Goal: Task Accomplishment & Management: Use online tool/utility

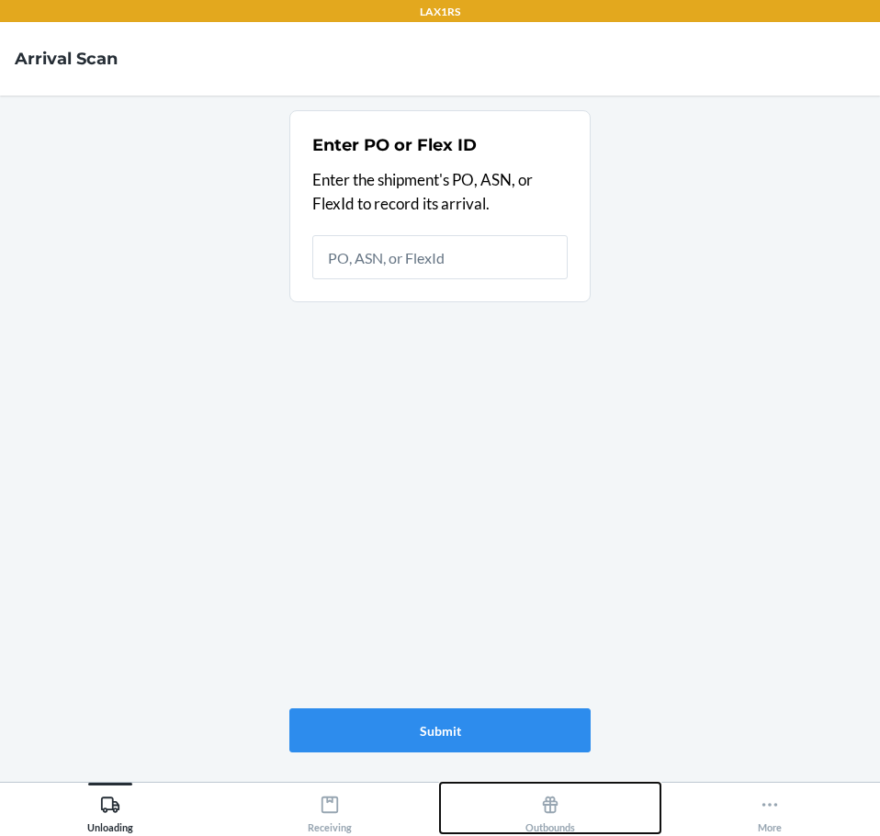
click at [581, 817] on button "Outbounds" at bounding box center [550, 808] width 220 height 51
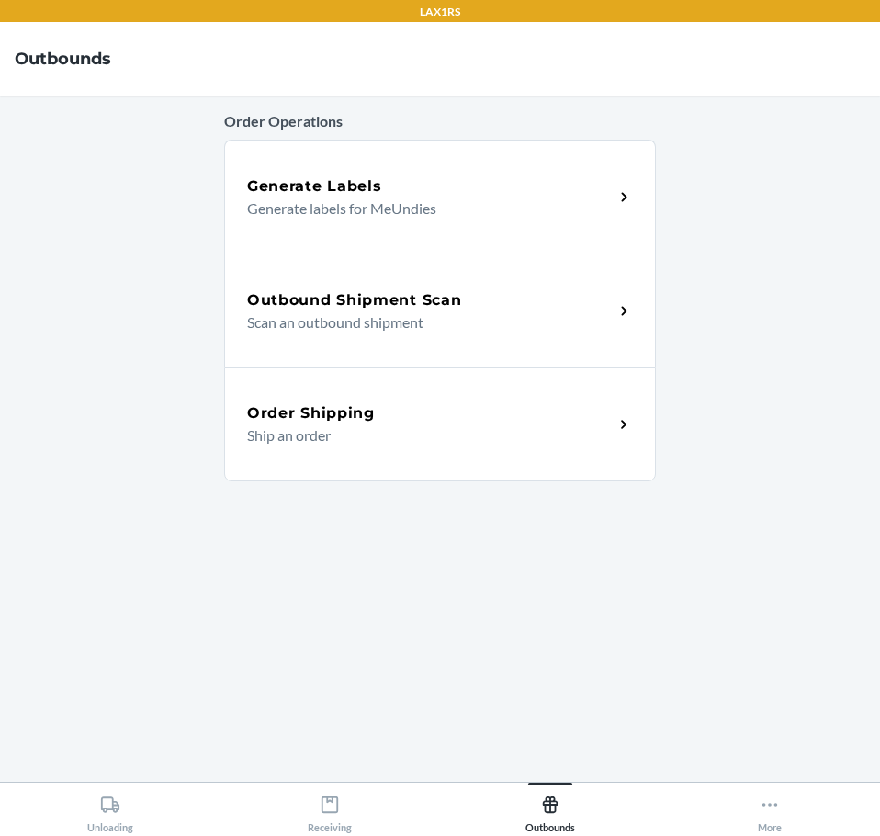
click at [355, 320] on p "Scan an outbound shipment" at bounding box center [423, 322] width 352 height 22
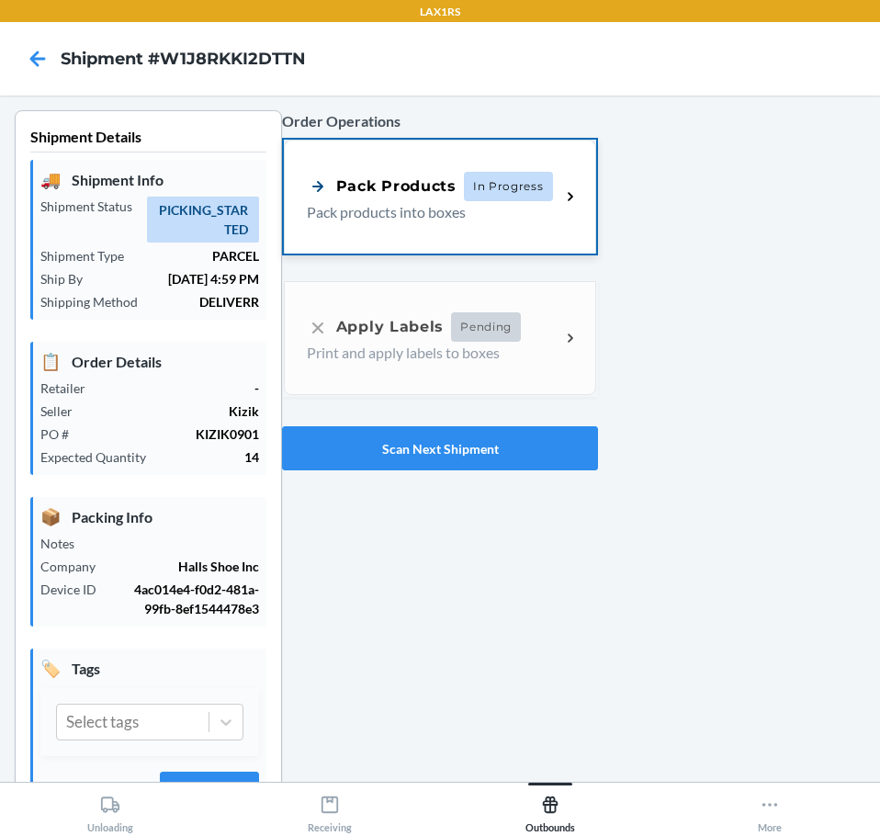
click at [406, 196] on div "Pack Products" at bounding box center [382, 186] width 150 height 23
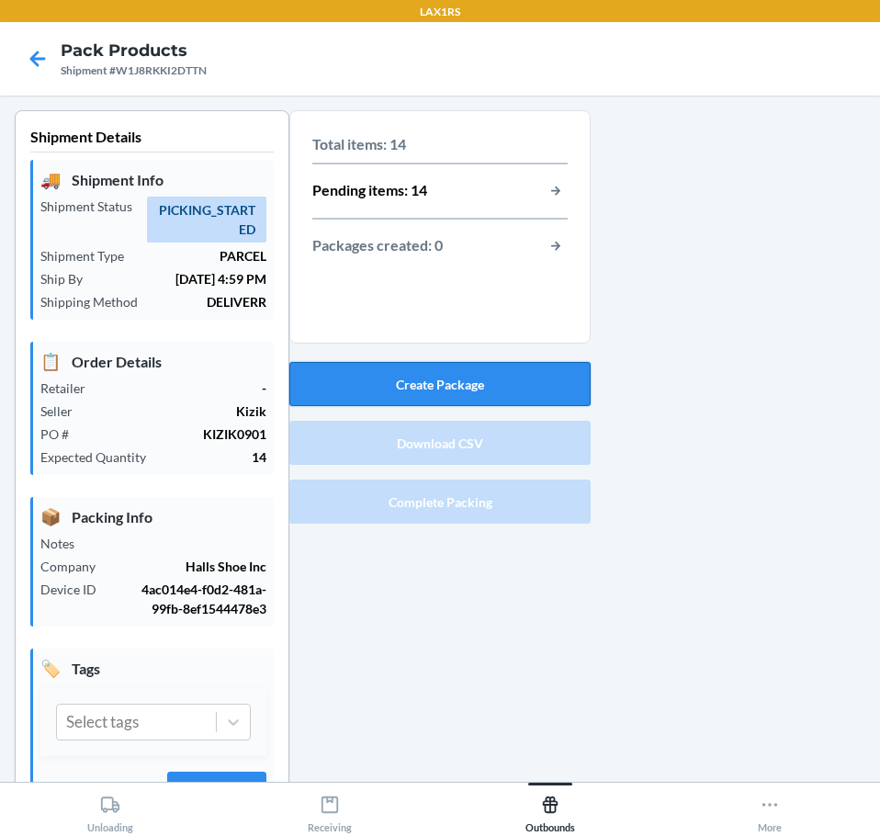
click at [484, 387] on button "Create Package" at bounding box center [439, 384] width 301 height 44
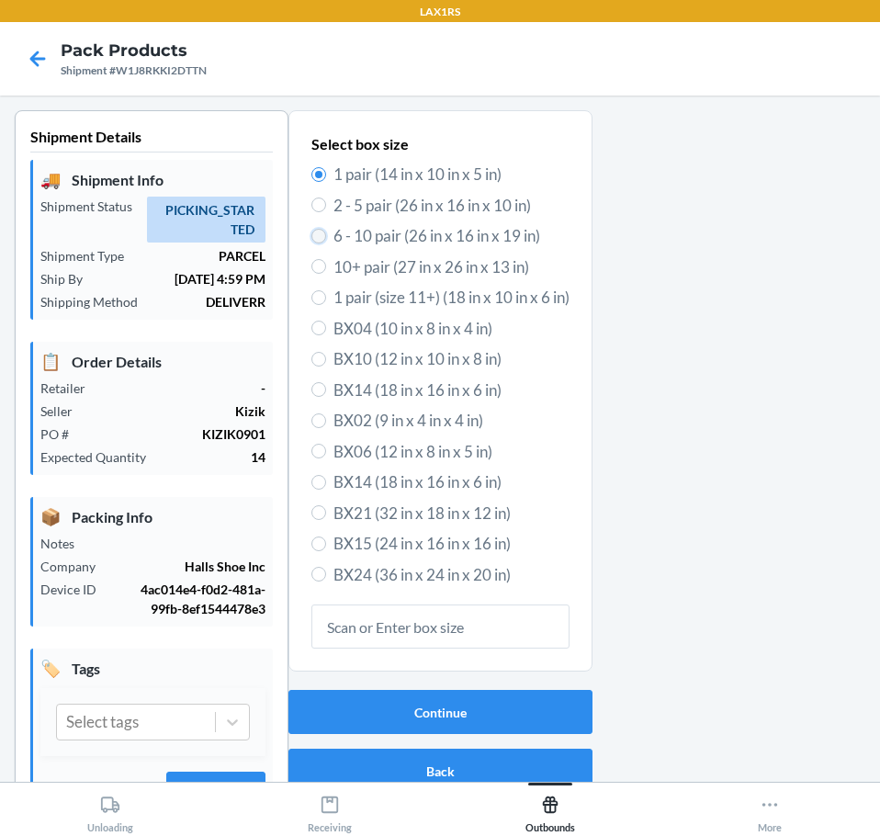
click at [312, 238] on input "6 - 10 pair (26 in x 16 in x 19 in)" at bounding box center [318, 236] width 15 height 15
radio input "true"
radio input "false"
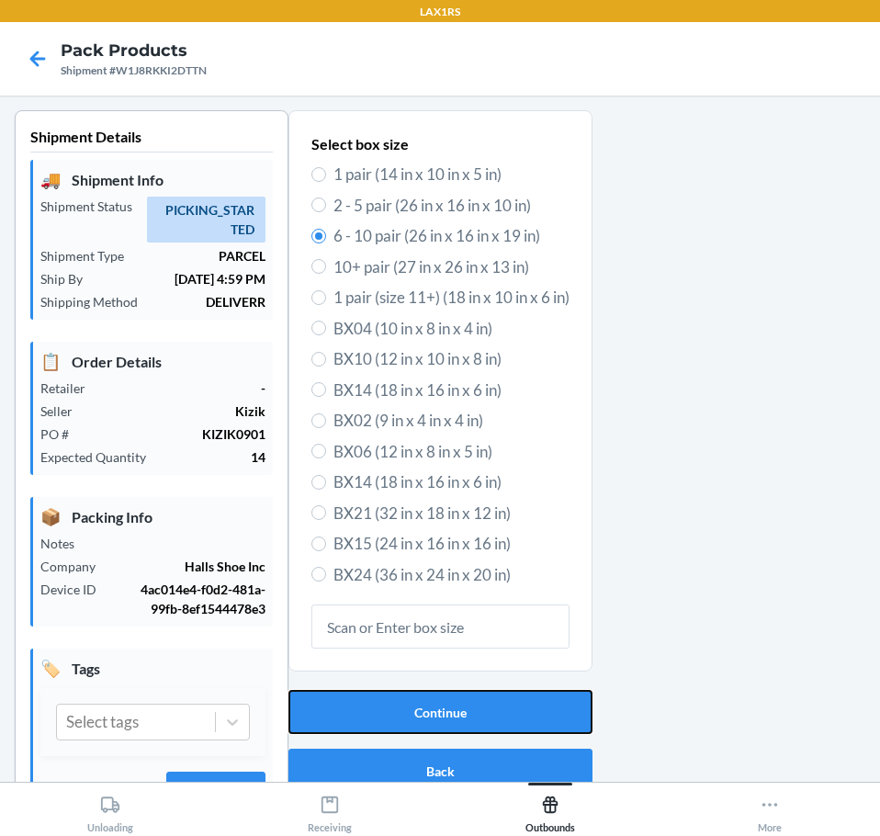
drag, startPoint x: 366, startPoint y: 697, endPoint x: 356, endPoint y: 666, distance: 32.6
click at [365, 682] on section "Select box size 1 pair (14 in x 10 in x 5 in) 2 - 5 pair (26 in x 16 in x 10 in…" at bounding box center [440, 455] width 304 height 690
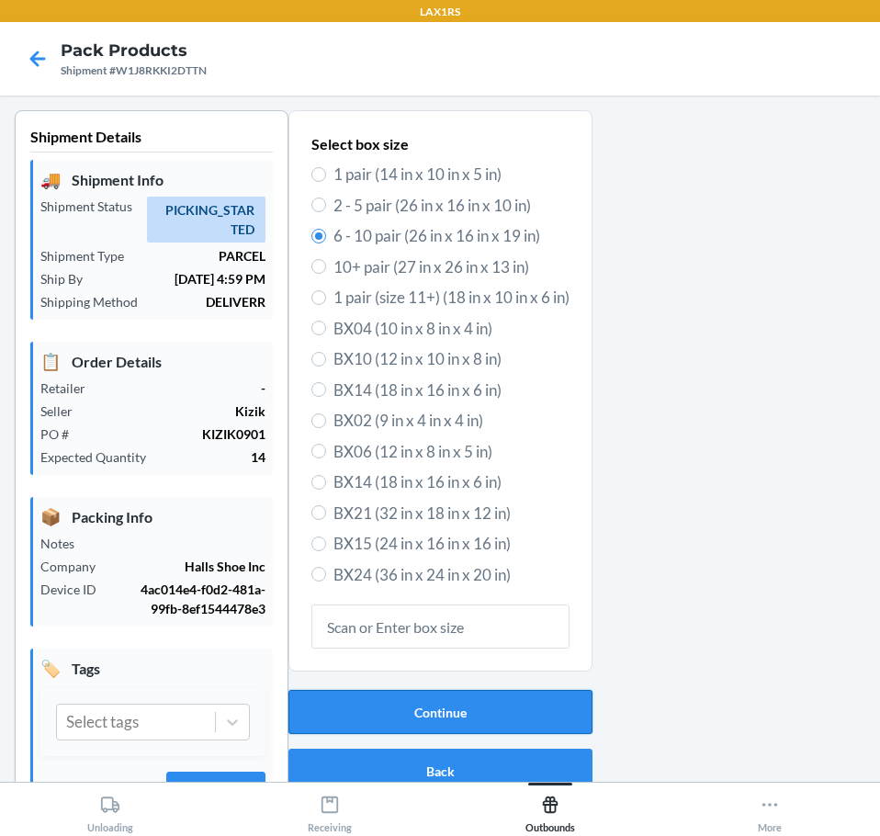
click at [508, 699] on button "Continue" at bounding box center [440, 712] width 304 height 44
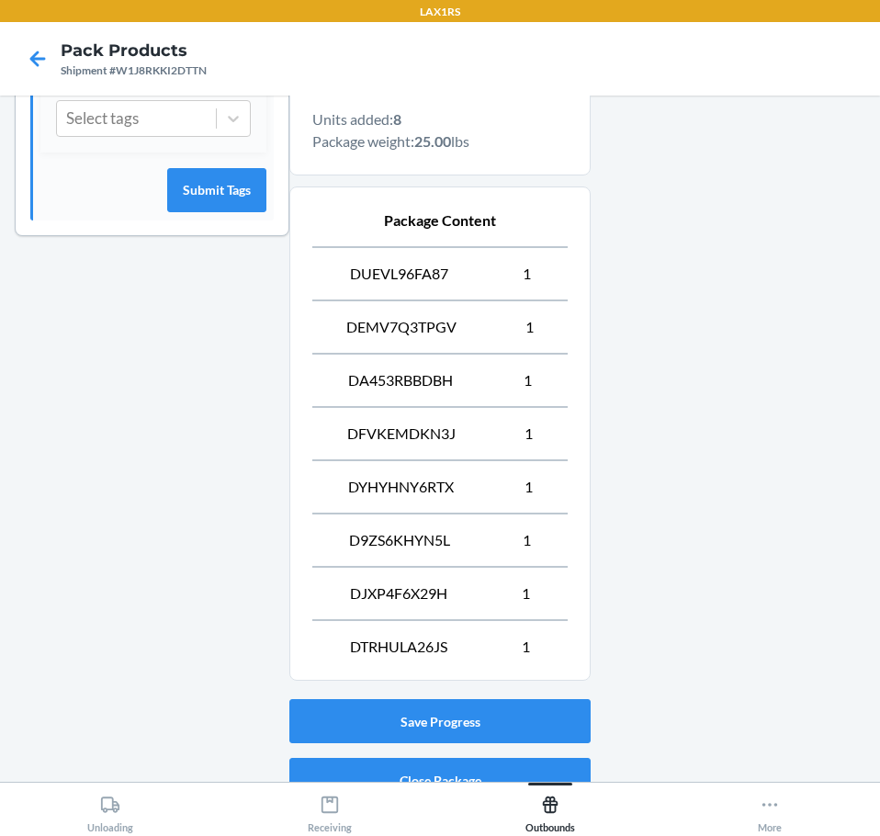
scroll to position [690, 0]
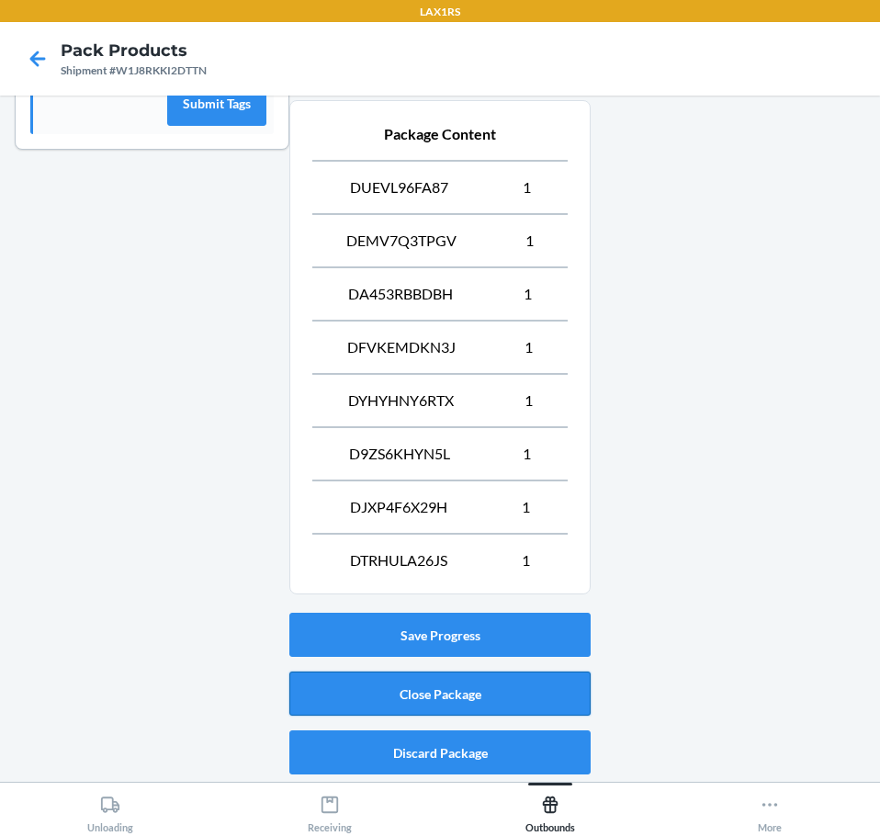
click at [415, 683] on button "Close Package" at bounding box center [439, 694] width 301 height 44
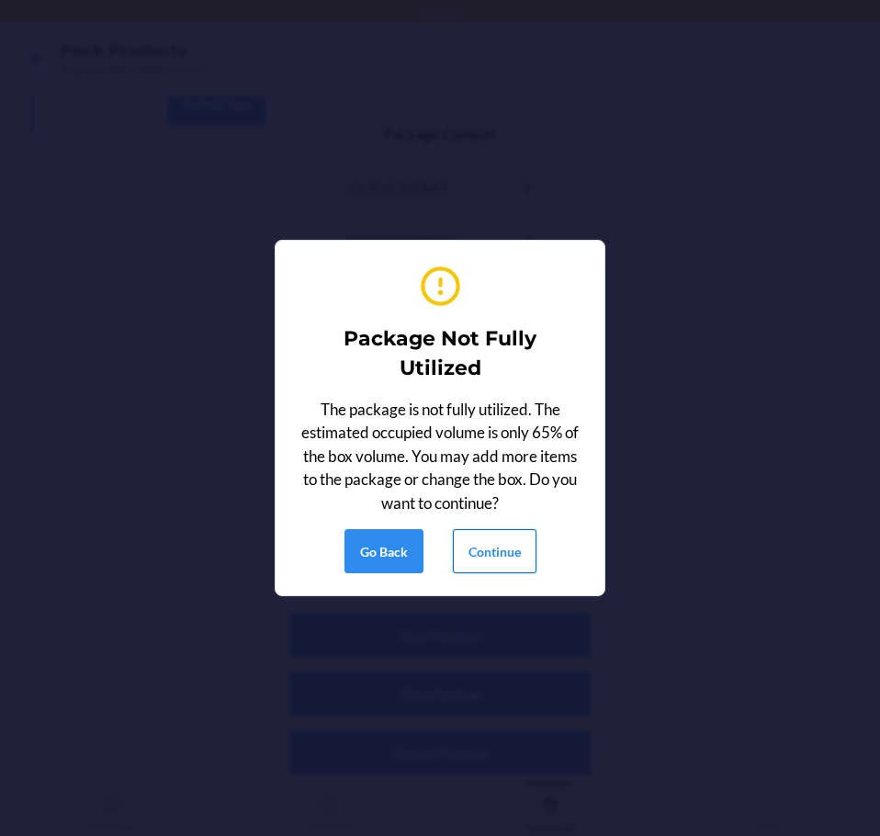
click at [490, 559] on button "Continue" at bounding box center [495, 551] width 84 height 44
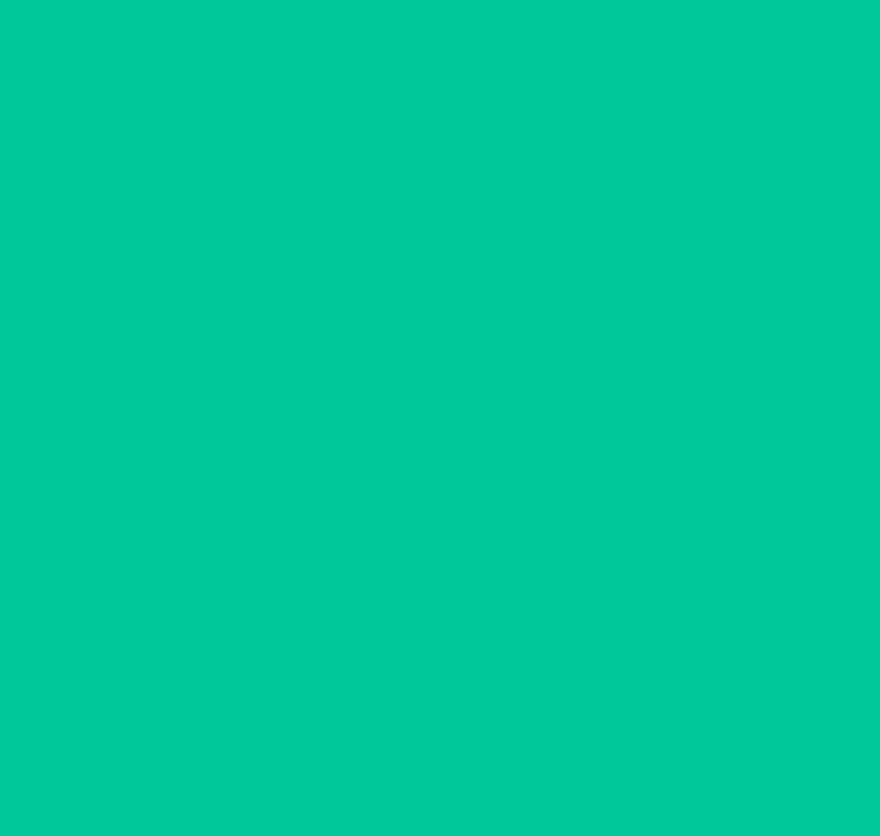
scroll to position [49, 0]
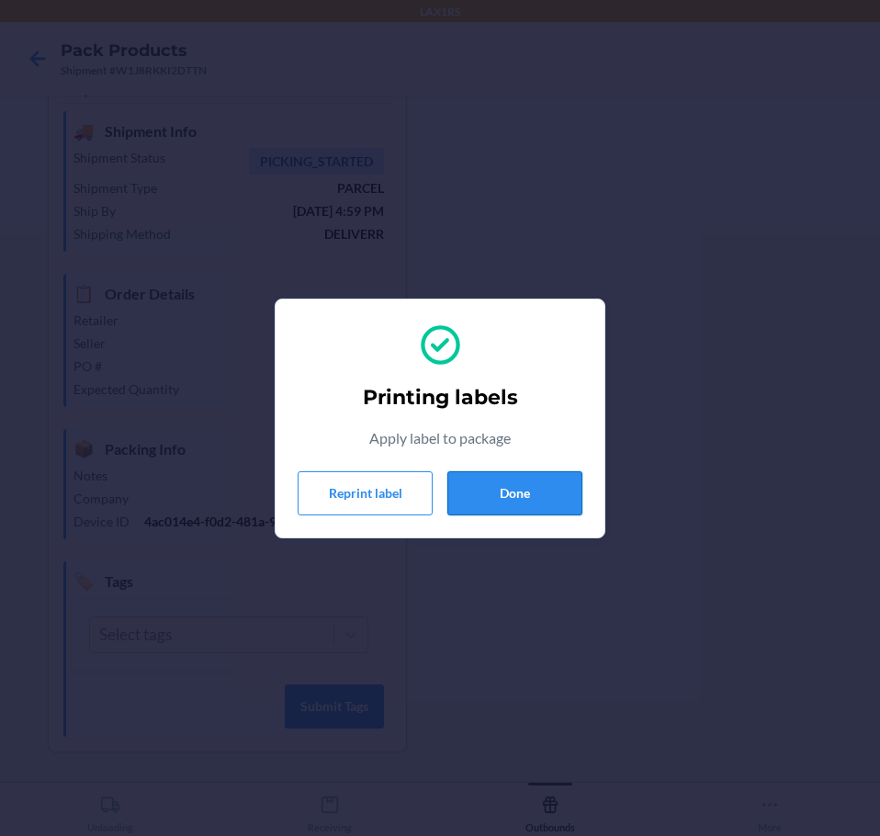
click at [545, 511] on button "Done" at bounding box center [514, 493] width 135 height 44
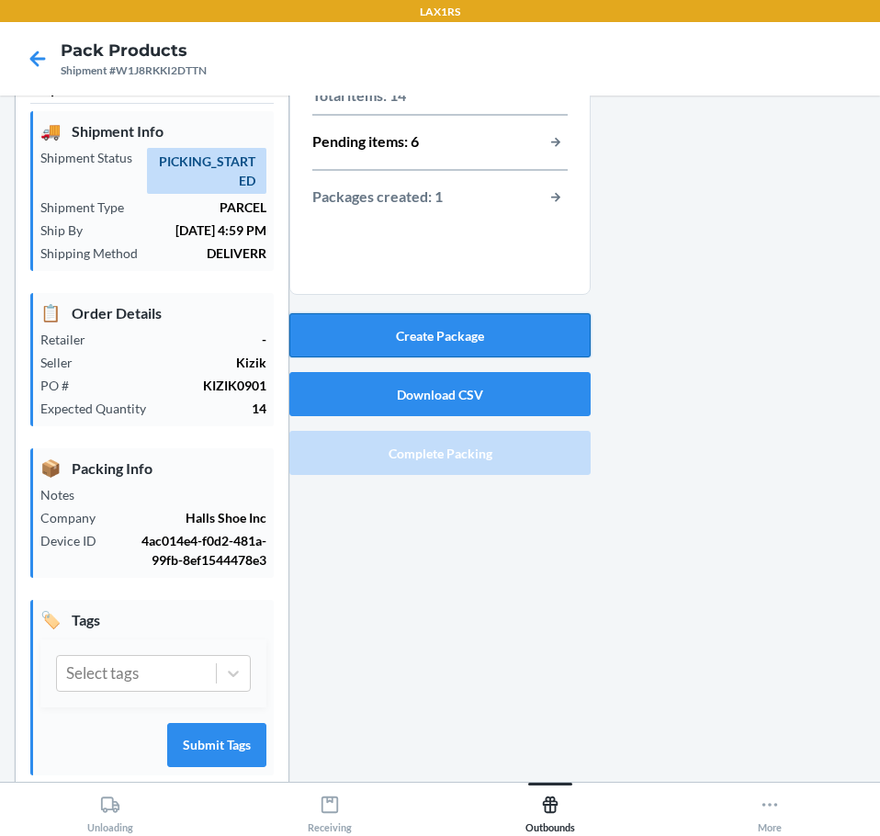
click at [525, 335] on button "Create Package" at bounding box center [439, 335] width 301 height 44
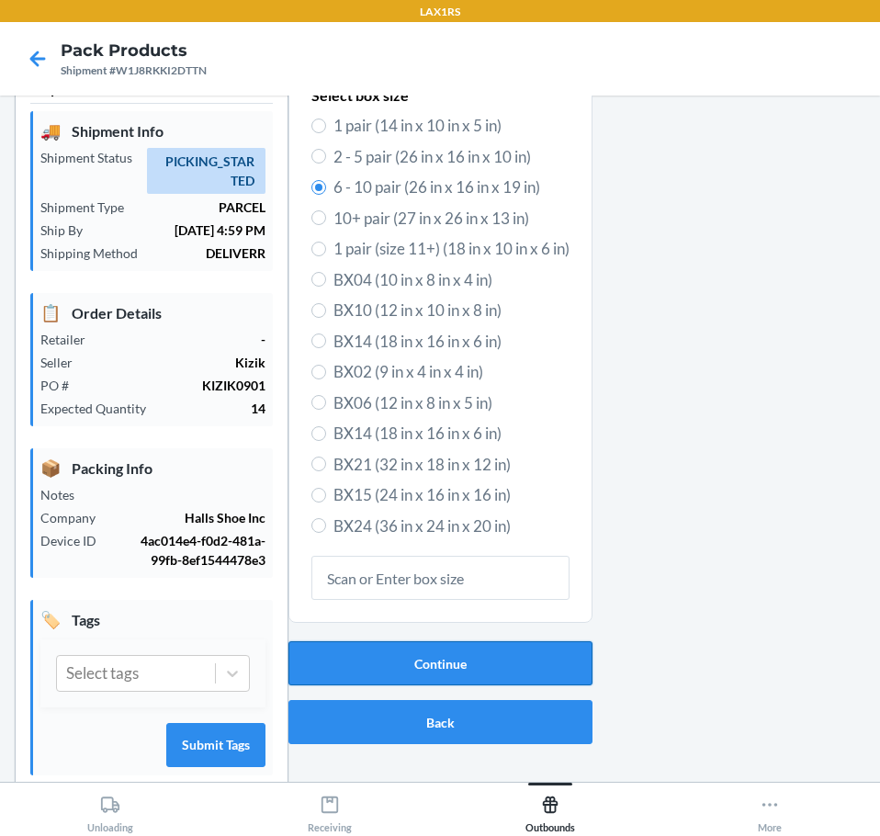
click at [471, 652] on button "Continue" at bounding box center [440, 663] width 304 height 44
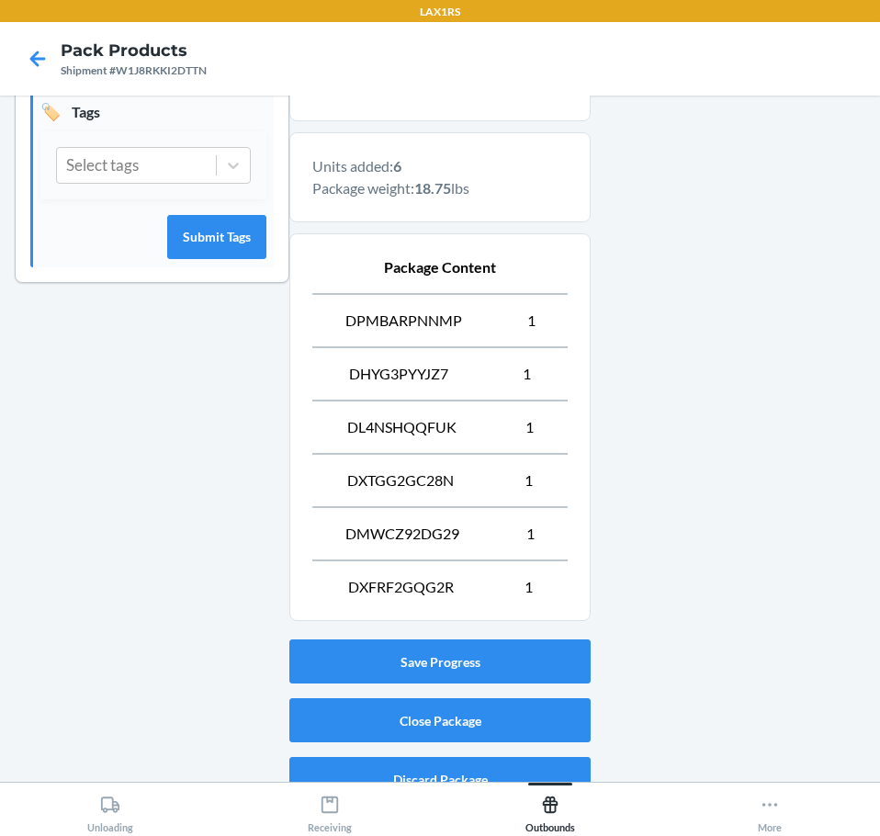
scroll to position [583, 0]
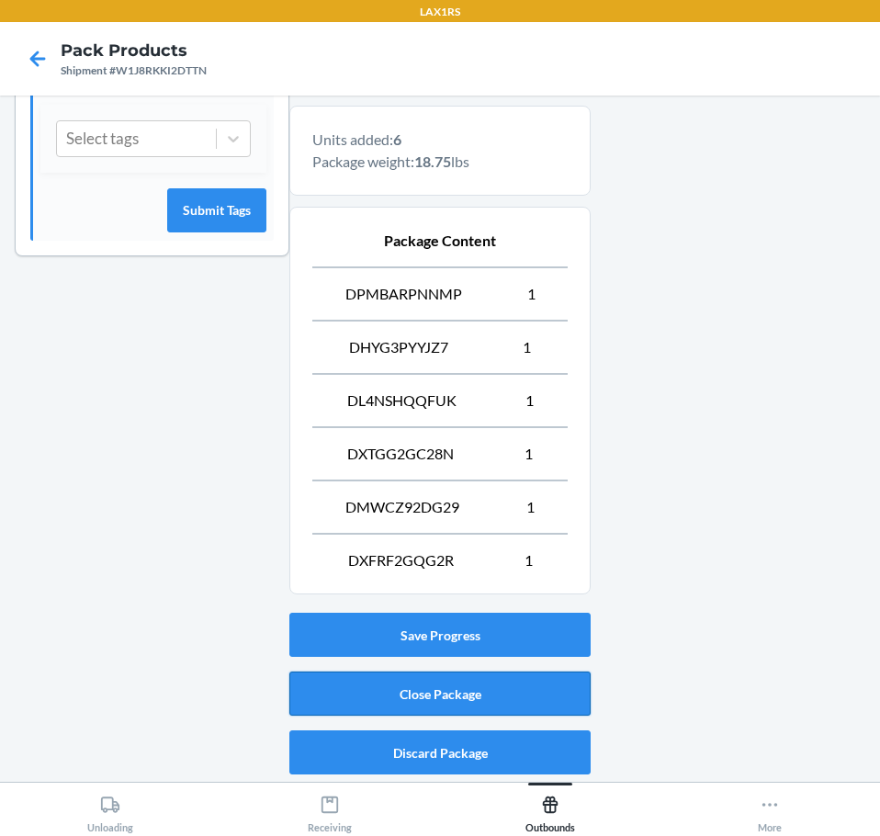
click at [390, 687] on button "Close Package" at bounding box center [439, 694] width 301 height 44
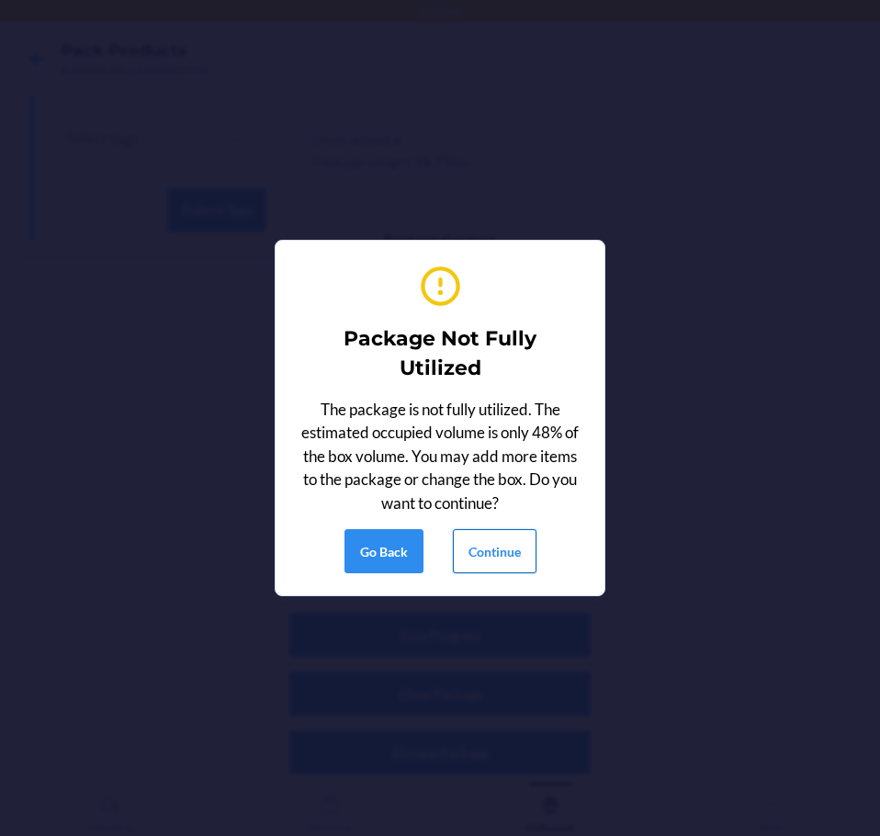
click at [488, 536] on button "Continue" at bounding box center [495, 551] width 84 height 44
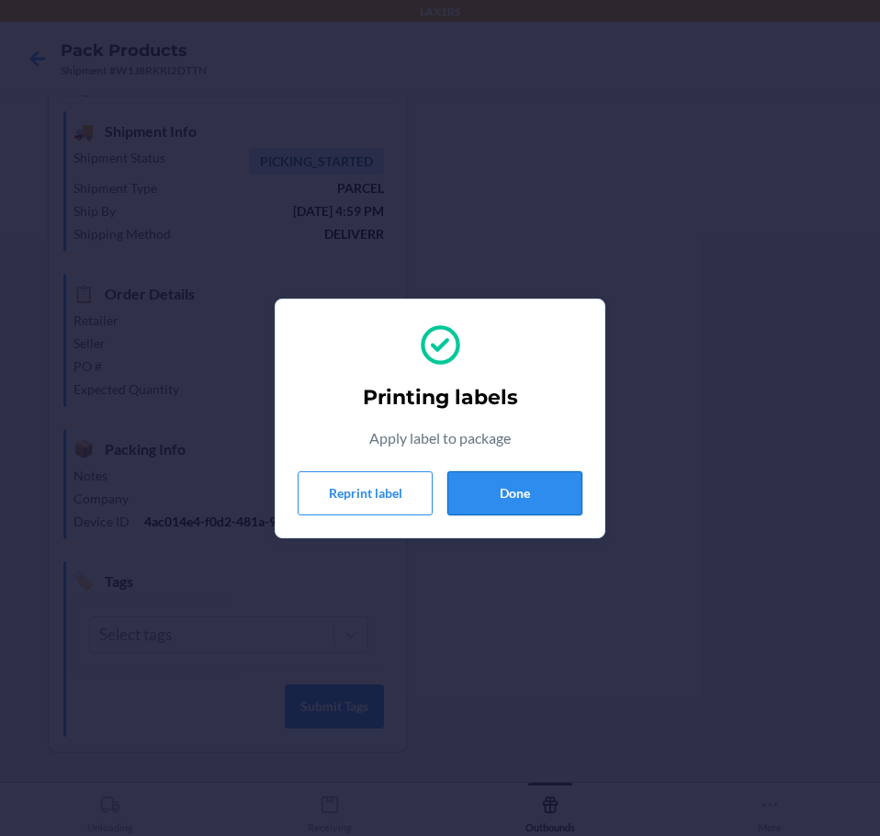
click at [522, 505] on button "Done" at bounding box center [514, 493] width 135 height 44
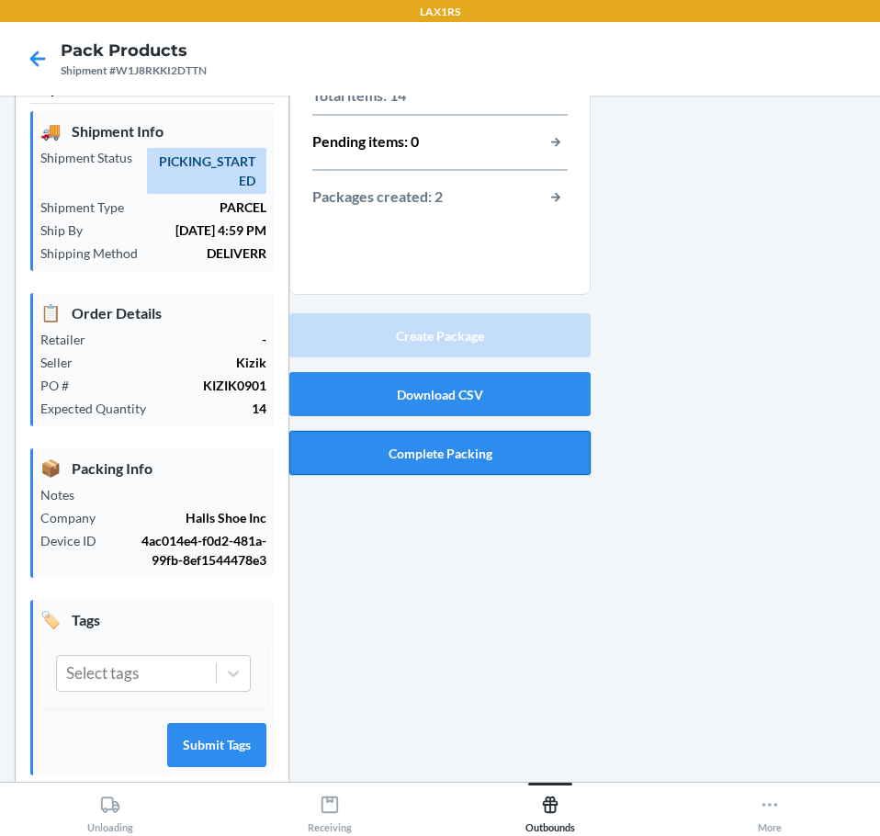
click at [392, 455] on button "Complete Packing" at bounding box center [439, 453] width 301 height 44
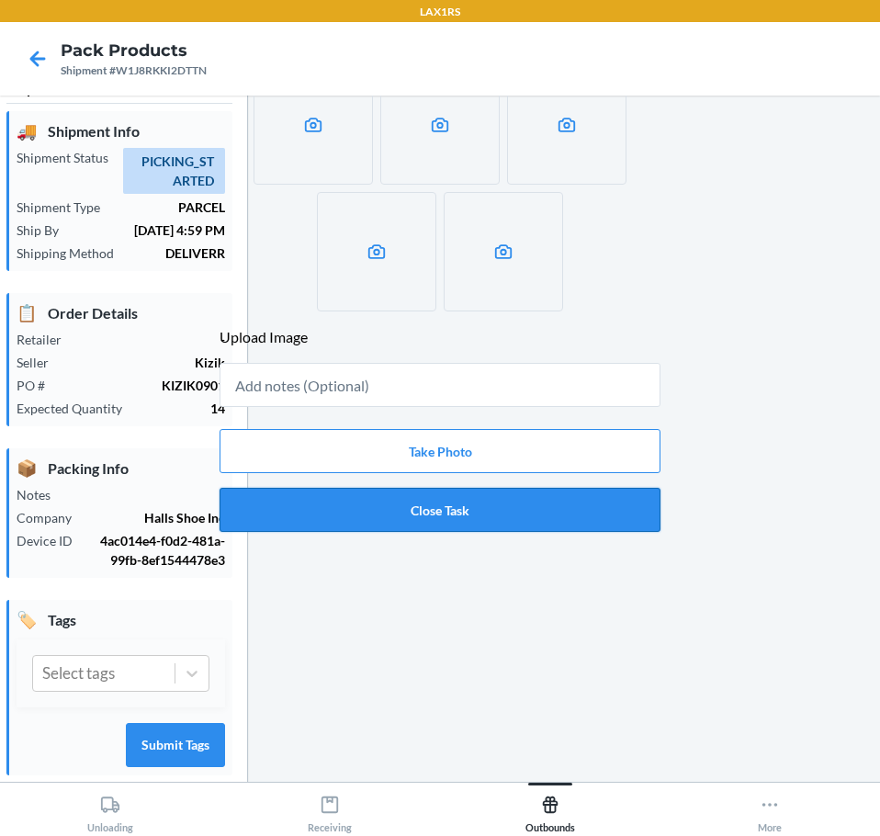
click at [418, 512] on button "Close Task" at bounding box center [440, 510] width 441 height 44
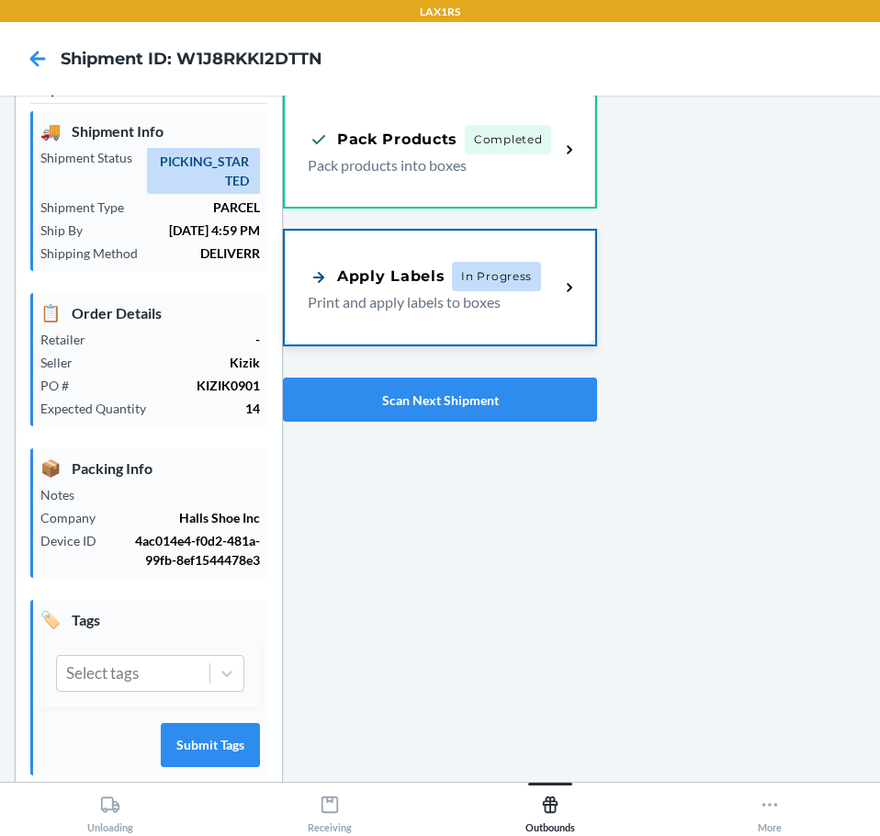
click at [399, 272] on div "Apply Labels" at bounding box center [376, 276] width 137 height 23
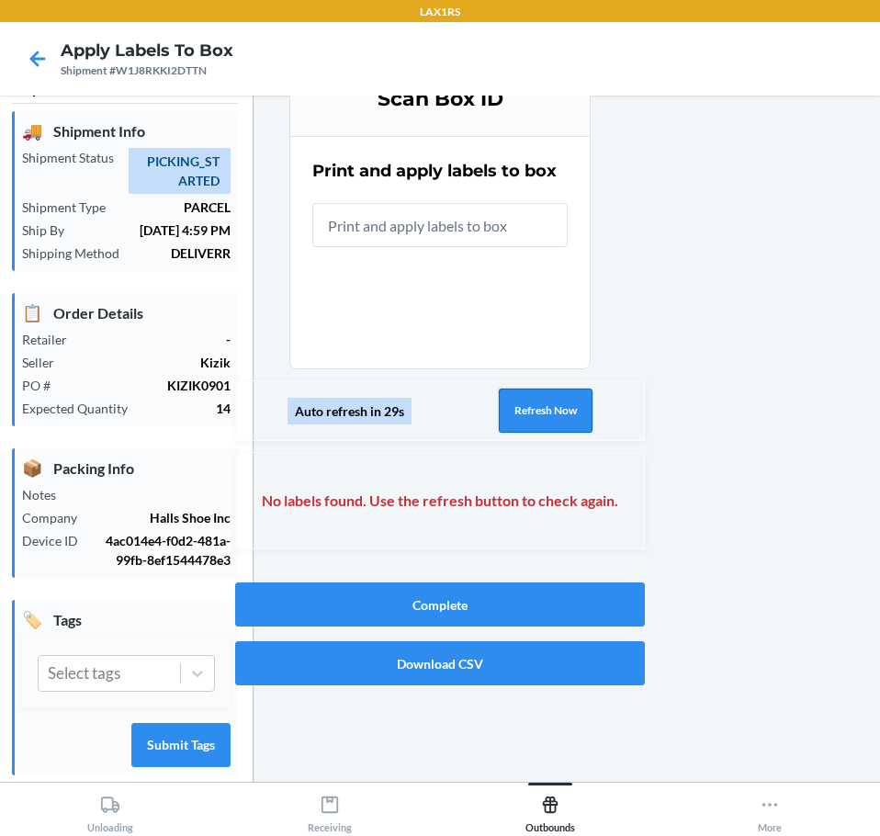
click at [511, 405] on button "Refresh Now" at bounding box center [546, 411] width 94 height 44
click at [514, 406] on button "Refresh Now" at bounding box center [546, 411] width 94 height 44
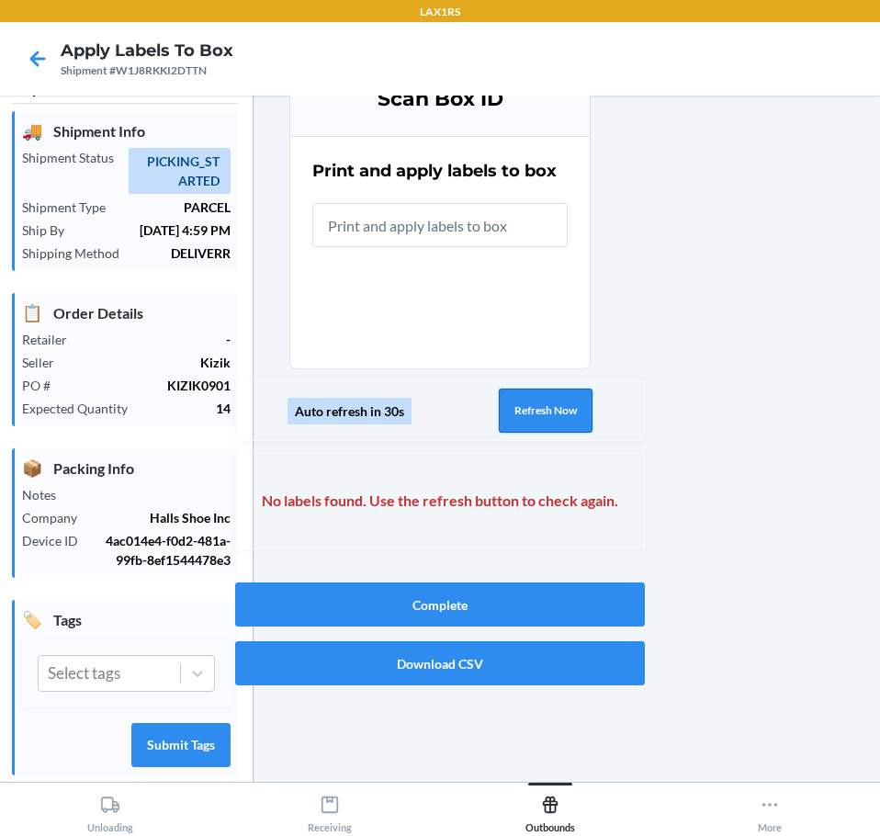
click at [514, 406] on button "Refresh Now" at bounding box center [546, 411] width 94 height 44
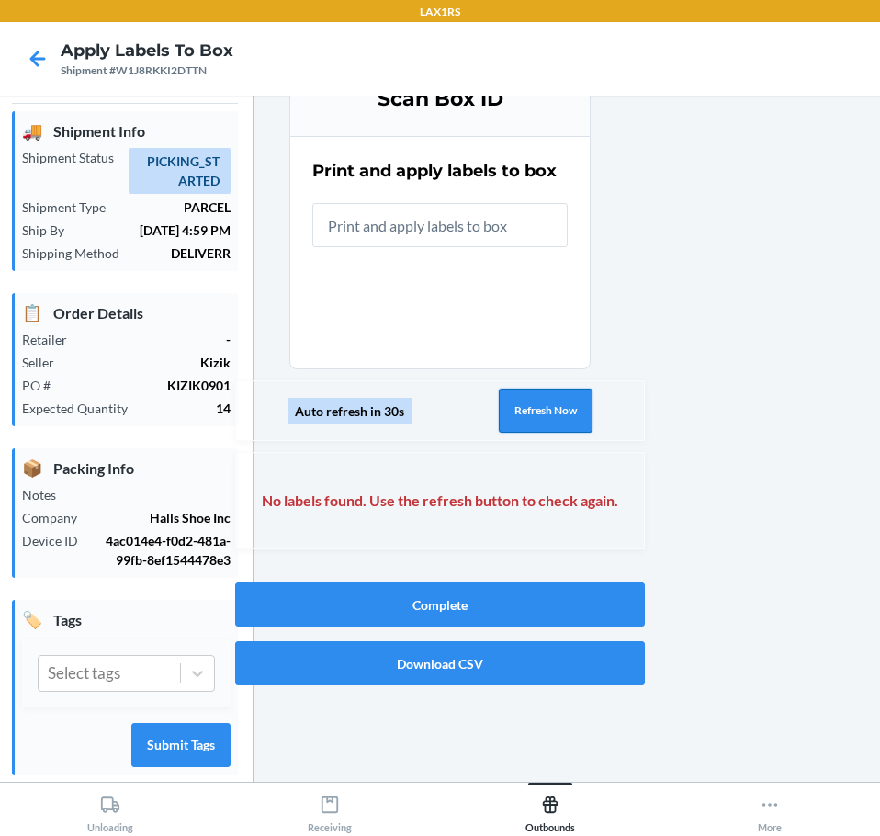
click at [514, 406] on button "Refresh Now" at bounding box center [546, 411] width 94 height 44
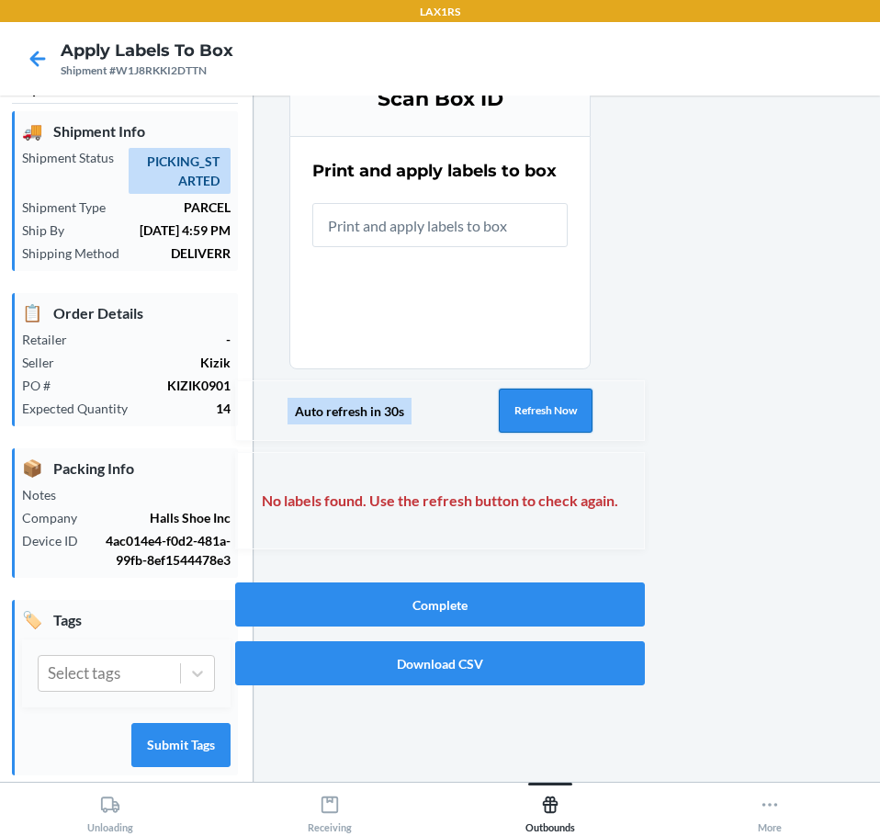
click at [514, 406] on button "Refresh Now" at bounding box center [546, 411] width 94 height 44
click at [524, 415] on button "Refresh Now" at bounding box center [546, 411] width 94 height 44
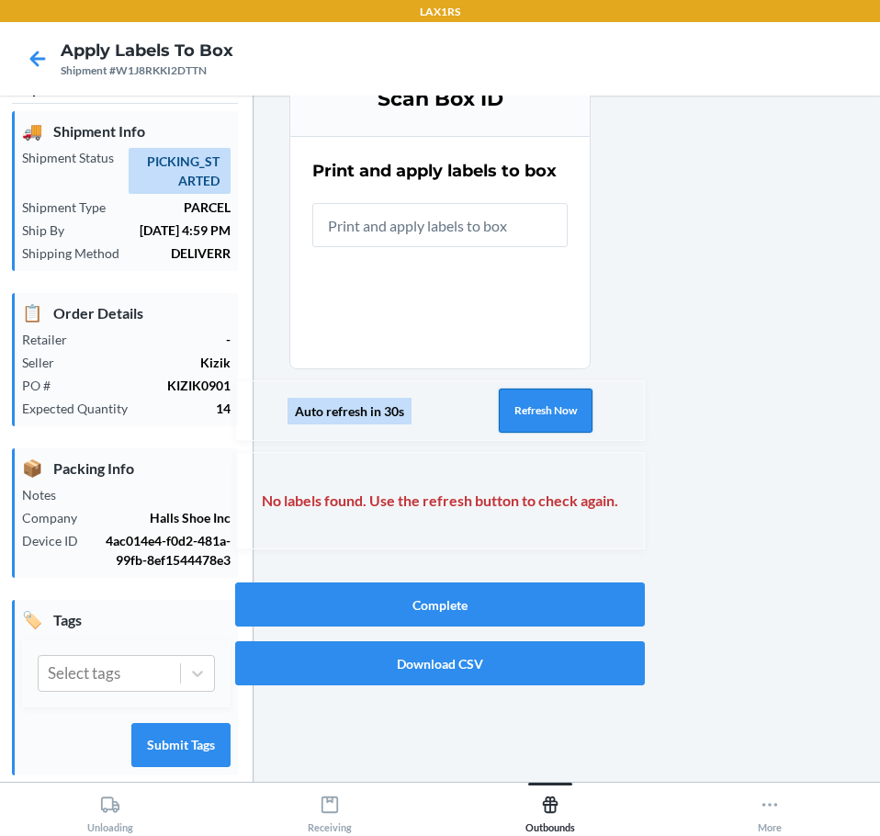
click at [524, 415] on button "Refresh Now" at bounding box center [546, 411] width 94 height 44
click at [38, 55] on icon at bounding box center [37, 58] width 31 height 31
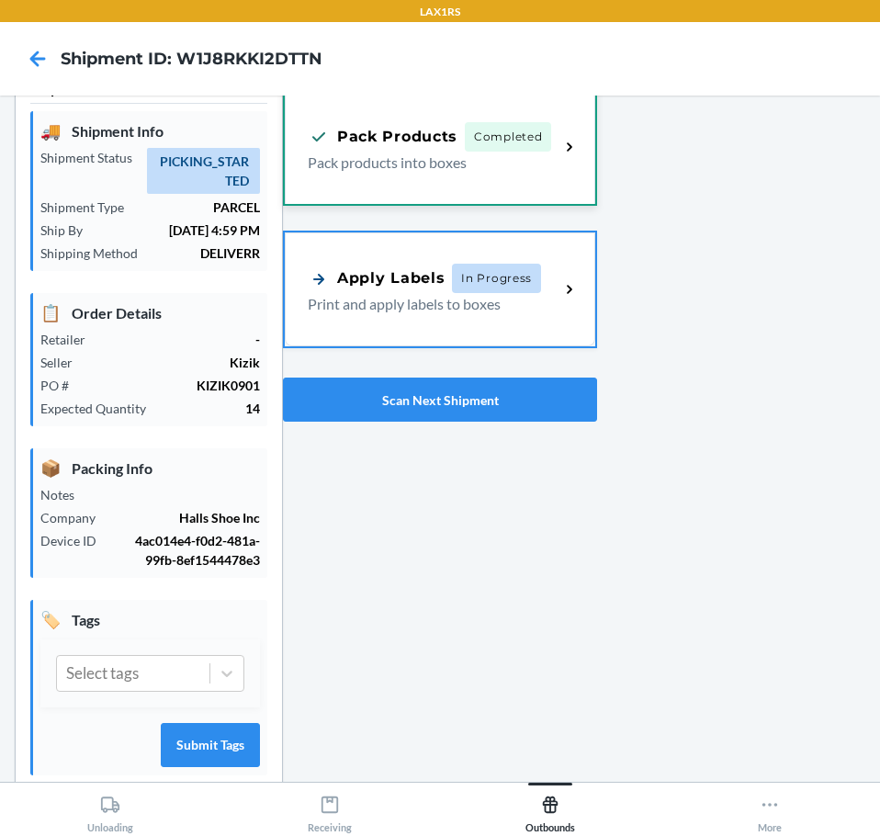
click at [390, 184] on div "Pack Products Completed Pack products into boxes" at bounding box center [440, 147] width 311 height 114
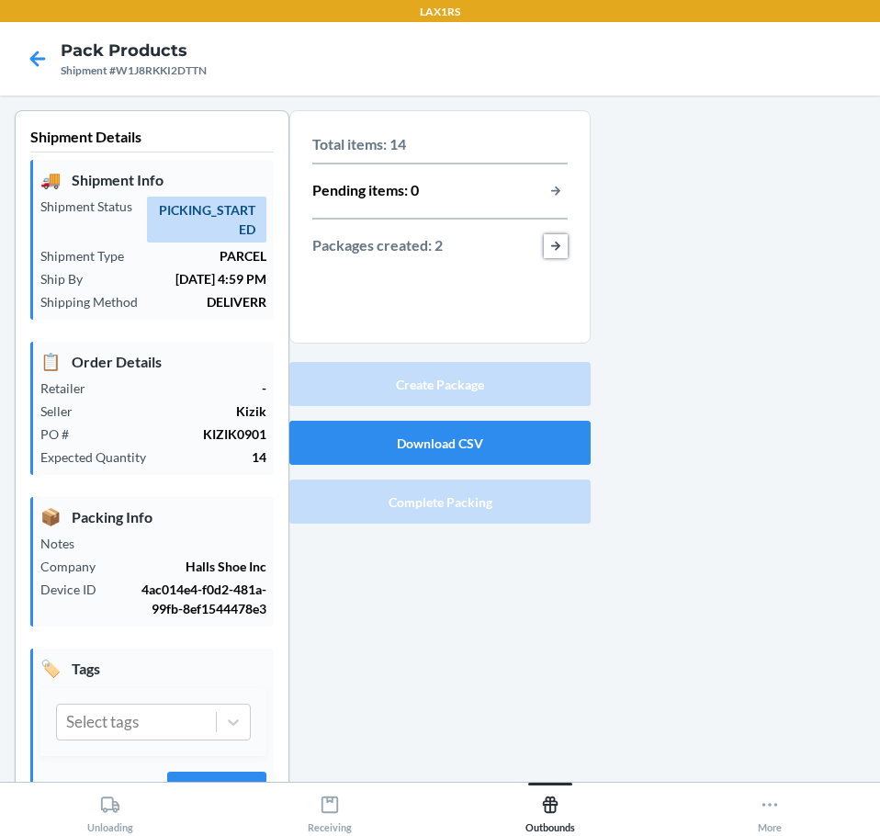
click at [550, 245] on button "button-view-packages-created" at bounding box center [556, 246] width 24 height 24
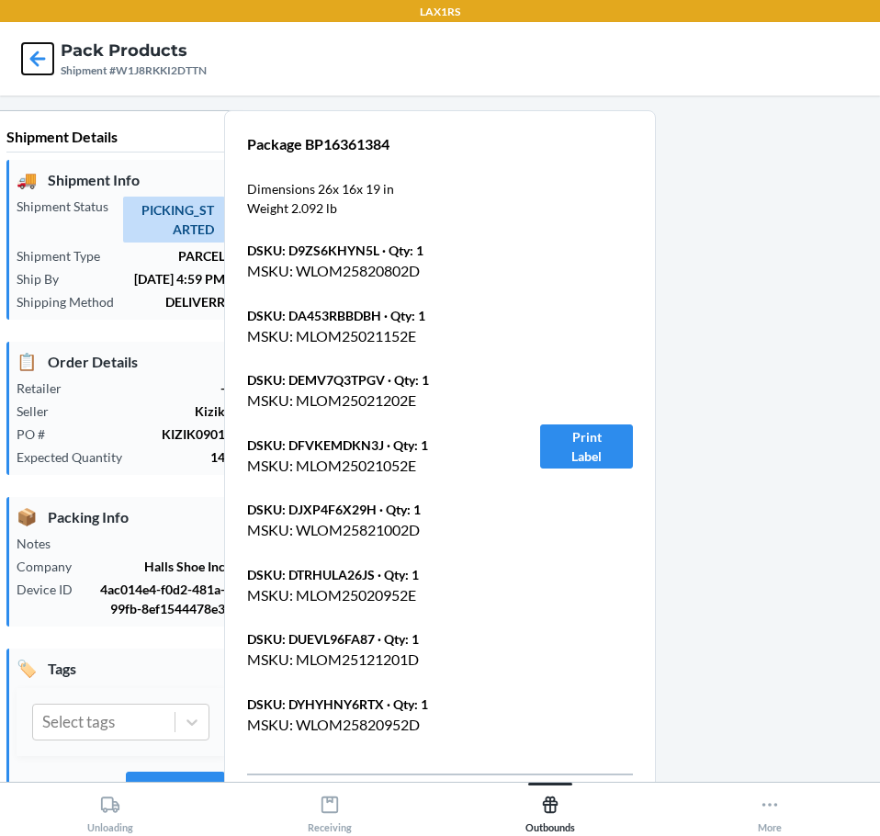
click at [37, 67] on icon at bounding box center [37, 58] width 31 height 31
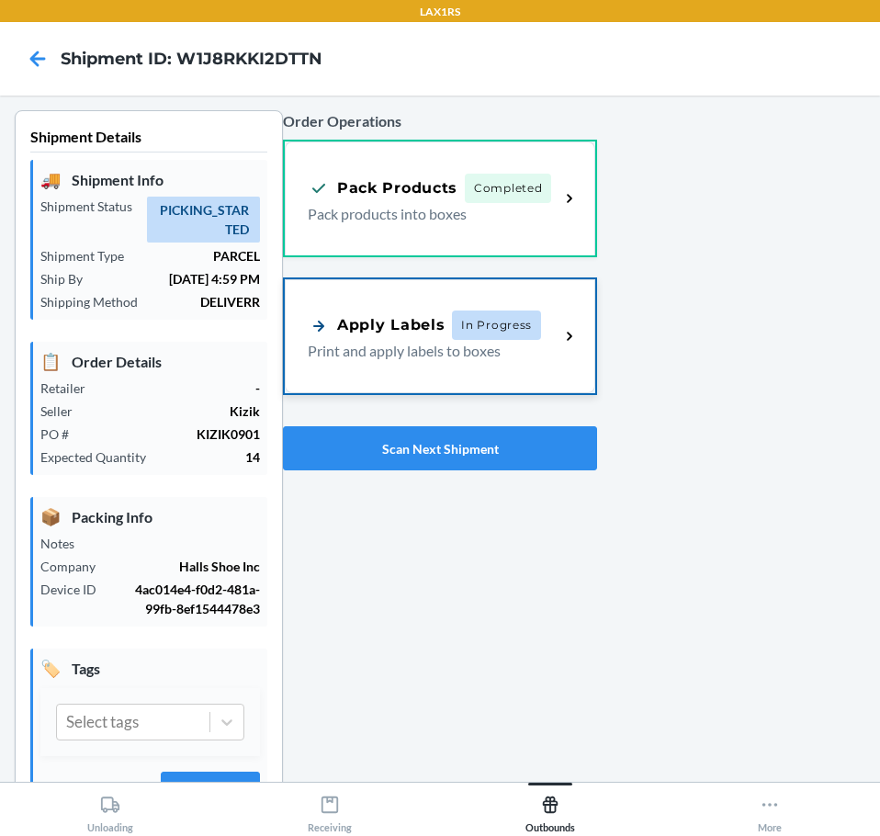
click at [406, 363] on div "Apply Labels In Progress Print and apply labels to boxes" at bounding box center [440, 336] width 311 height 114
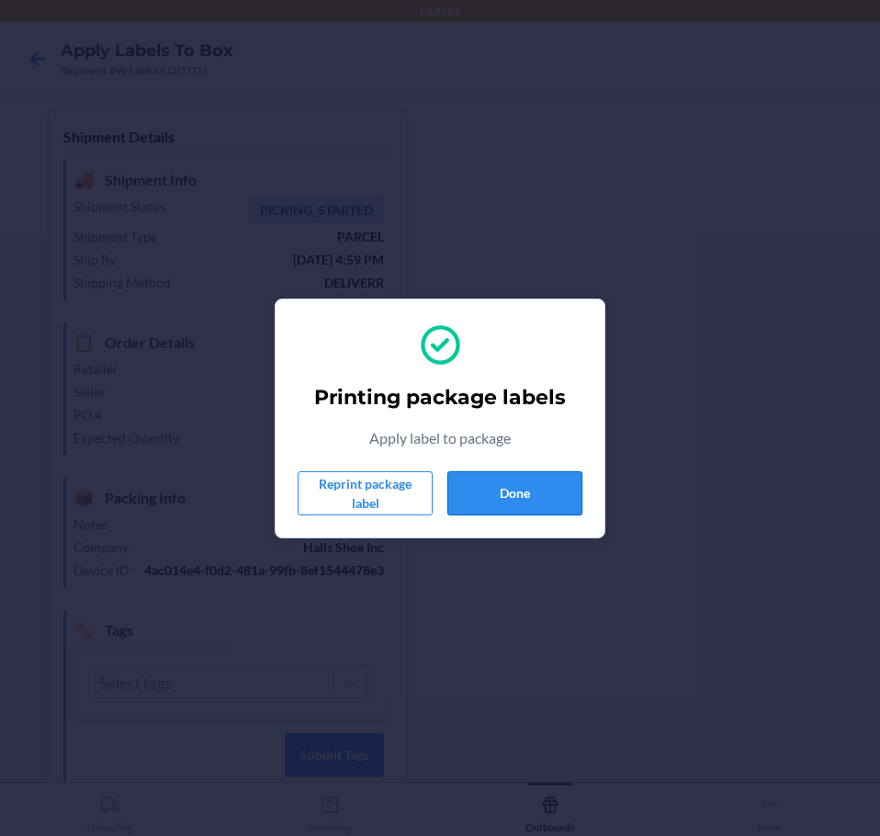
click at [563, 509] on button "Done" at bounding box center [514, 493] width 135 height 44
click at [548, 504] on button "Done" at bounding box center [514, 493] width 135 height 44
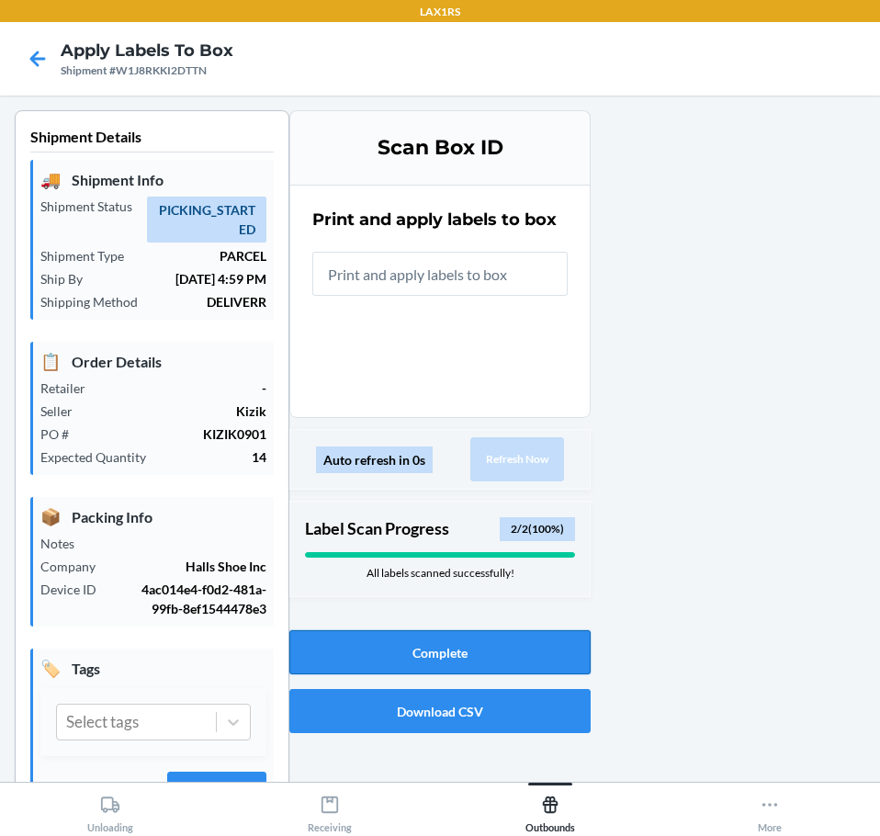
click at [531, 643] on button "Complete" at bounding box center [439, 652] width 301 height 44
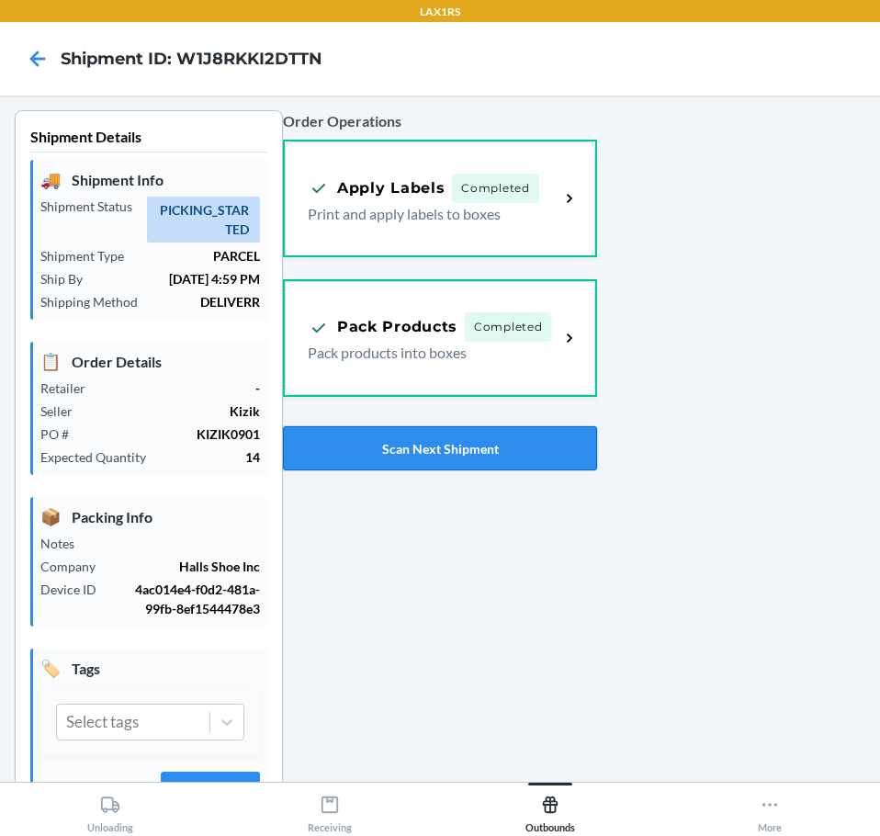
click at [404, 447] on button "Scan Next Shipment" at bounding box center [440, 448] width 314 height 44
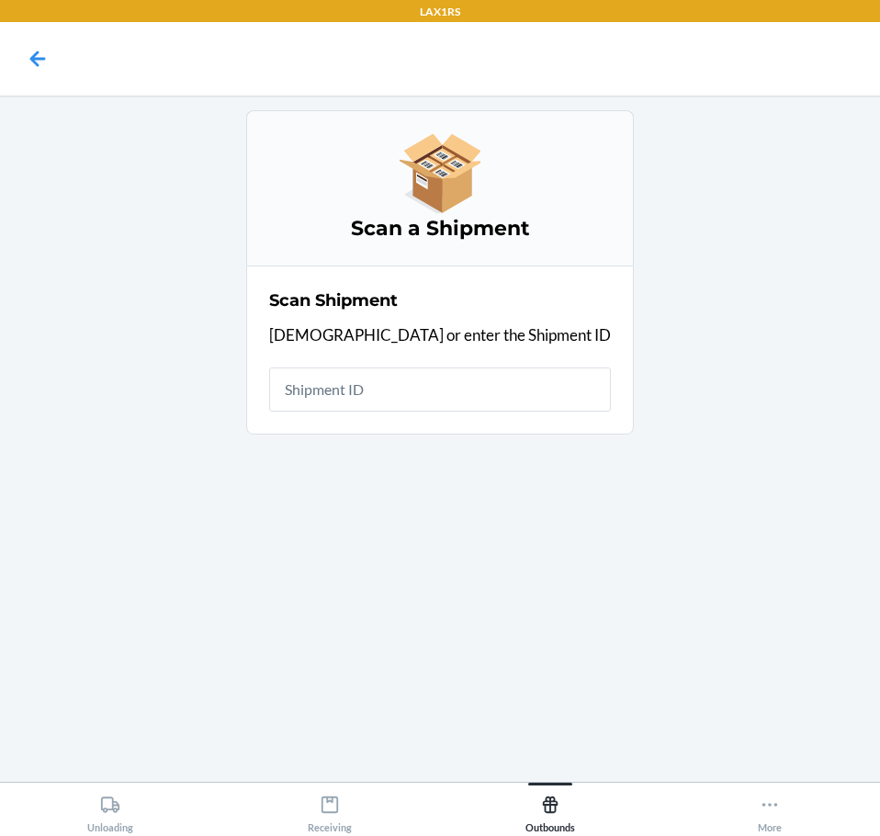
click at [433, 401] on input "text" at bounding box center [440, 389] width 342 height 44
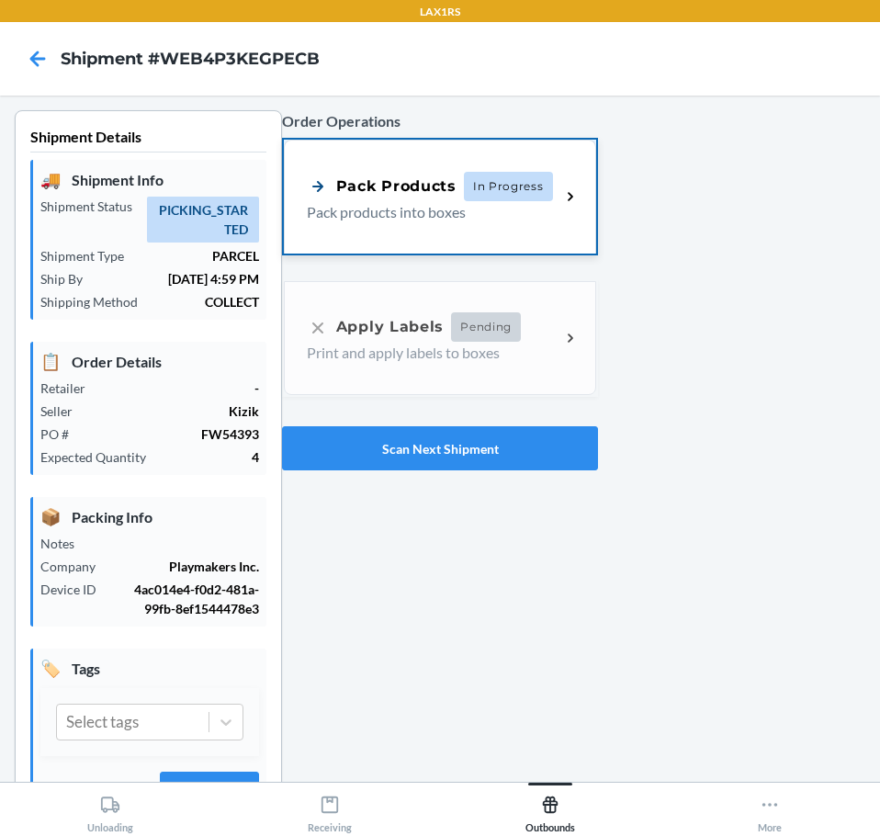
click at [474, 172] on span "In Progress" at bounding box center [508, 186] width 89 height 29
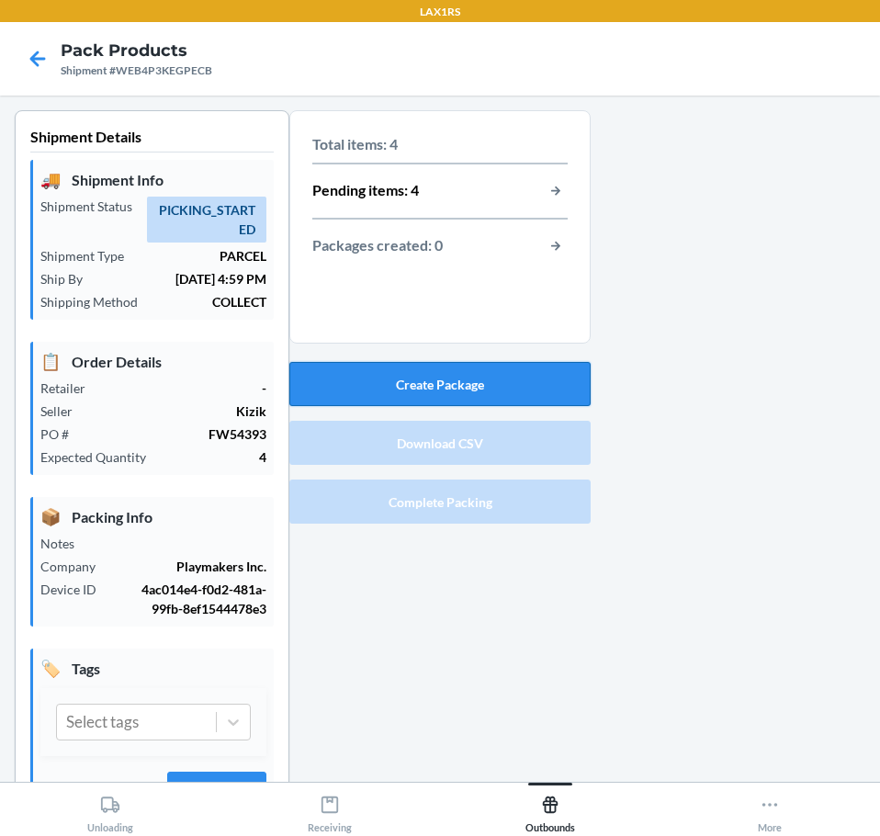
click at [497, 395] on button "Create Package" at bounding box center [439, 384] width 301 height 44
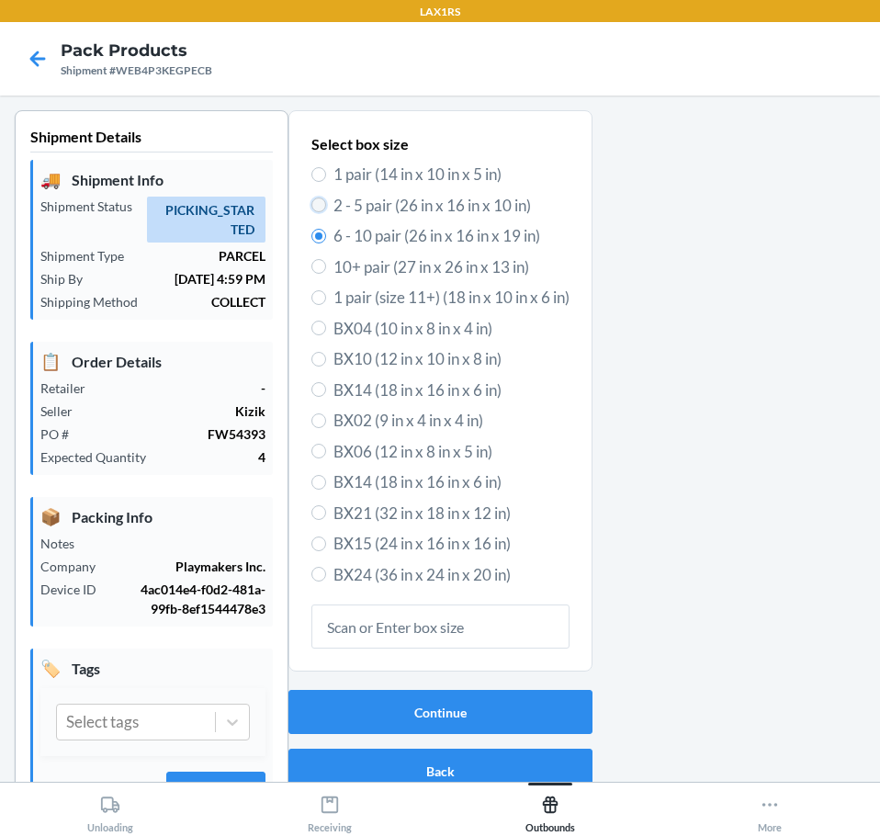
click at [312, 210] on input "2 - 5 pair (26 in x 16 in x 10 in)" at bounding box center [318, 205] width 15 height 15
radio input "true"
radio input "false"
click at [498, 694] on button "Continue" at bounding box center [440, 712] width 304 height 44
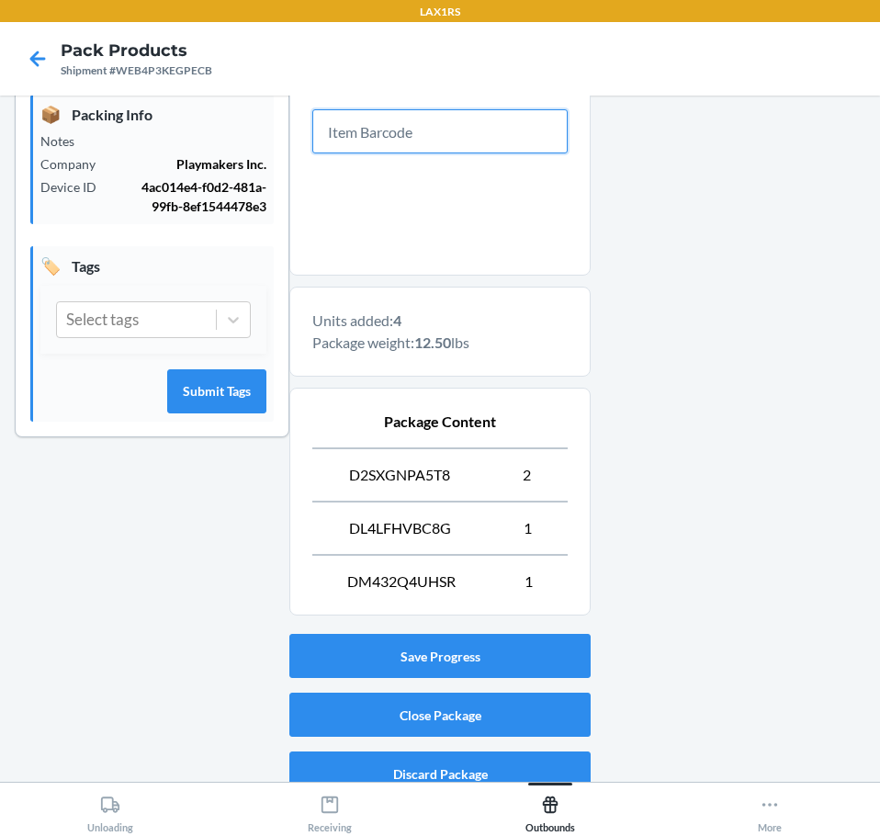
scroll to position [423, 0]
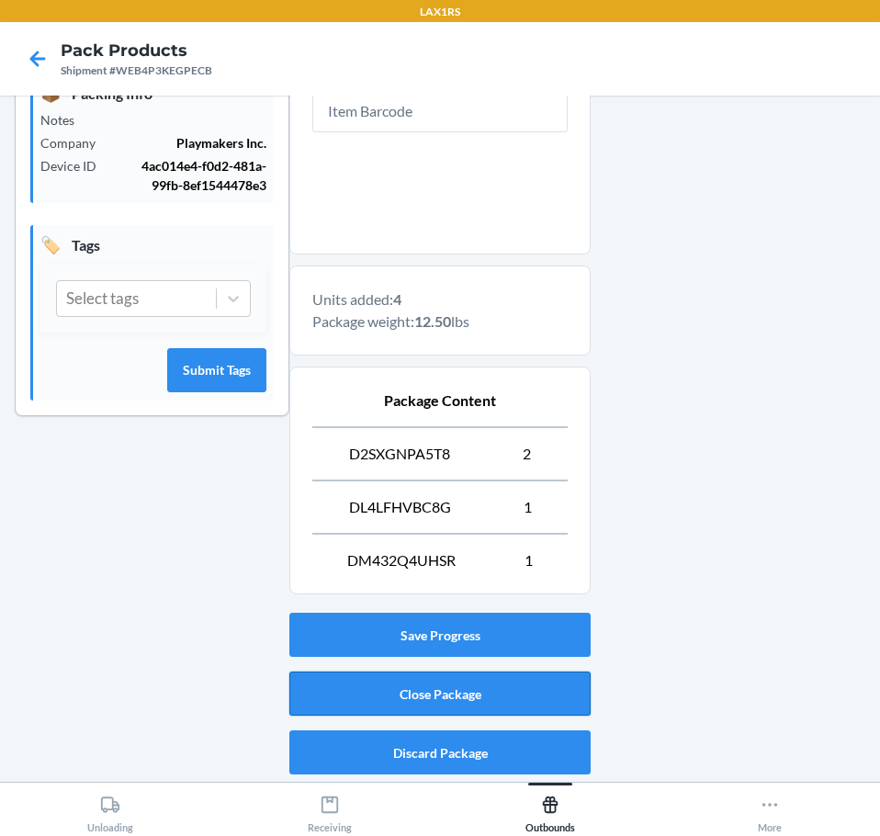
click at [423, 709] on button "Close Package" at bounding box center [439, 694] width 301 height 44
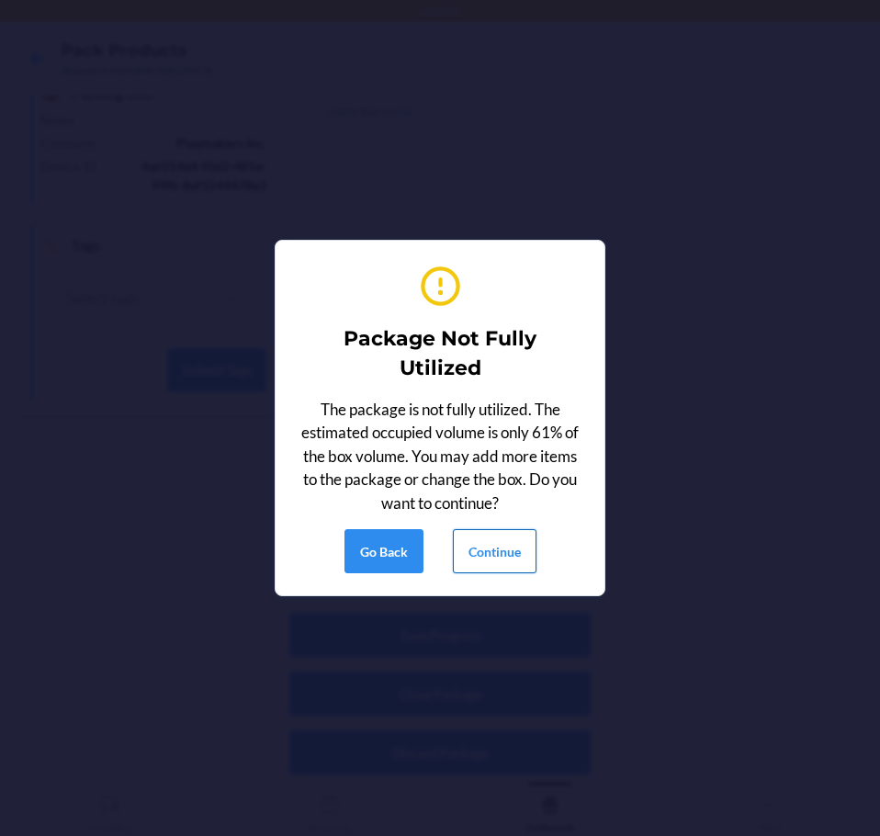
click at [501, 558] on button "Continue" at bounding box center [495, 551] width 84 height 44
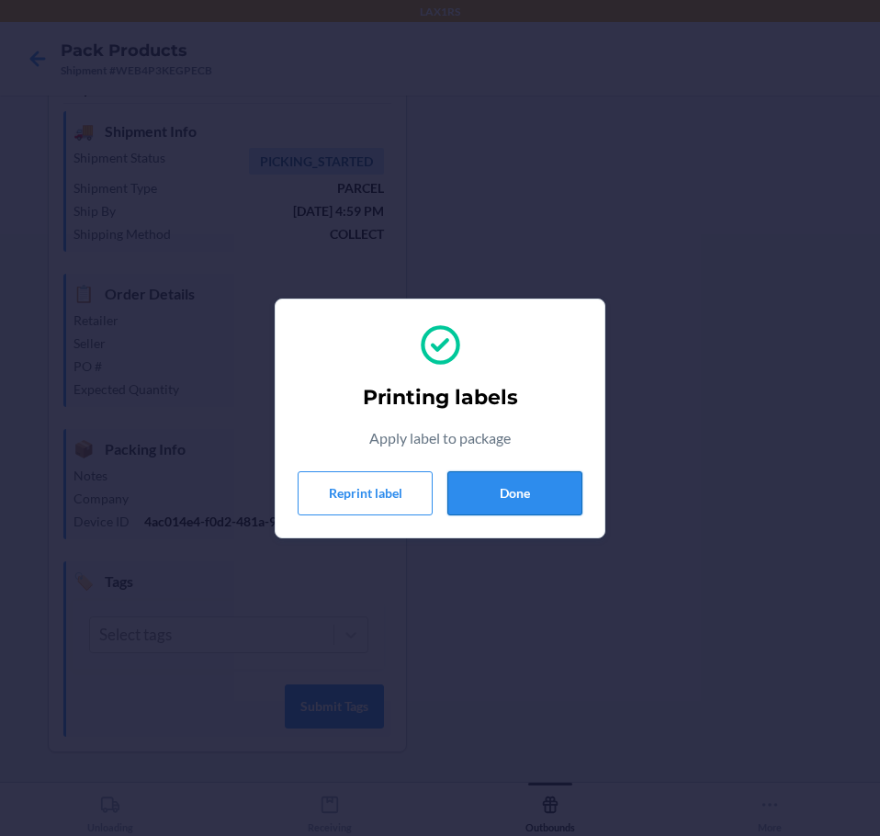
click at [559, 507] on button "Done" at bounding box center [514, 493] width 135 height 44
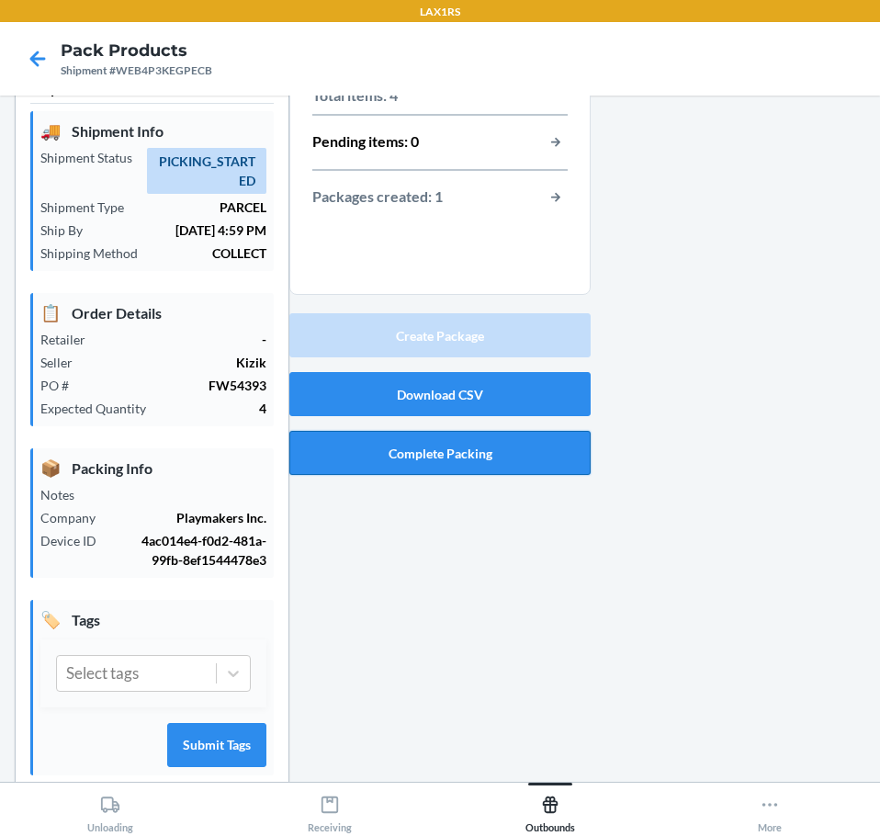
click at [480, 470] on button "Complete Packing" at bounding box center [439, 453] width 301 height 44
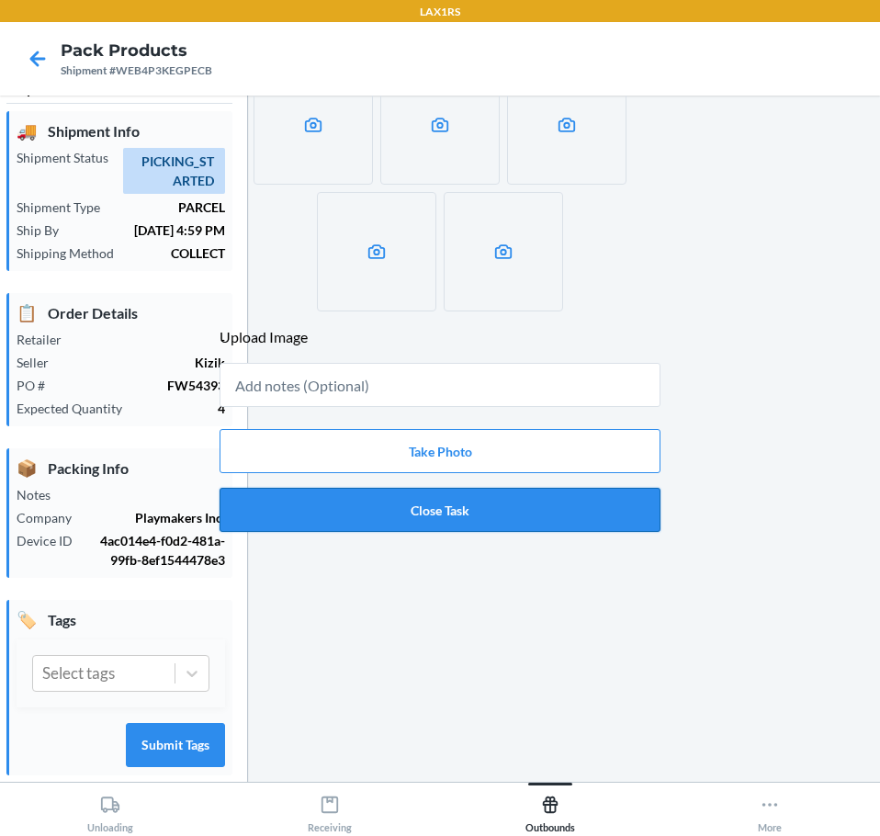
click at [454, 515] on button "Close Task" at bounding box center [440, 510] width 441 height 44
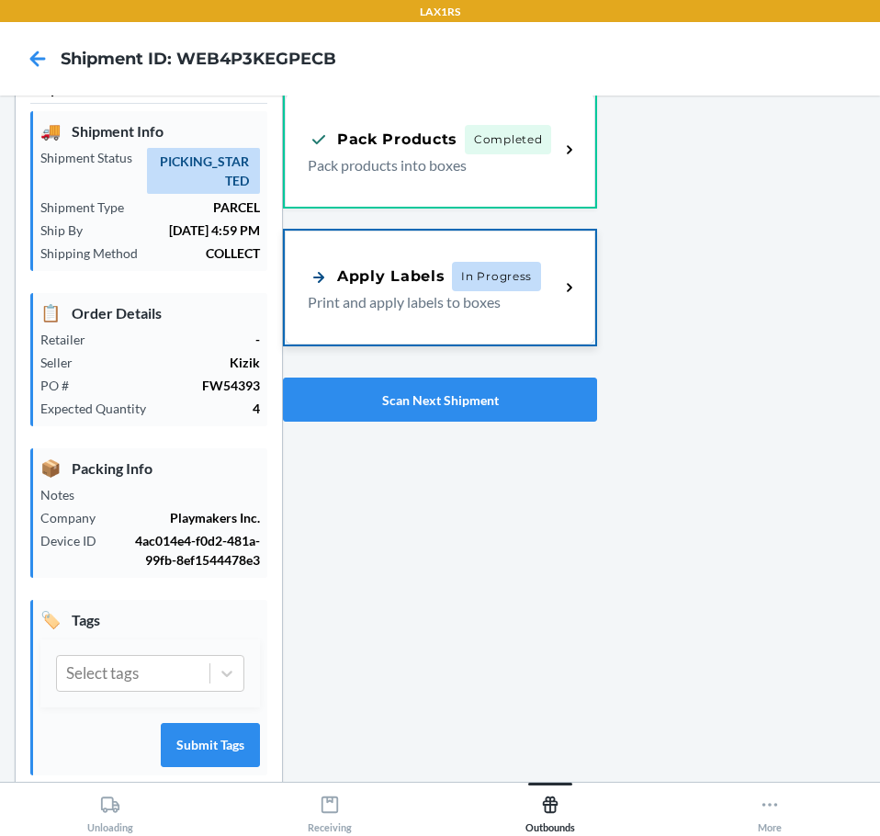
click at [373, 284] on div "Apply Labels" at bounding box center [376, 276] width 137 height 23
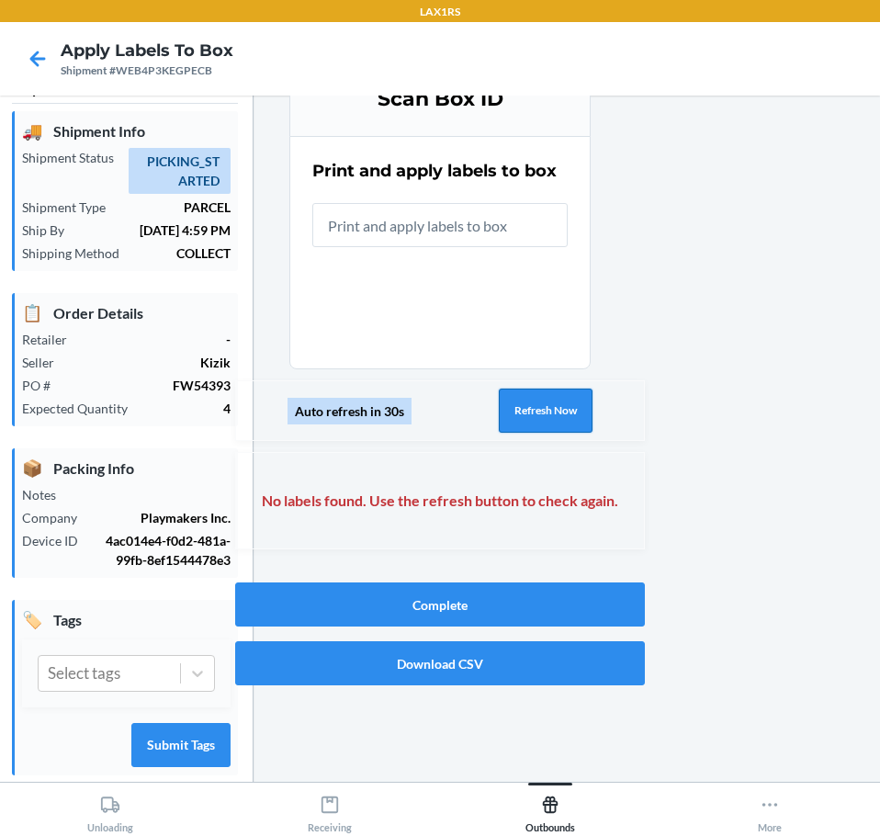
click at [515, 422] on button "Refresh Now" at bounding box center [546, 411] width 94 height 44
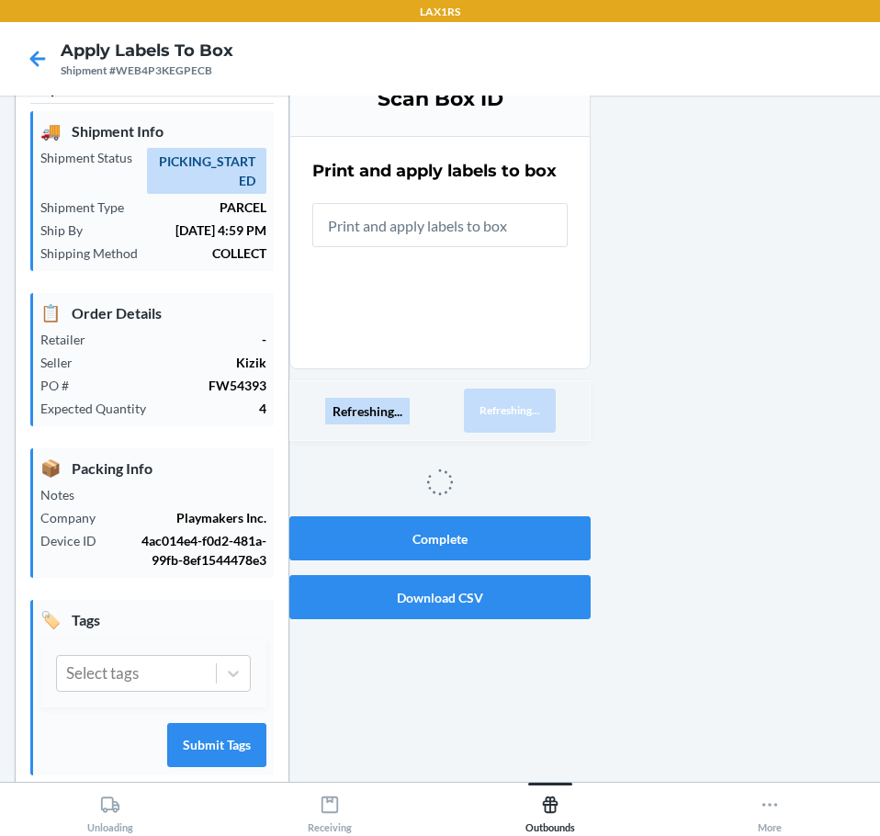
click at [515, 422] on button "Refreshing..." at bounding box center [510, 411] width 92 height 44
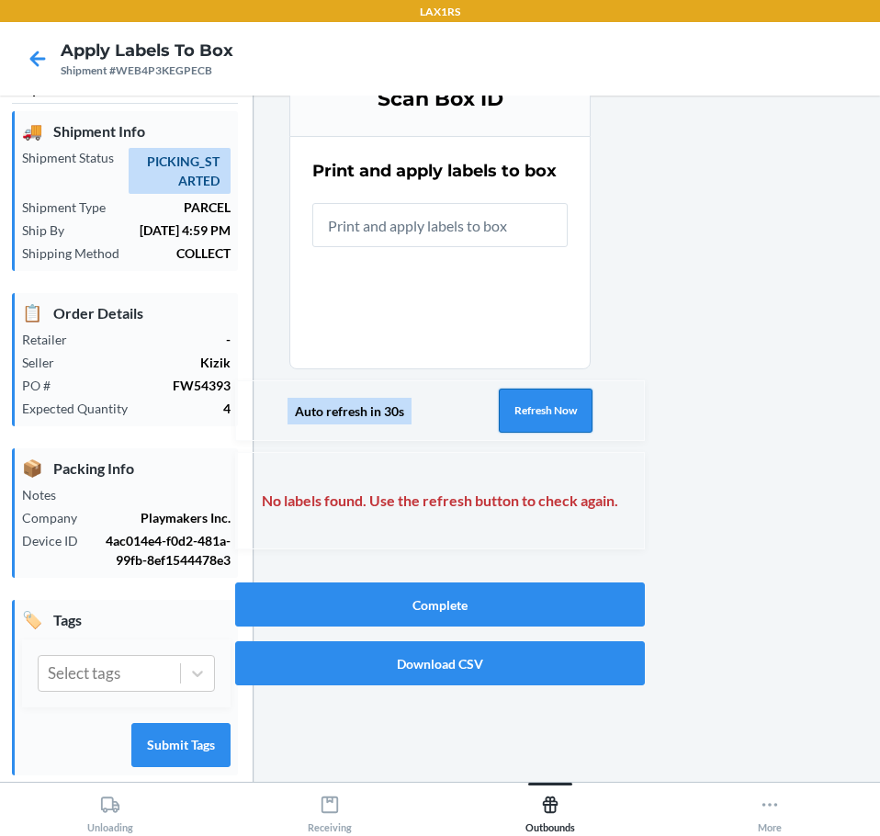
click at [515, 422] on button "Refresh Now" at bounding box center [546, 411] width 94 height 44
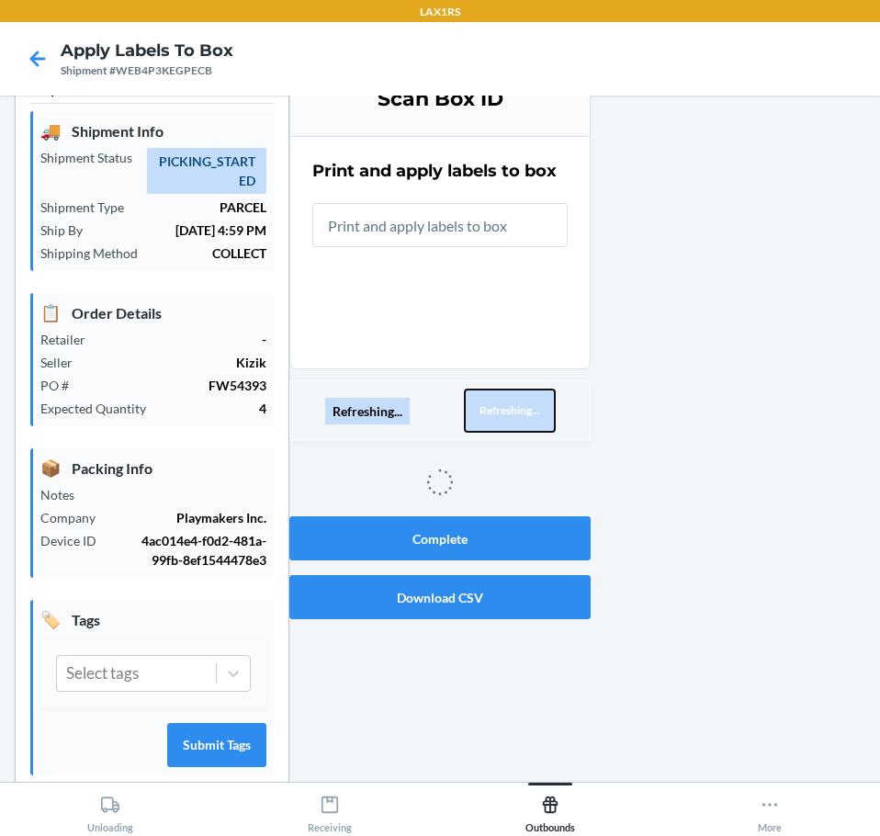
click at [515, 422] on button "Refreshing..." at bounding box center [510, 411] width 92 height 44
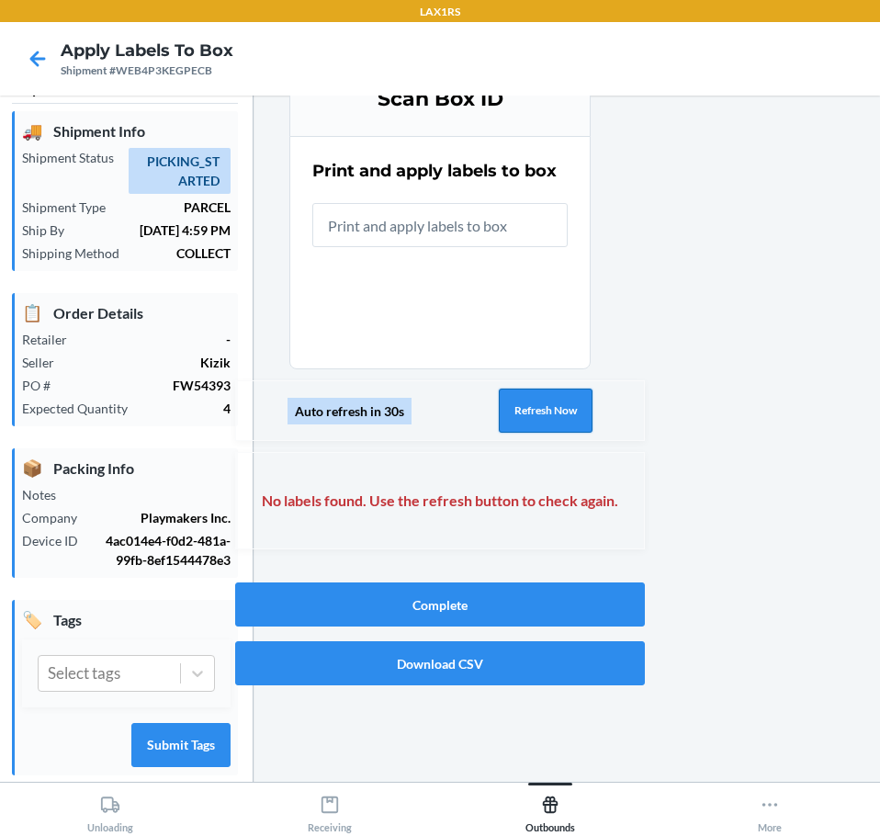
click at [515, 421] on button "Refresh Now" at bounding box center [546, 411] width 94 height 44
click at [518, 423] on button "Refresh Now" at bounding box center [546, 411] width 94 height 44
click at [521, 420] on button "Refresh Now" at bounding box center [546, 411] width 94 height 44
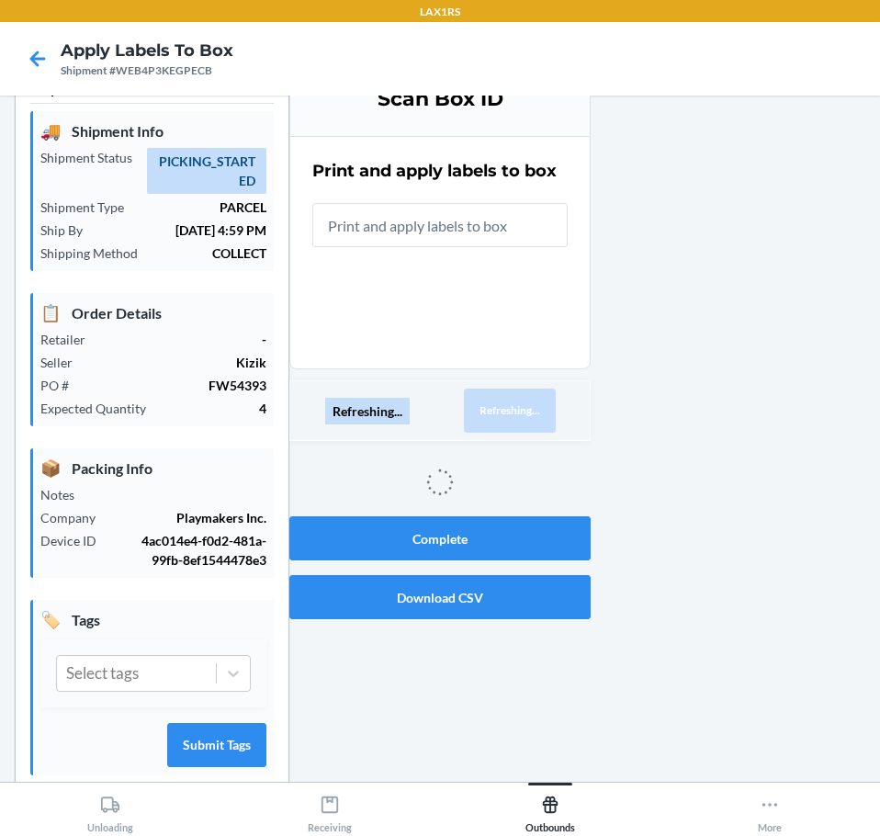
click at [521, 420] on button "Refreshing..." at bounding box center [510, 411] width 92 height 44
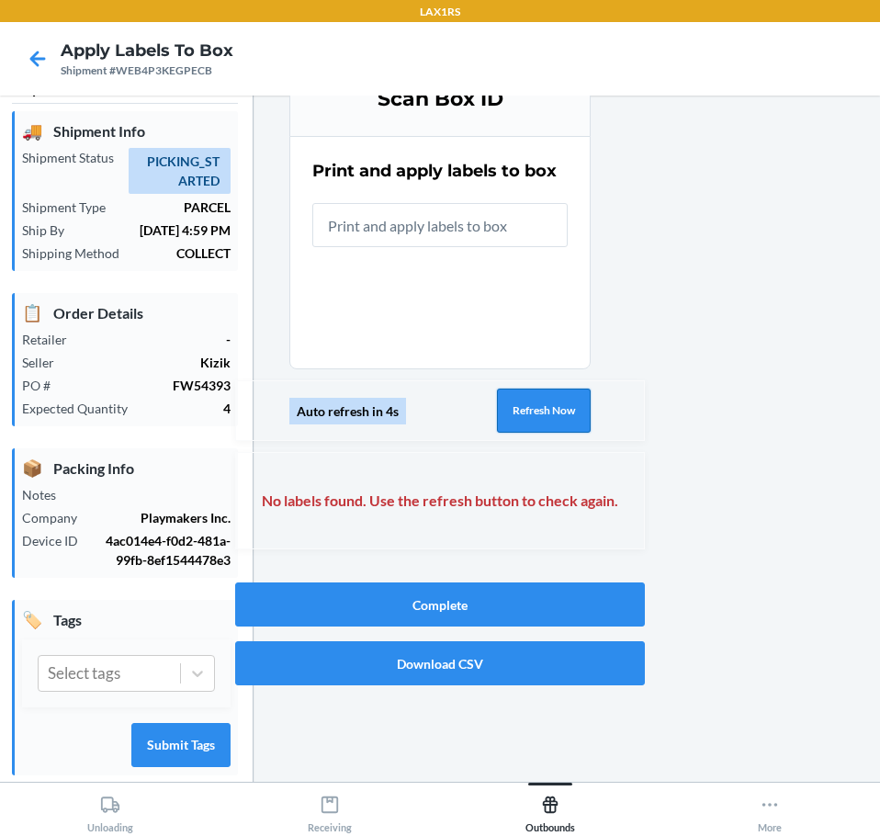
click at [564, 412] on button "Refresh Now" at bounding box center [544, 411] width 94 height 44
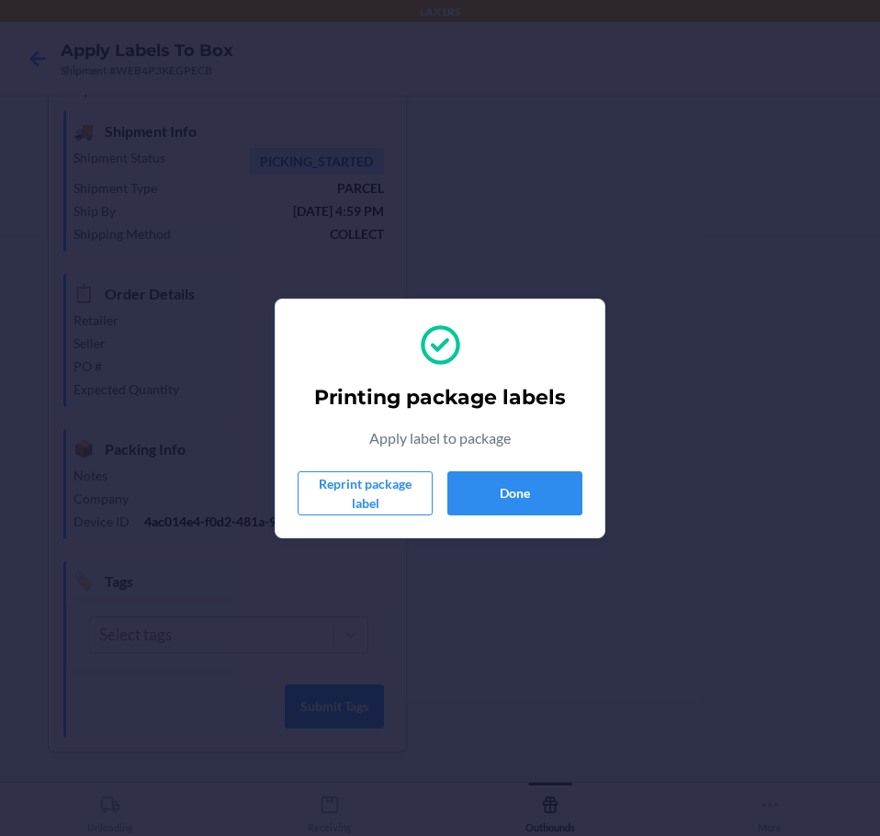
click at [554, 519] on div "Printing package labels Apply label to package Reprint package label Done" at bounding box center [440, 418] width 285 height 209
click at [549, 502] on button "Done" at bounding box center [514, 493] width 135 height 44
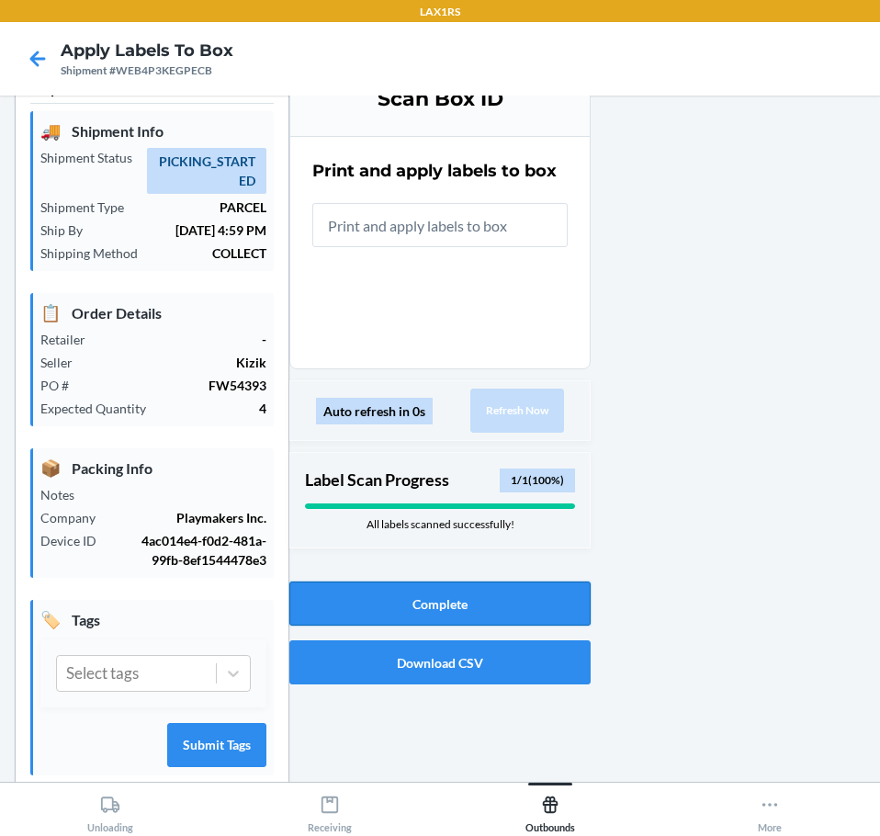
click at [351, 607] on button "Complete" at bounding box center [439, 603] width 301 height 44
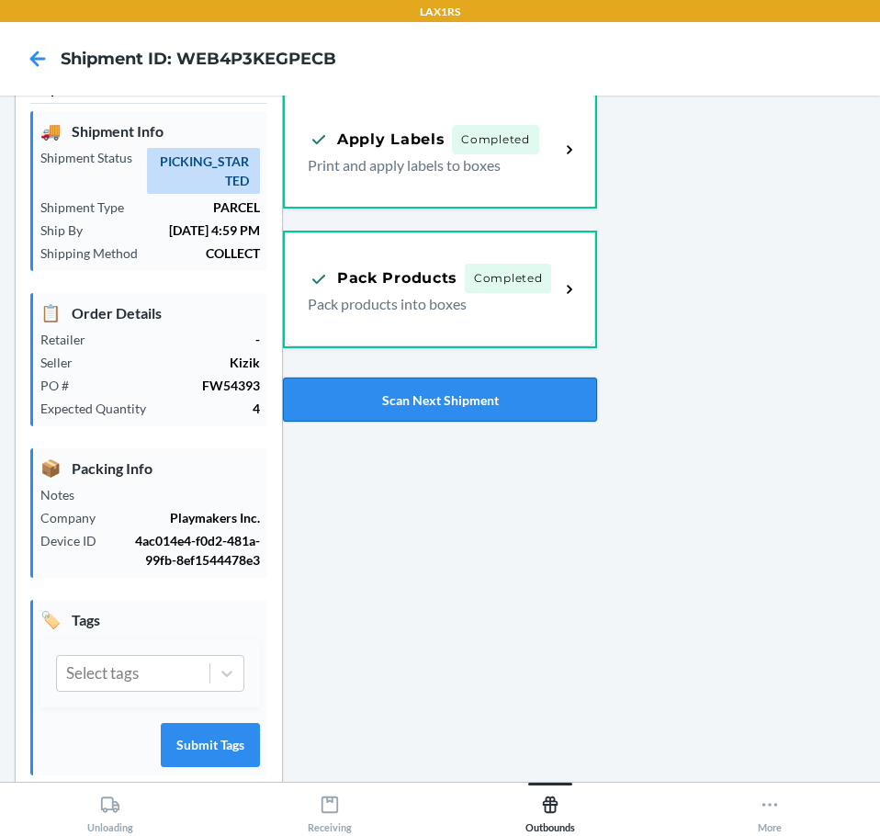
click at [453, 392] on button "Scan Next Shipment" at bounding box center [440, 400] width 314 height 44
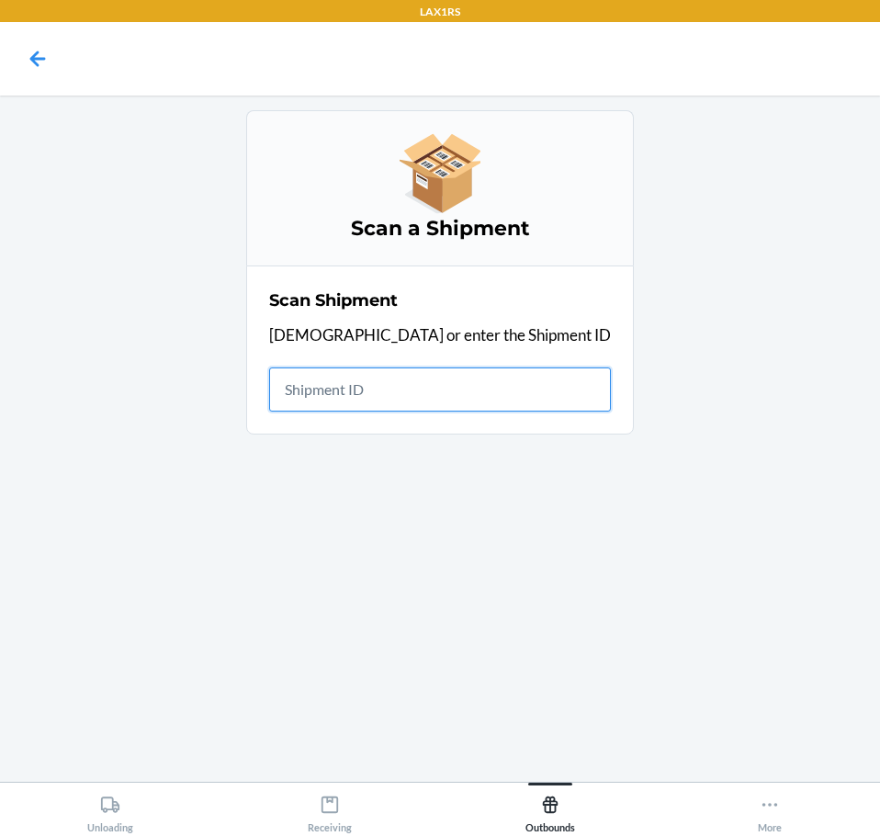
click at [508, 396] on input "text" at bounding box center [440, 389] width 342 height 44
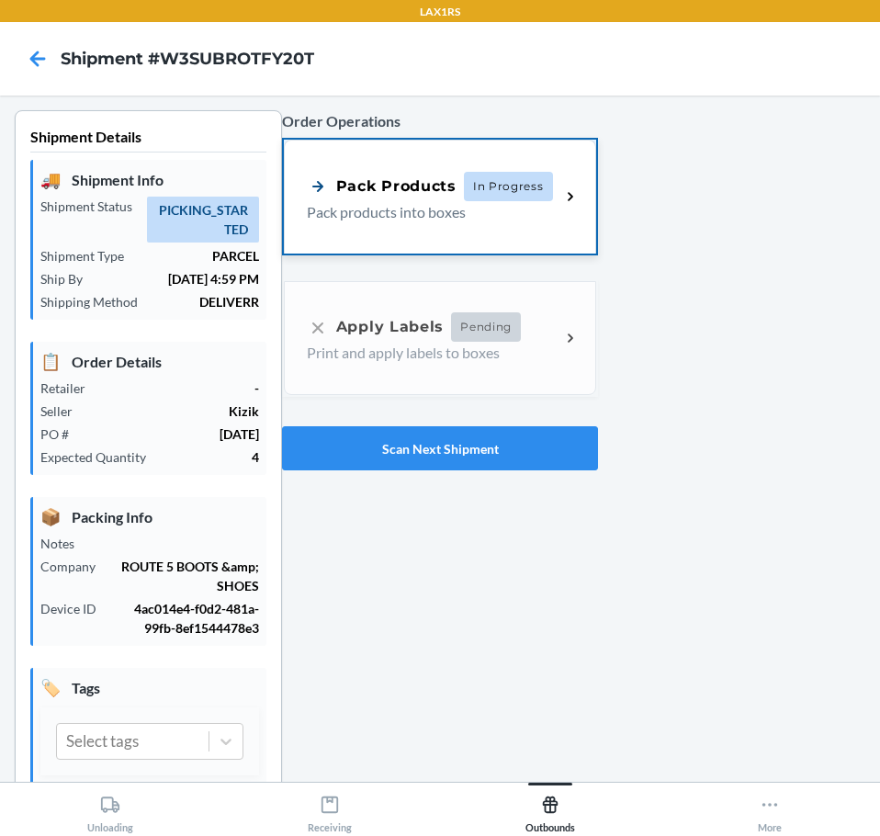
click at [428, 213] on p "Pack products into boxes" at bounding box center [426, 212] width 239 height 22
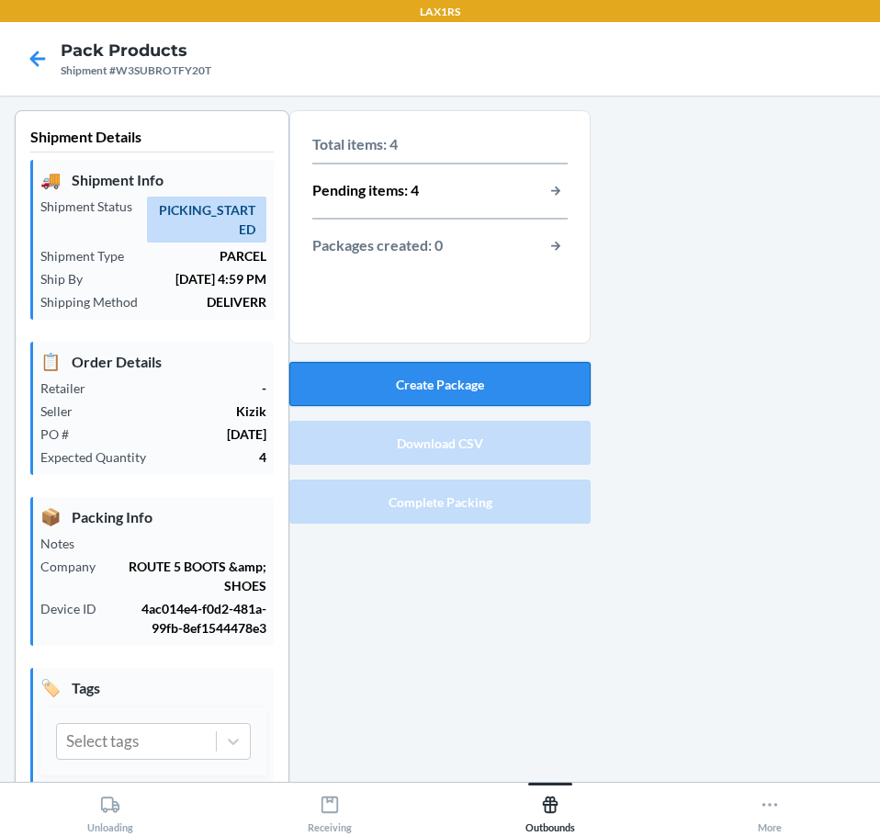
click at [427, 376] on button "Create Package" at bounding box center [439, 384] width 301 height 44
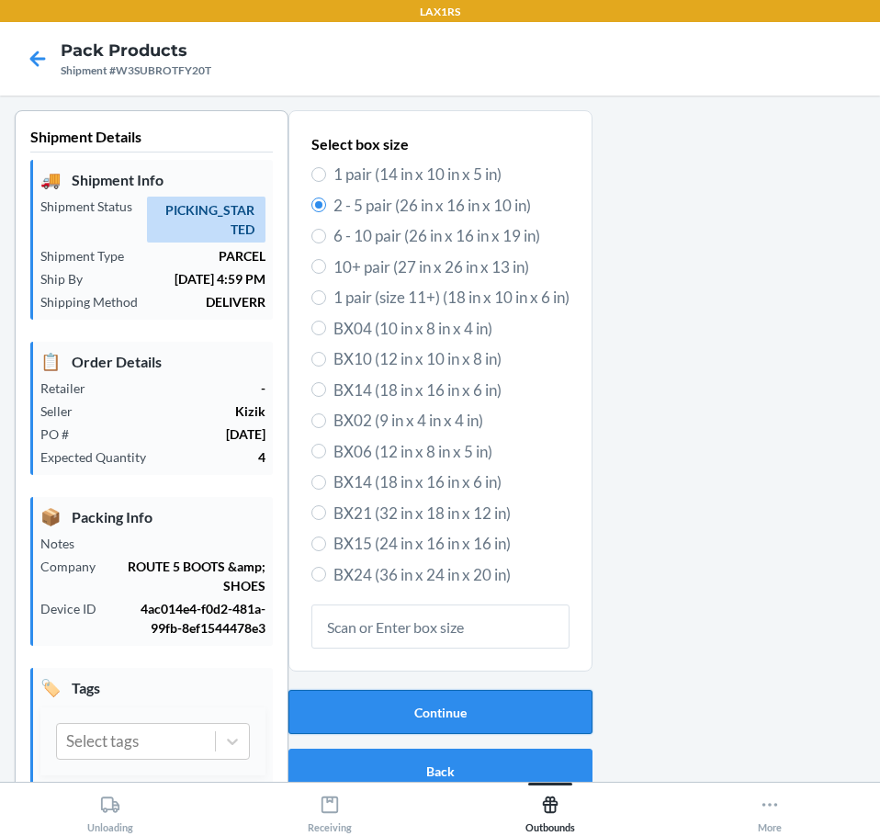
click at [396, 715] on button "Continue" at bounding box center [440, 712] width 304 height 44
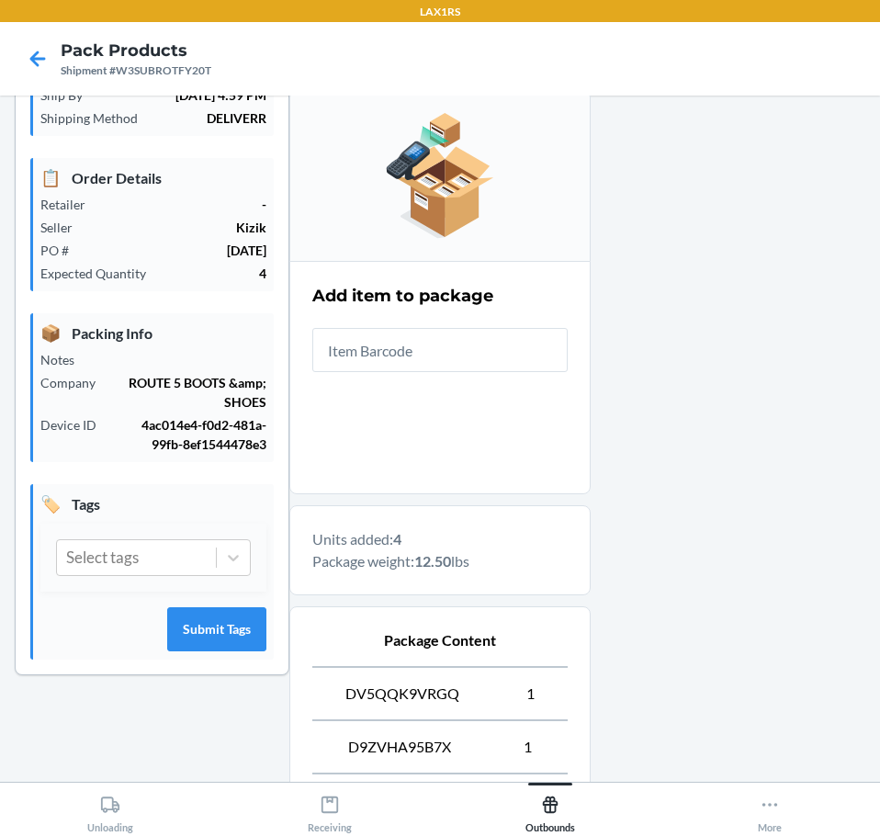
click at [748, 595] on div at bounding box center [728, 501] width 275 height 1148
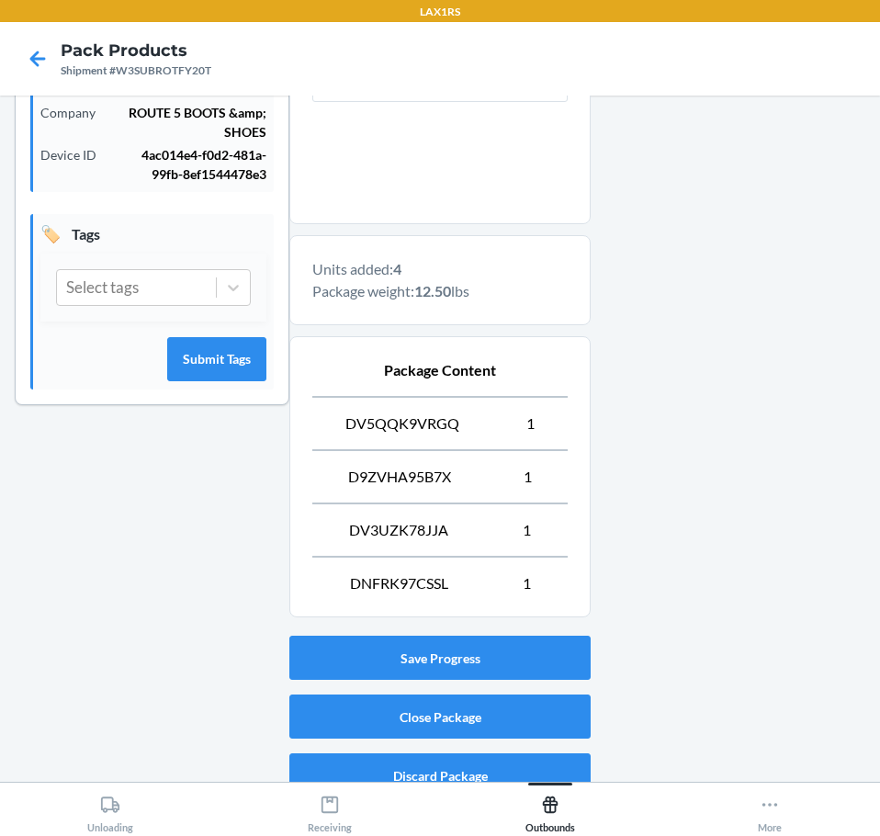
scroll to position [477, 0]
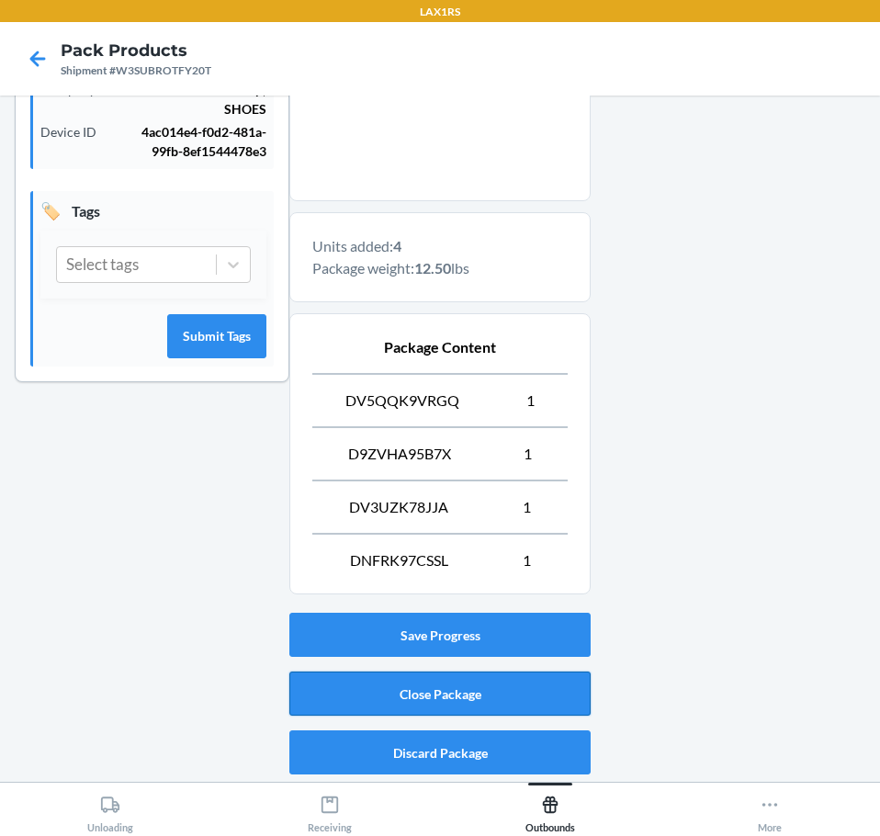
click at [521, 705] on button "Close Package" at bounding box center [439, 694] width 301 height 44
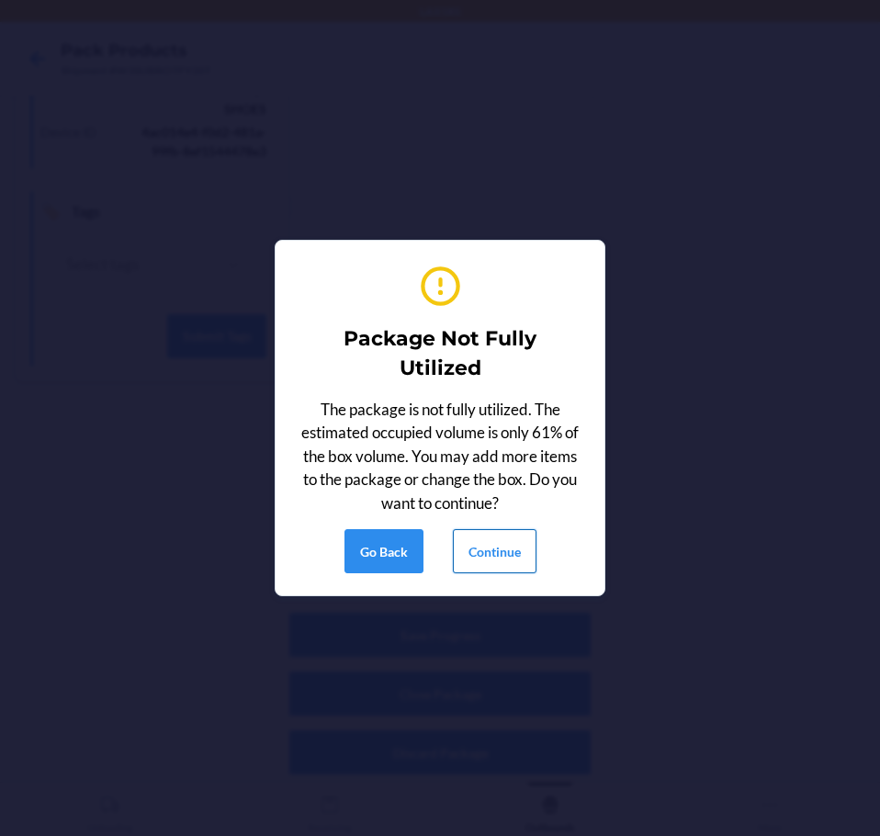
click at [497, 571] on button "Continue" at bounding box center [495, 551] width 84 height 44
click at [506, 557] on button "Continue" at bounding box center [495, 551] width 84 height 44
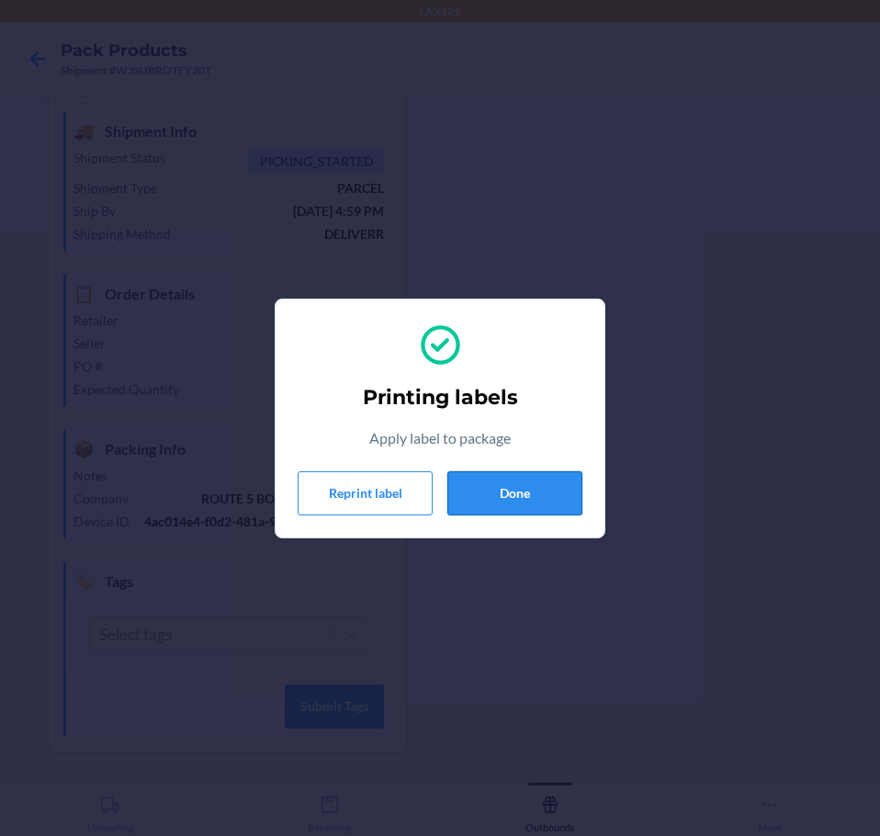
click at [507, 486] on button "Done" at bounding box center [514, 493] width 135 height 44
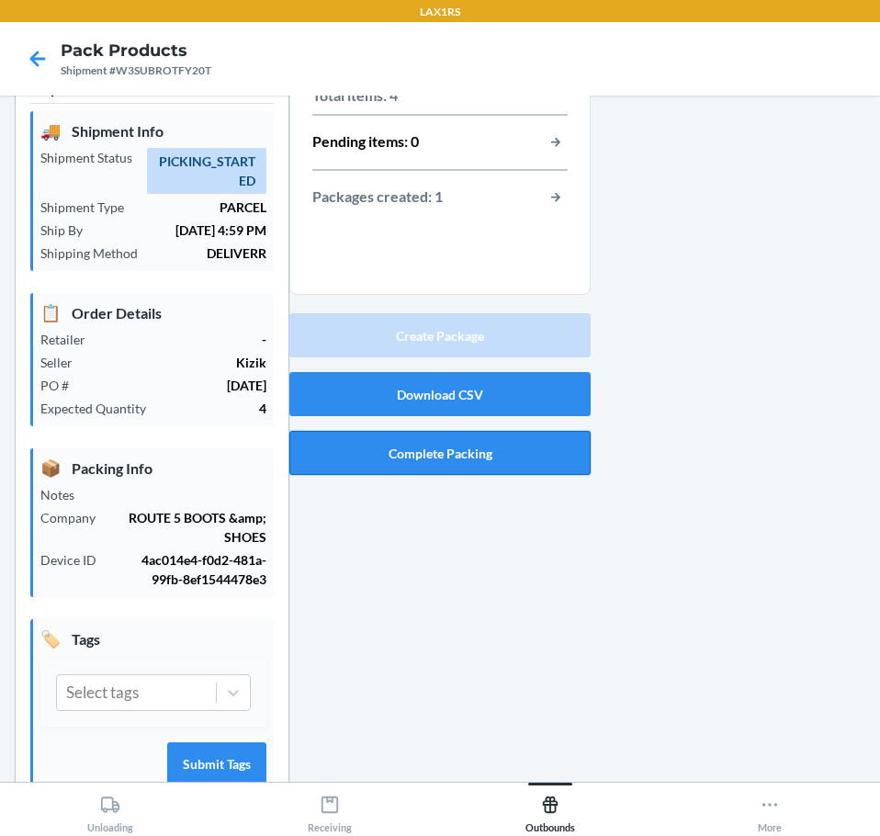
click at [510, 470] on button "Complete Packing" at bounding box center [439, 453] width 301 height 44
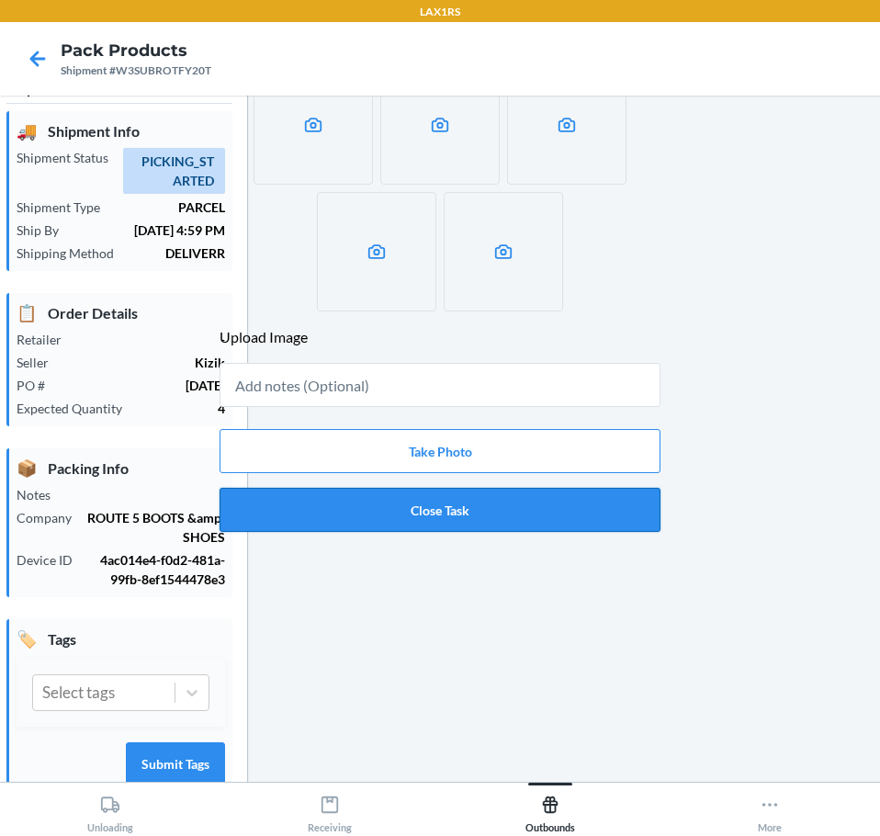
click at [512, 509] on button "Close Task" at bounding box center [440, 510] width 441 height 44
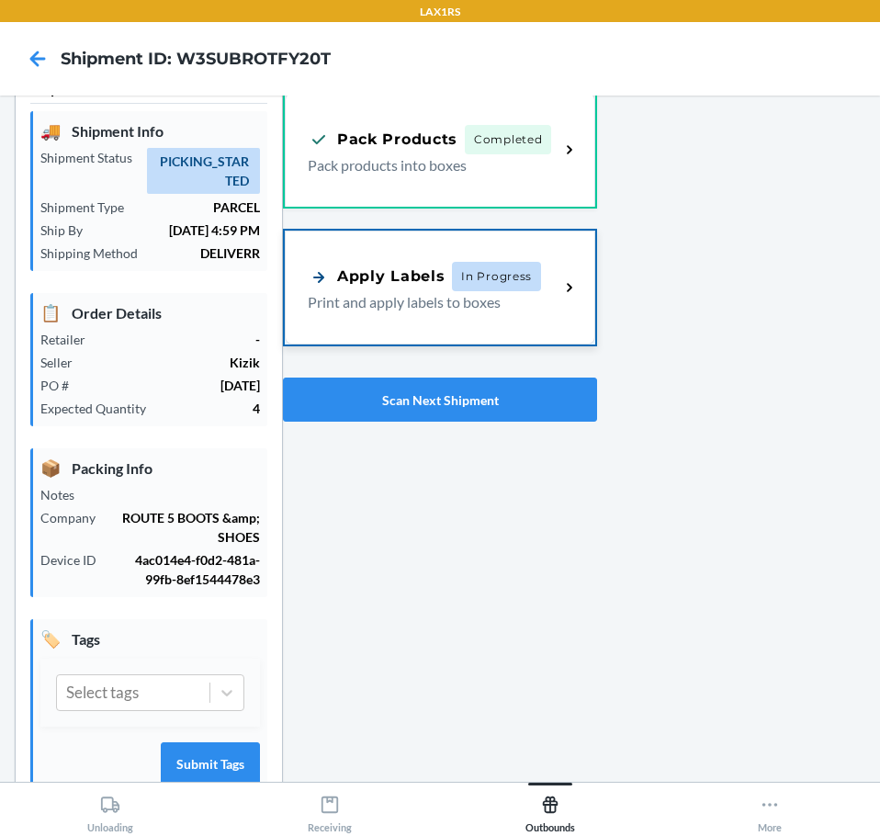
click at [464, 278] on span "In Progress" at bounding box center [496, 276] width 89 height 29
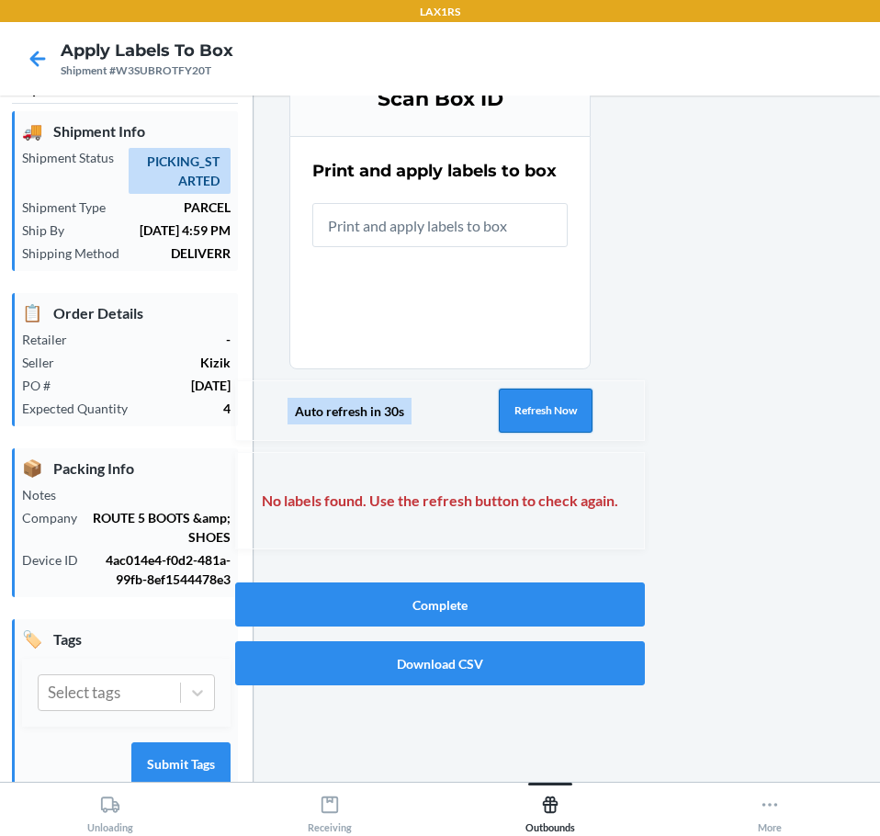
click at [527, 396] on button "Refresh Now" at bounding box center [546, 411] width 94 height 44
click at [528, 399] on button "Refresh Now" at bounding box center [546, 411] width 94 height 44
click at [529, 401] on button "Refresh Now" at bounding box center [546, 411] width 94 height 44
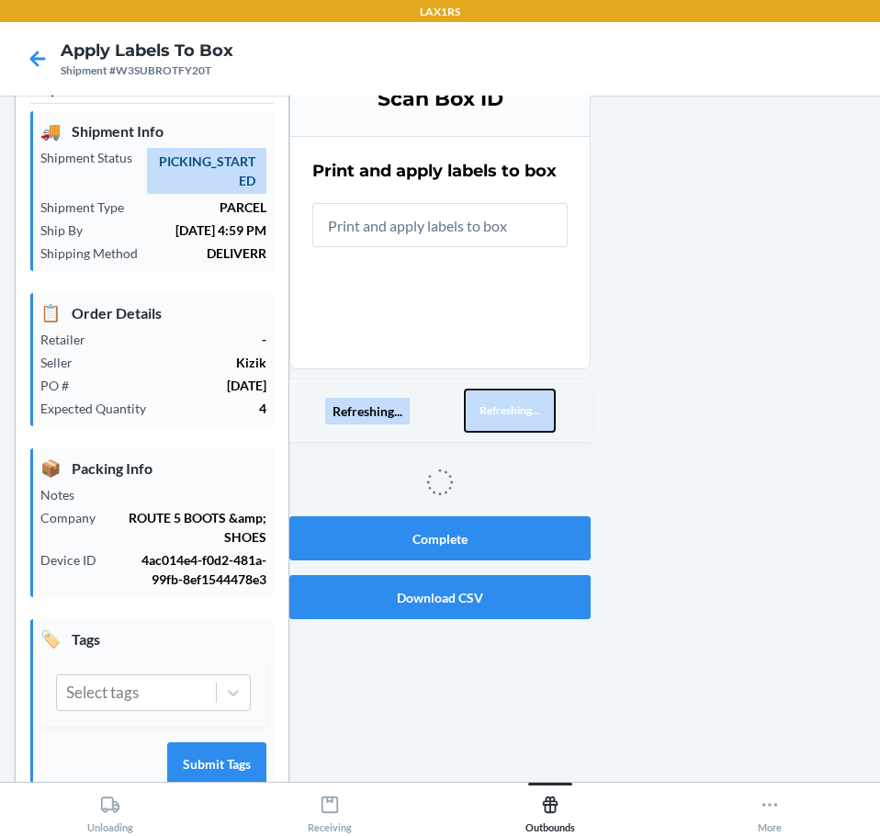
click at [529, 401] on button "Refreshing..." at bounding box center [510, 411] width 92 height 44
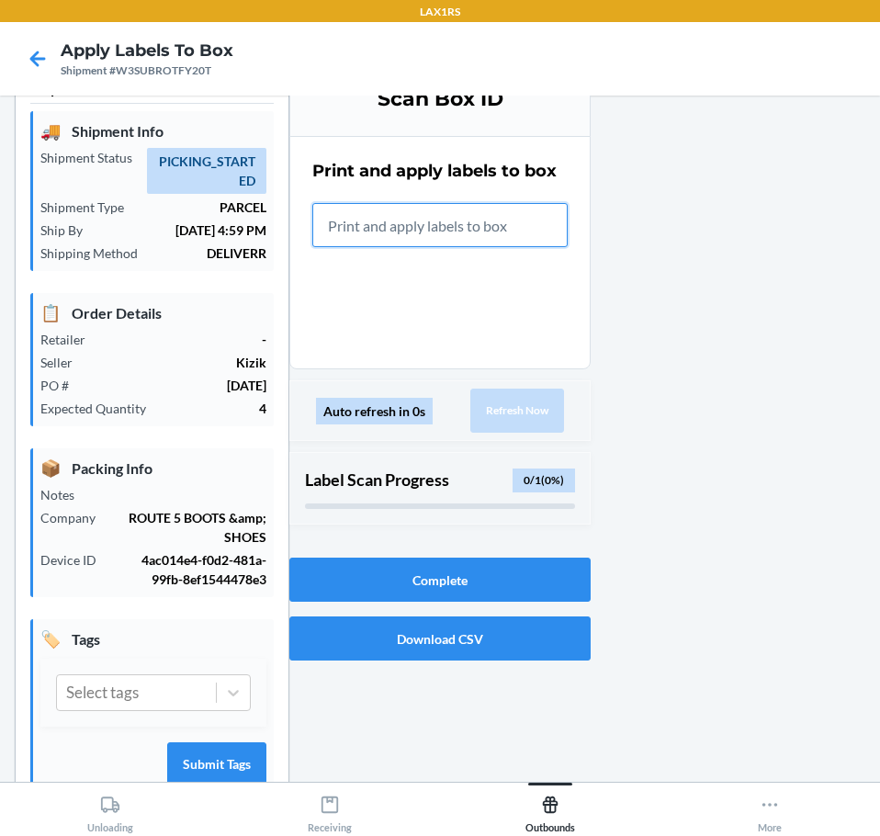
click at [466, 231] on input "text" at bounding box center [439, 225] width 255 height 44
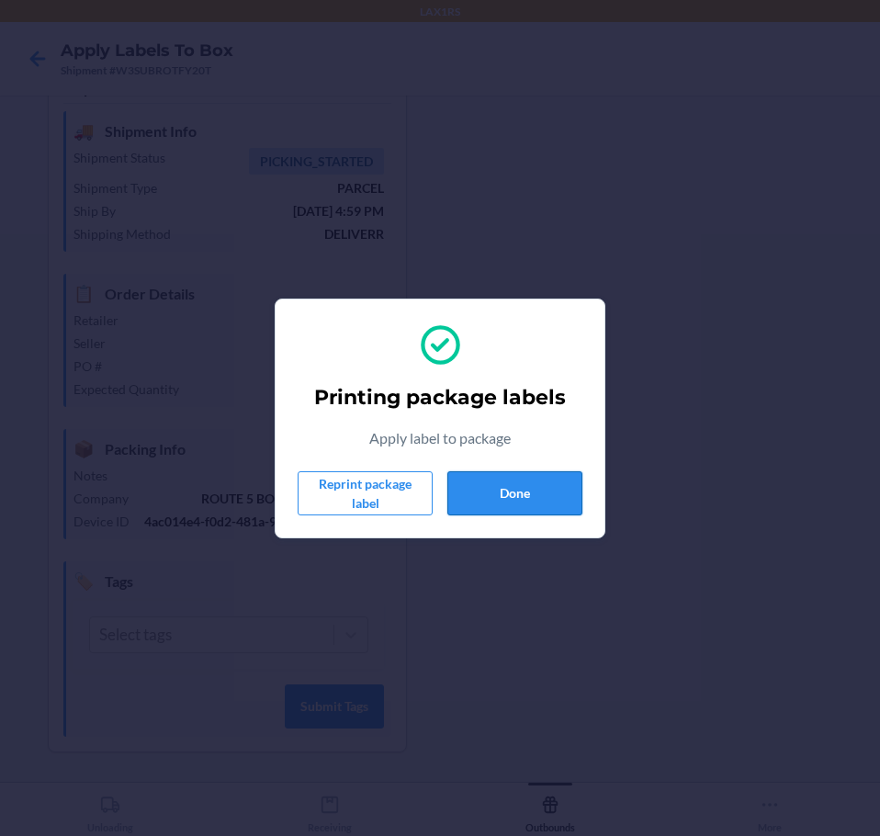
click at [463, 499] on button "Done" at bounding box center [514, 493] width 135 height 44
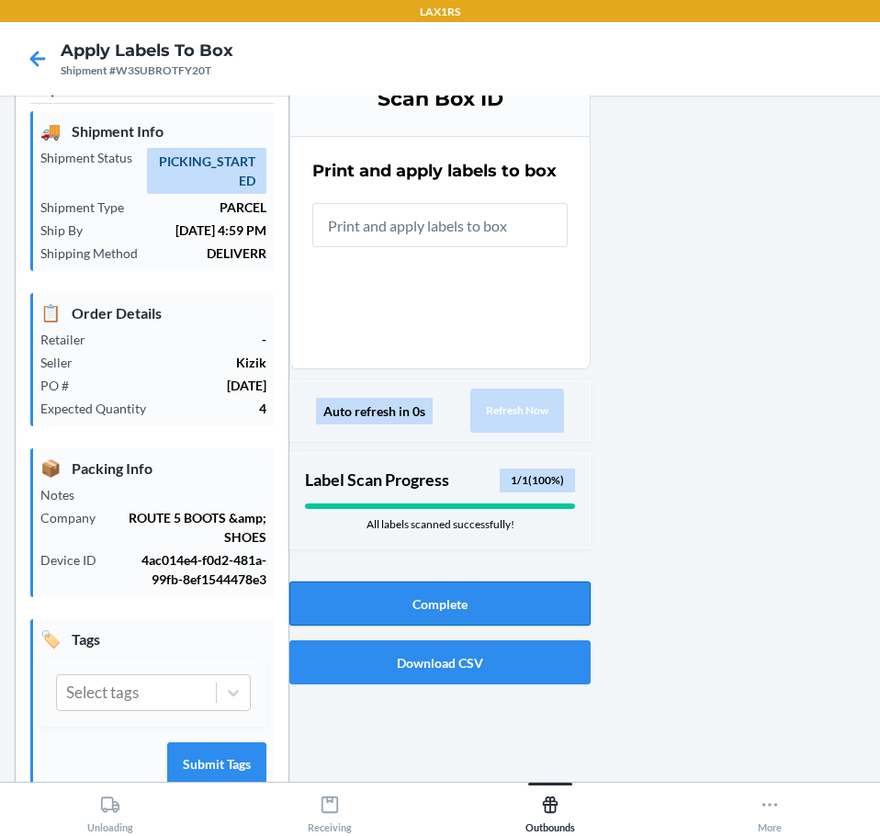
click at [396, 607] on button "Complete" at bounding box center [439, 603] width 301 height 44
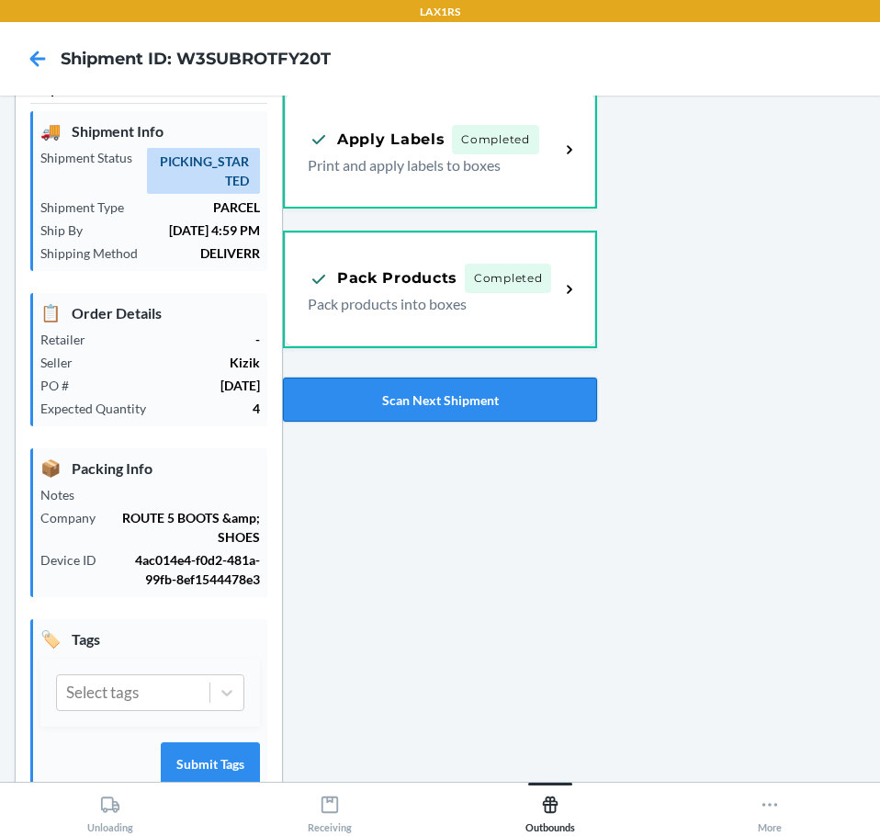
click at [501, 410] on button "Scan Next Shipment" at bounding box center [440, 400] width 314 height 44
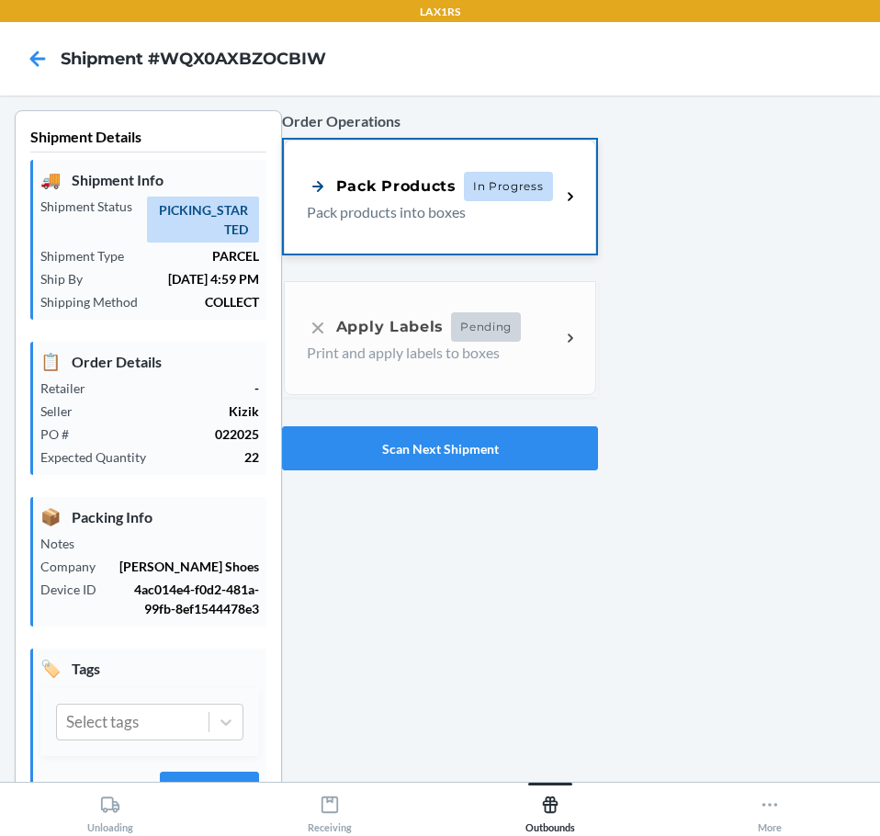
click at [331, 230] on div "Pack Products In Progress Pack products into boxes" at bounding box center [440, 197] width 312 height 114
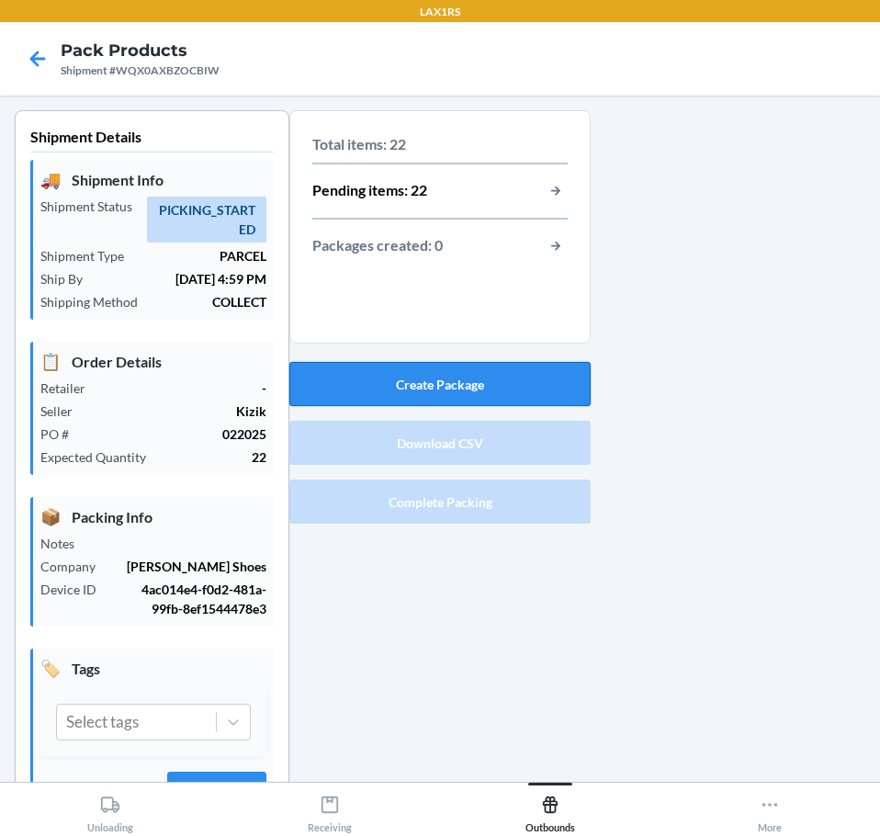
click at [416, 373] on button "Create Package" at bounding box center [439, 384] width 301 height 44
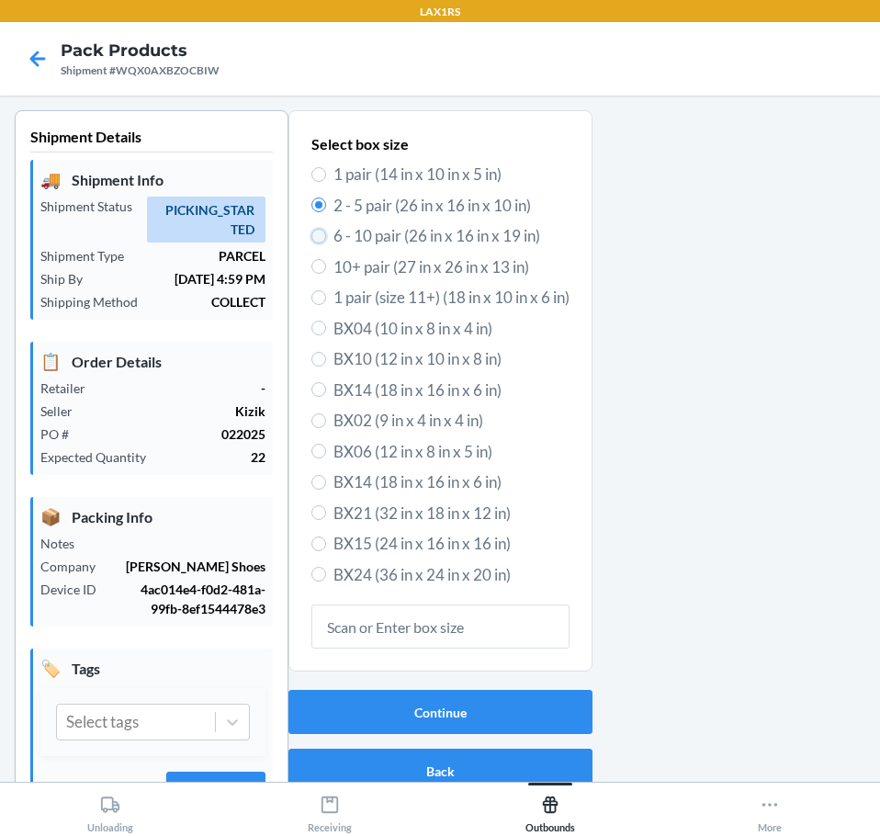
click at [311, 231] on input "6 - 10 pair (26 in x 16 in x 19 in)" at bounding box center [318, 236] width 15 height 15
radio input "true"
radio input "false"
click at [403, 710] on button "Continue" at bounding box center [440, 712] width 304 height 44
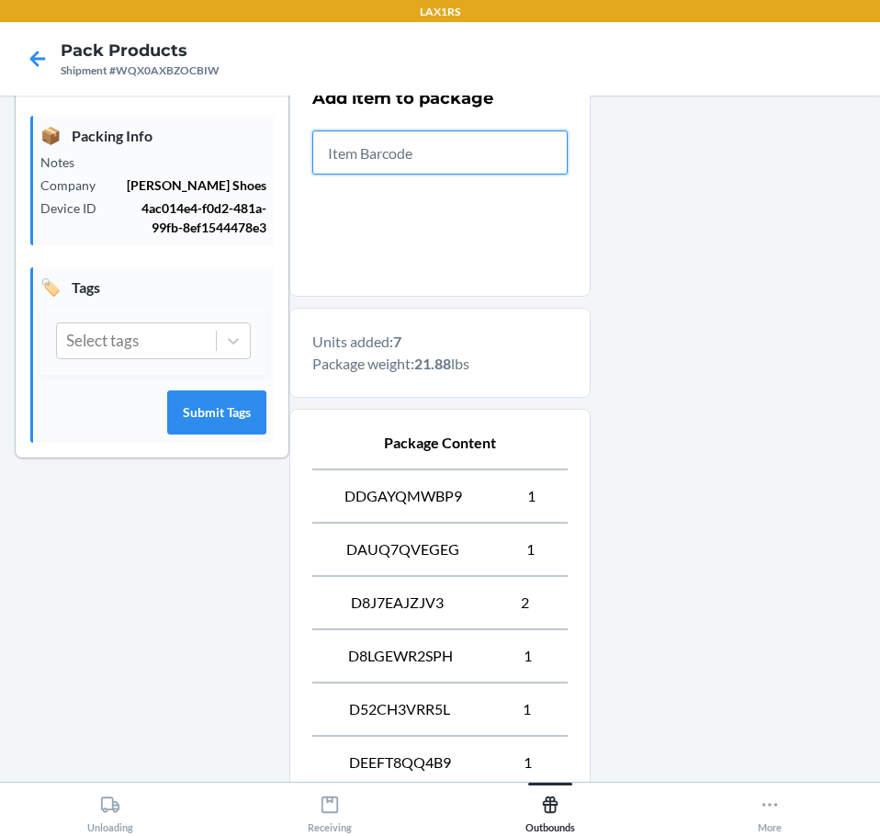
scroll to position [551, 0]
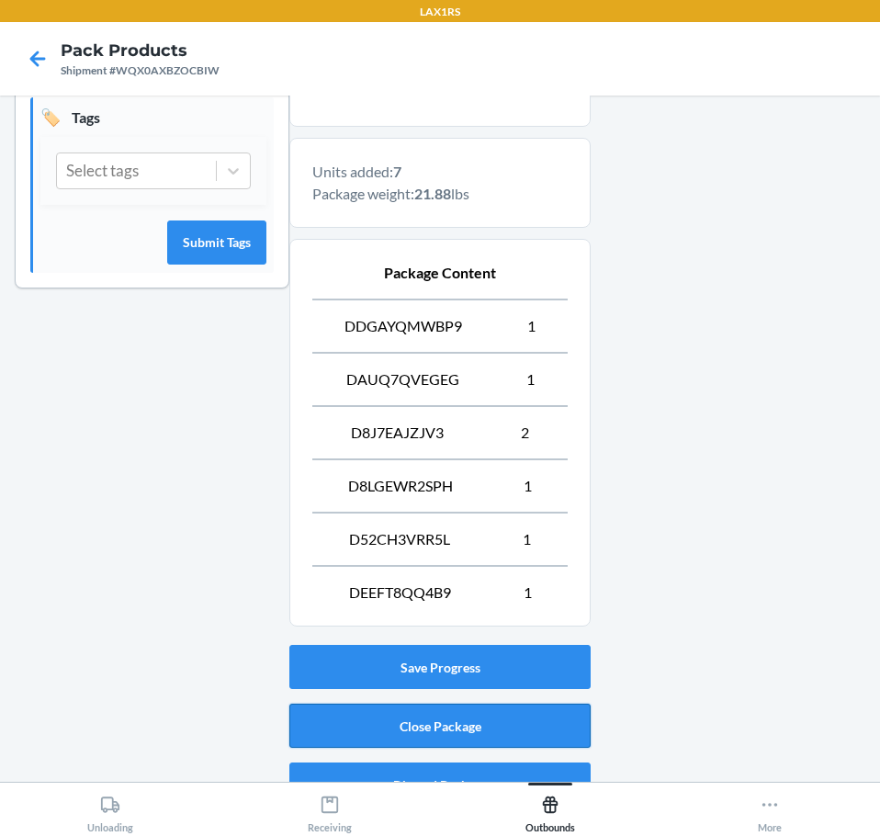
click at [414, 736] on button "Close Package" at bounding box center [439, 726] width 301 height 44
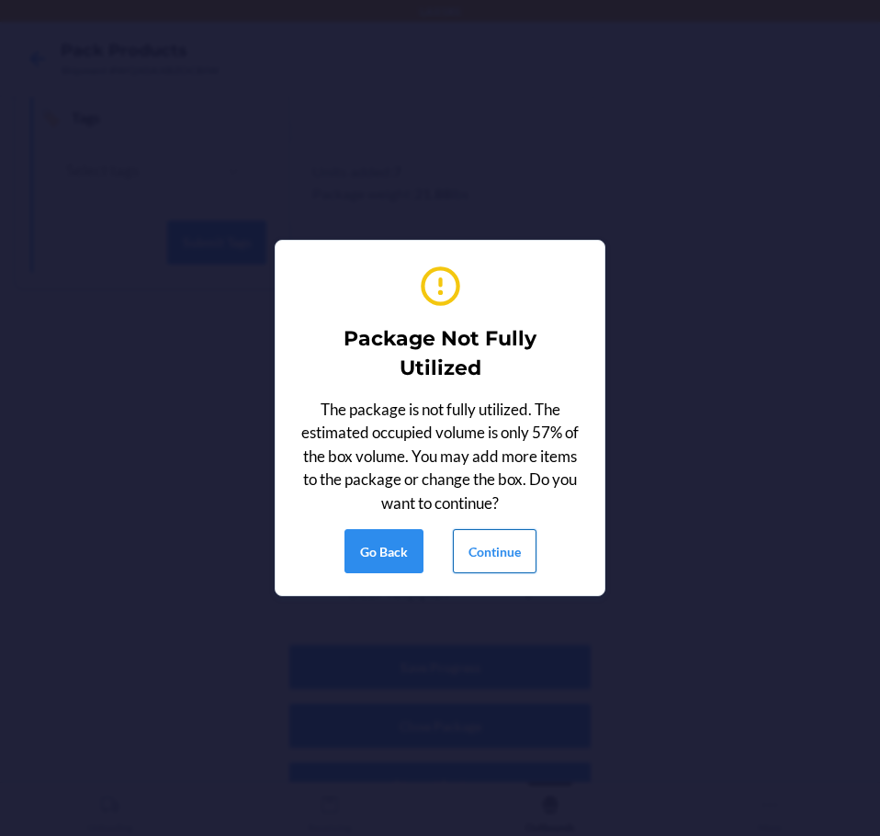
click at [484, 561] on button "Continue" at bounding box center [495, 551] width 84 height 44
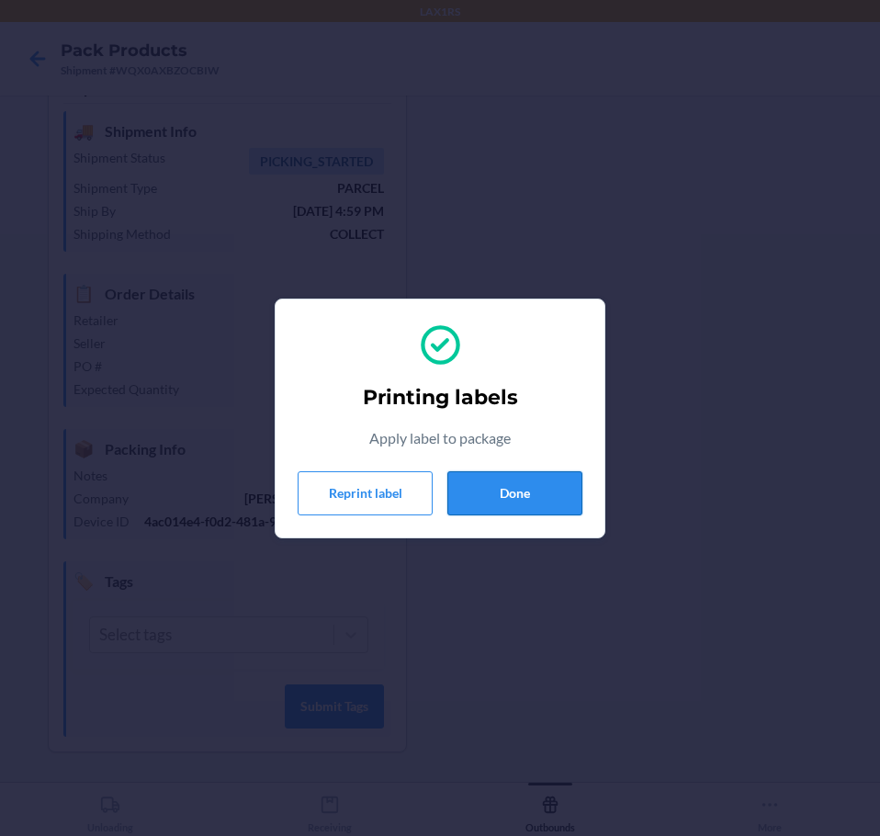
click at [537, 472] on button "Done" at bounding box center [514, 493] width 135 height 44
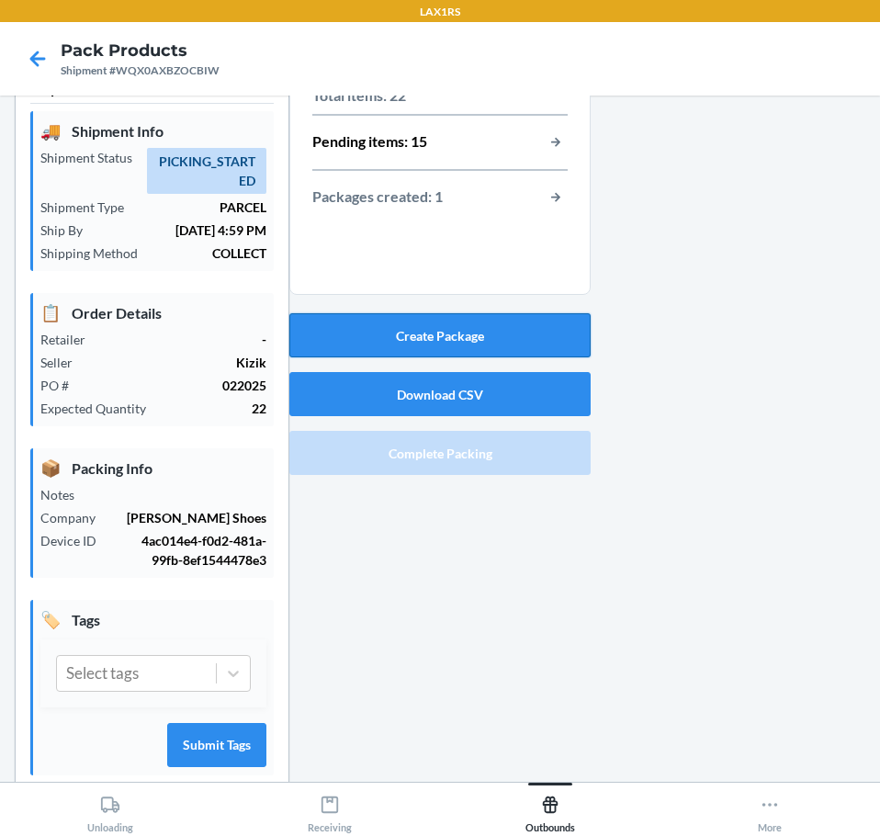
click at [497, 325] on button "Create Package" at bounding box center [439, 335] width 301 height 44
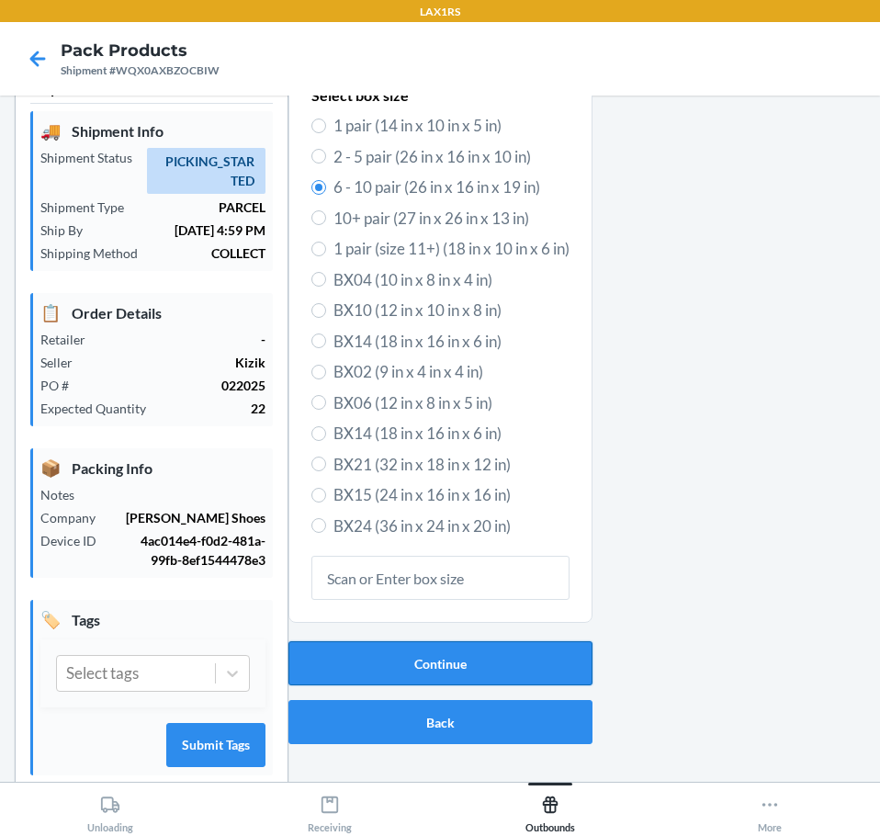
click at [458, 682] on button "Continue" at bounding box center [440, 663] width 304 height 44
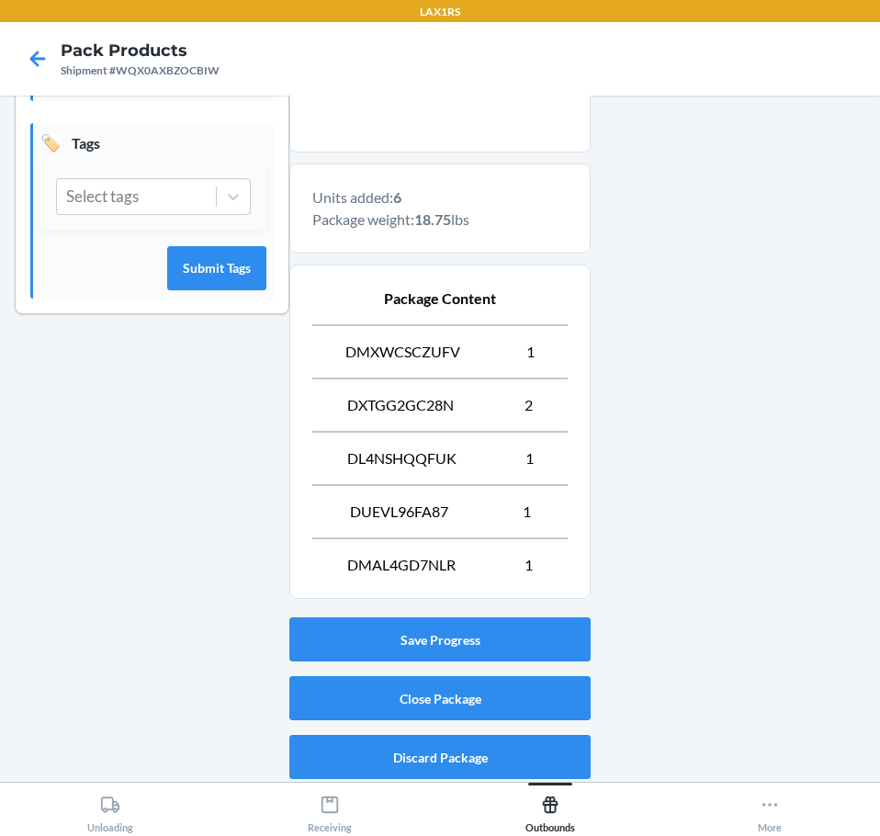
scroll to position [530, 0]
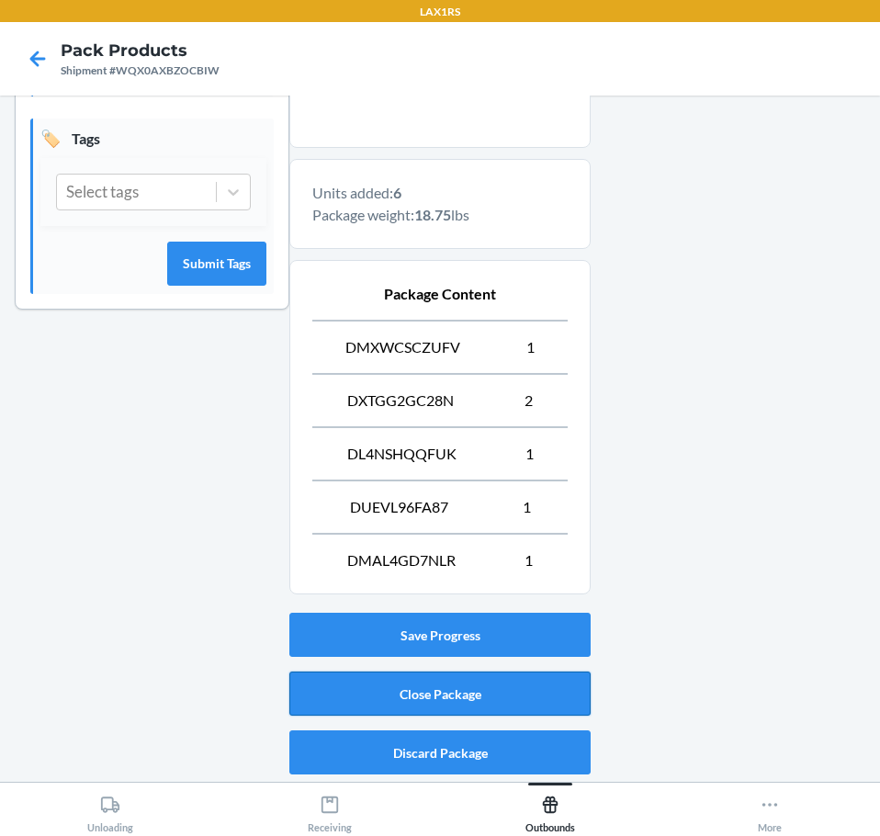
click at [432, 712] on button "Close Package" at bounding box center [439, 694] width 301 height 44
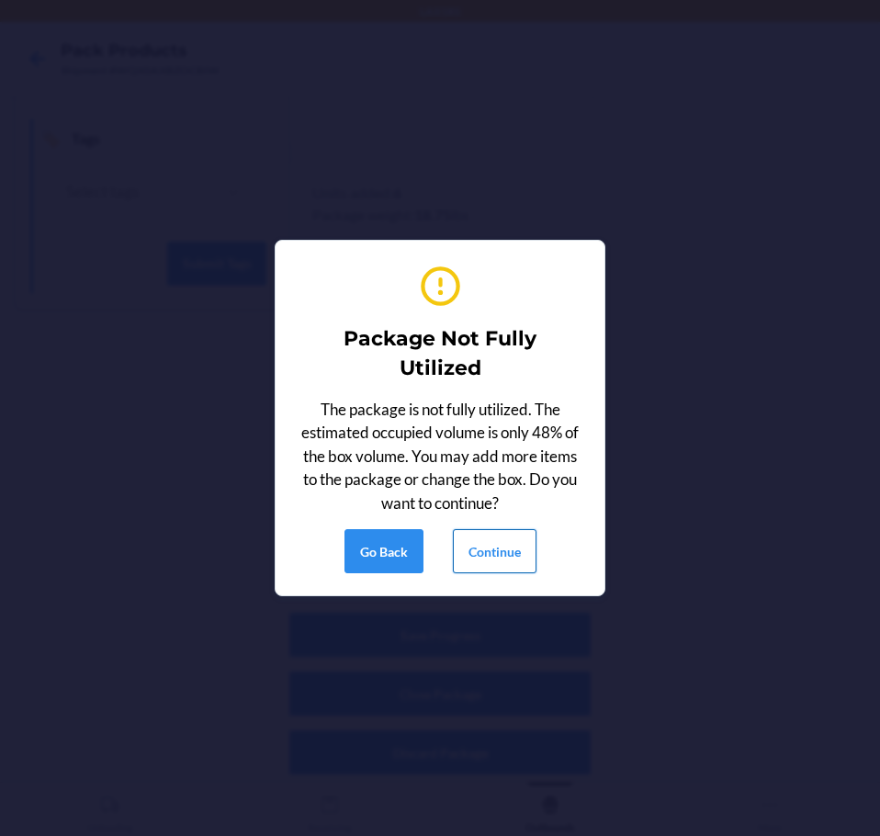
click at [471, 564] on button "Continue" at bounding box center [495, 551] width 84 height 44
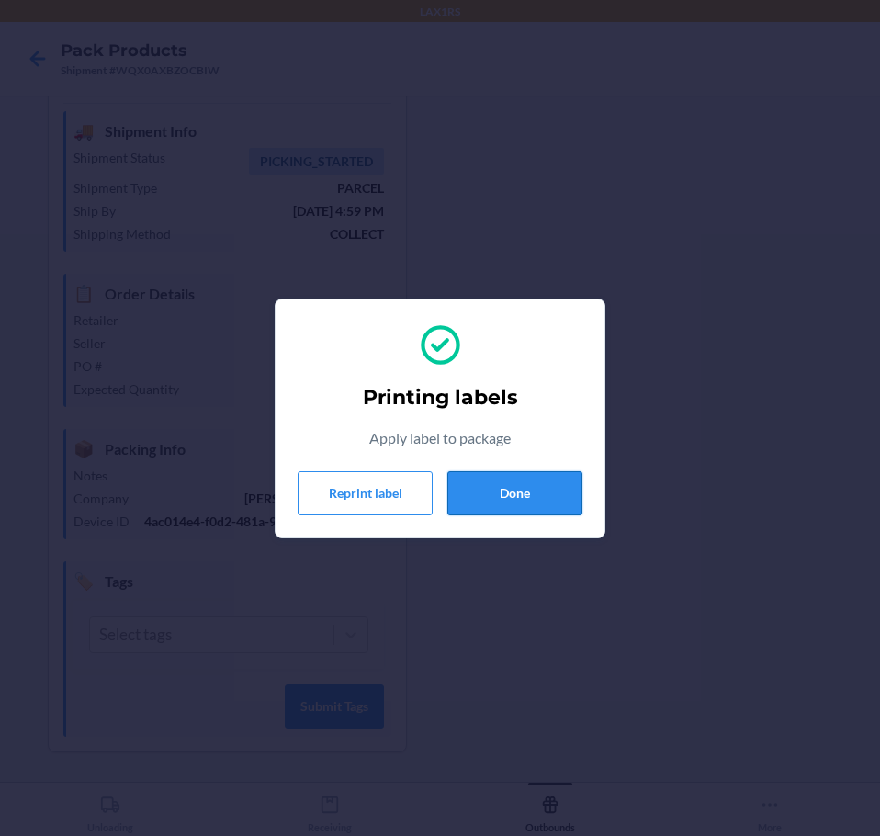
click at [513, 506] on button "Done" at bounding box center [514, 493] width 135 height 44
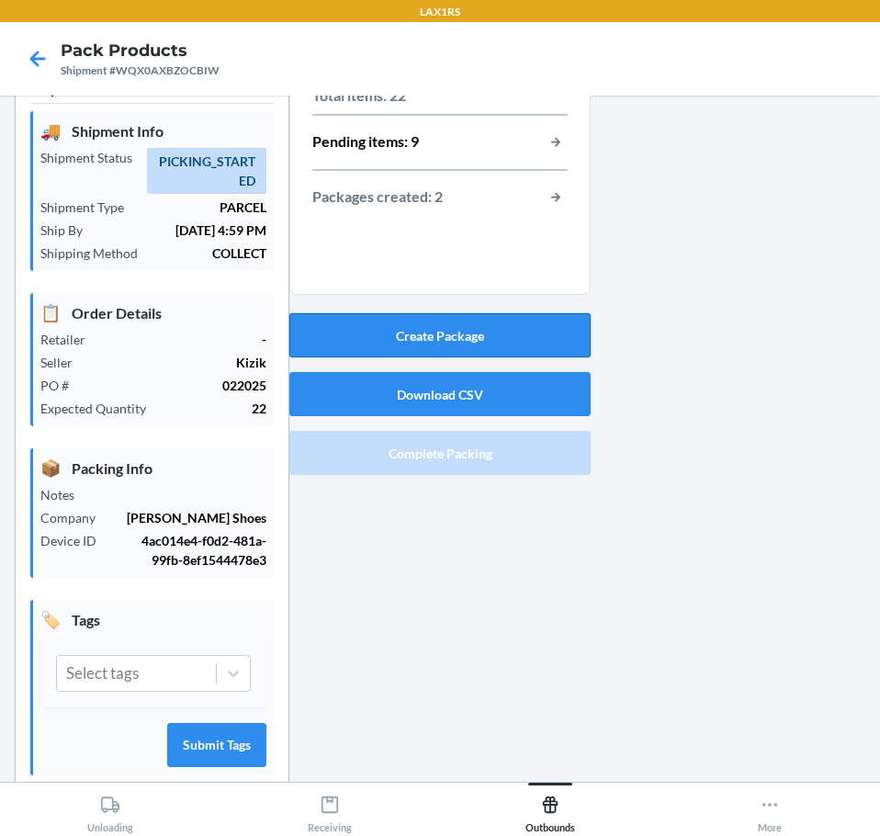
click at [507, 330] on button "Create Package" at bounding box center [439, 335] width 301 height 44
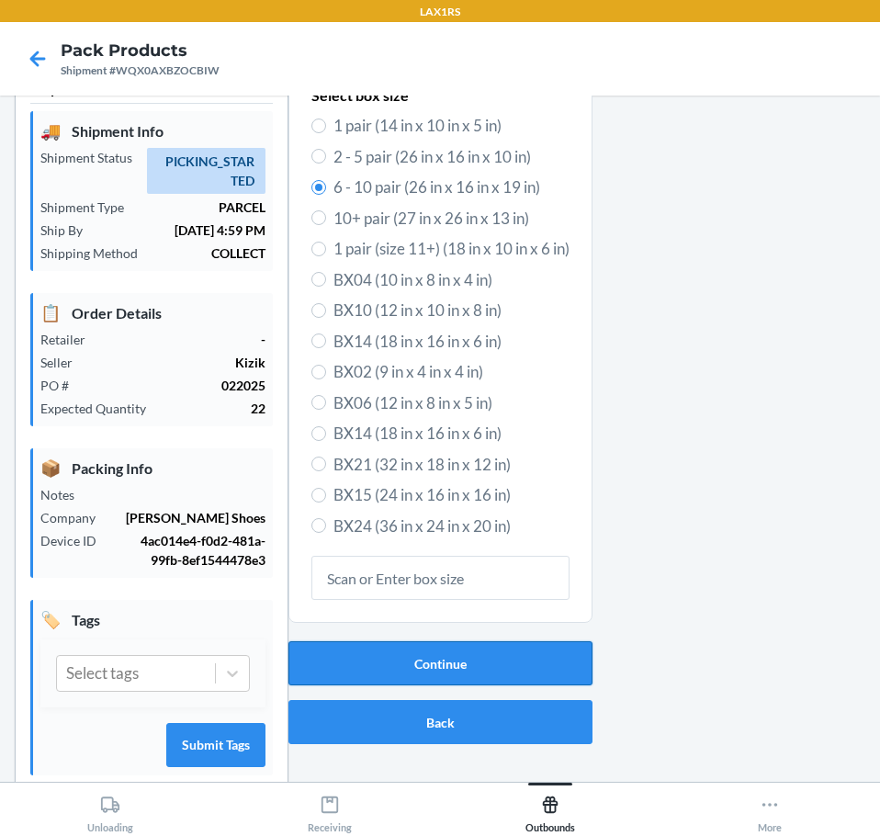
click at [468, 676] on button "Continue" at bounding box center [440, 663] width 304 height 44
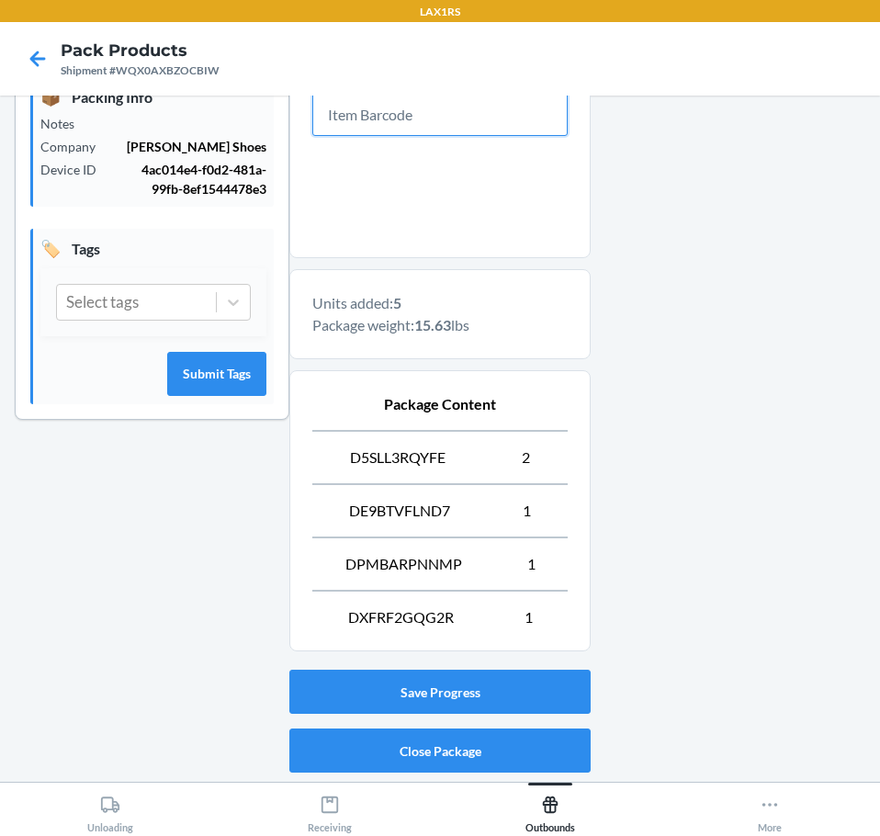
scroll to position [477, 0]
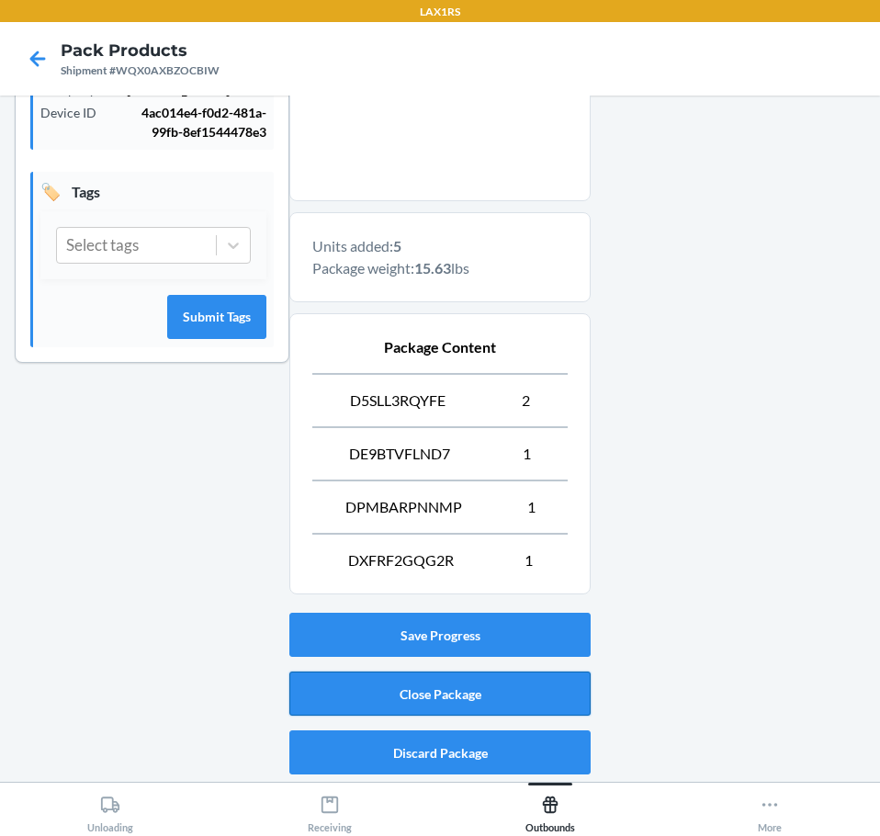
click at [393, 691] on button "Close Package" at bounding box center [439, 694] width 301 height 44
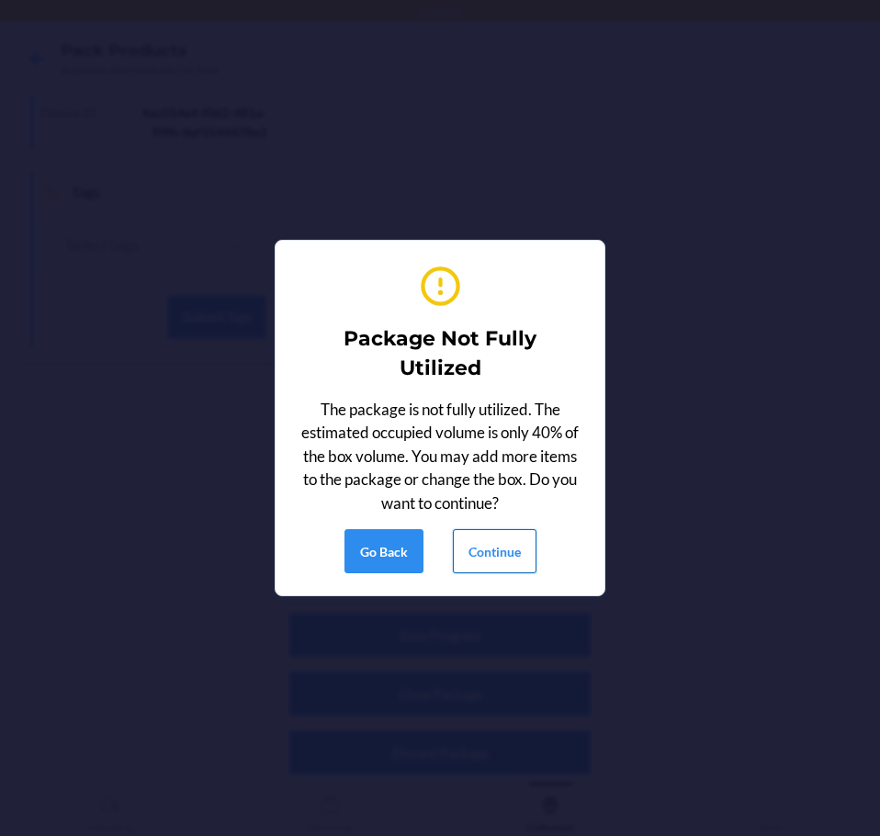
click at [496, 559] on button "Continue" at bounding box center [495, 551] width 84 height 44
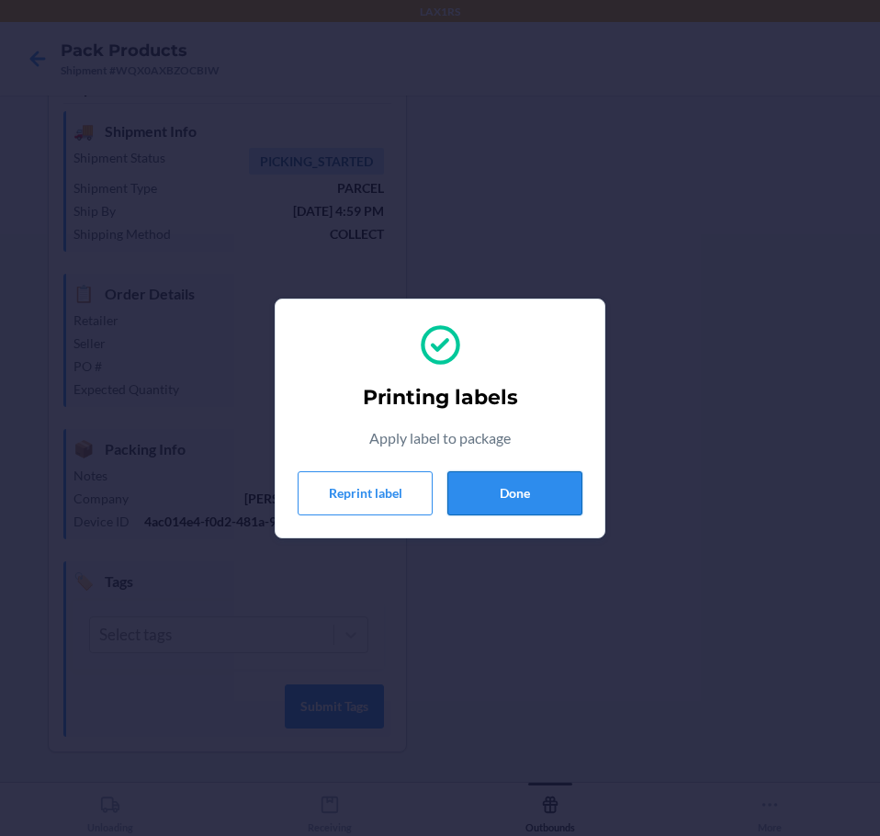
click at [486, 491] on button "Done" at bounding box center [514, 493] width 135 height 44
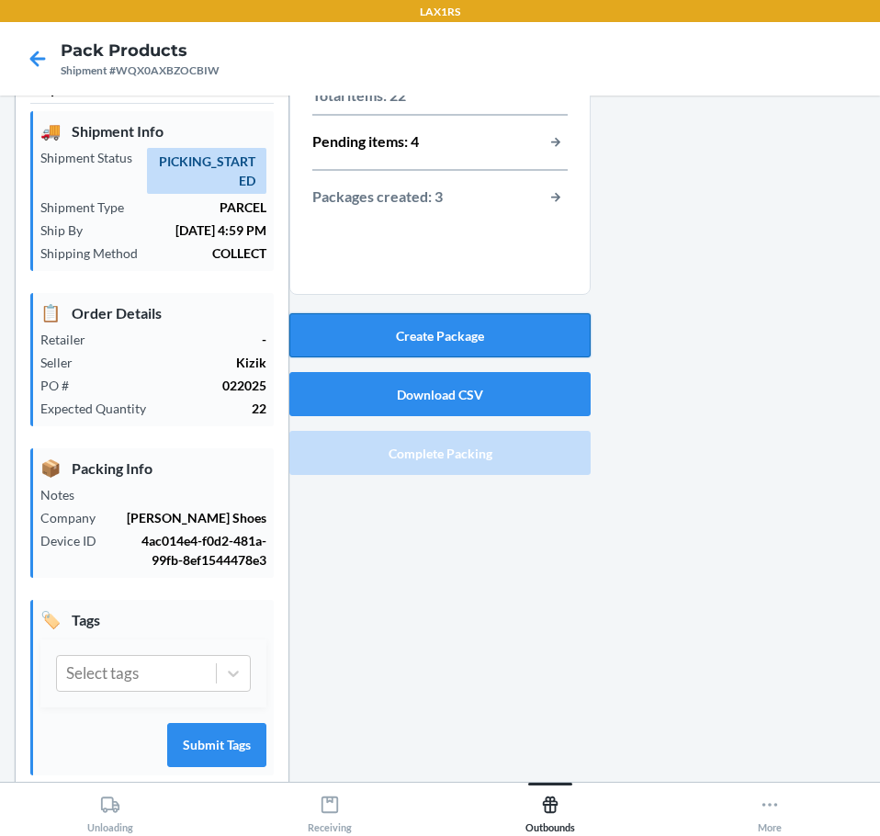
click at [424, 331] on button "Create Package" at bounding box center [439, 335] width 301 height 44
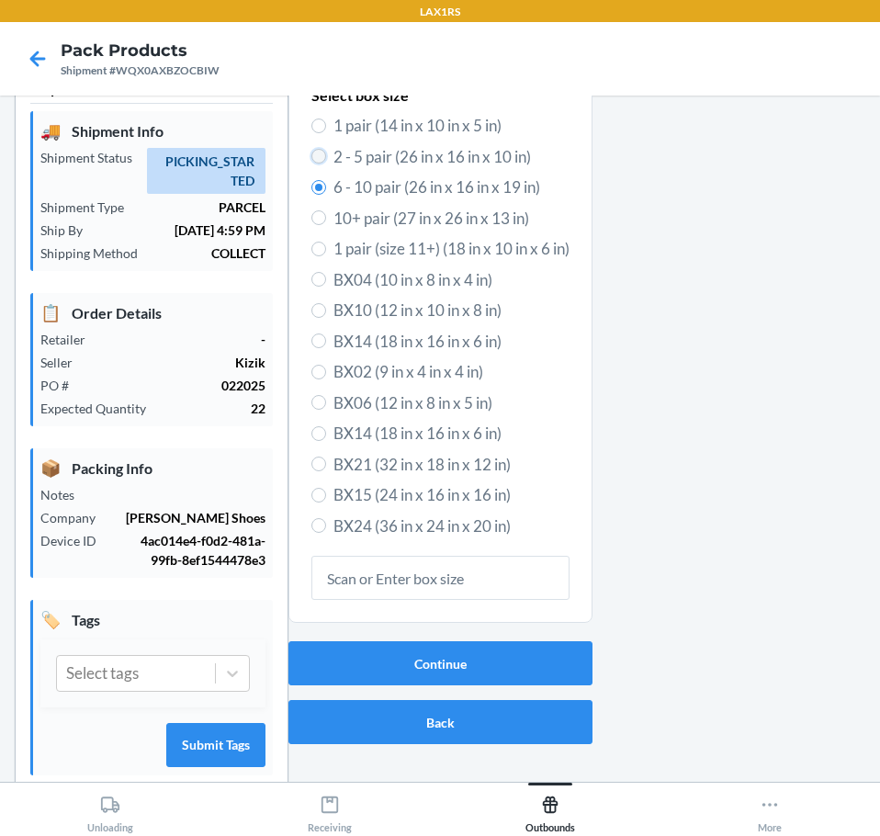
click at [314, 158] on input "2 - 5 pair (26 in x 16 in x 10 in)" at bounding box center [318, 156] width 15 height 15
radio input "true"
radio input "false"
click at [381, 657] on button "Continue" at bounding box center [440, 663] width 304 height 44
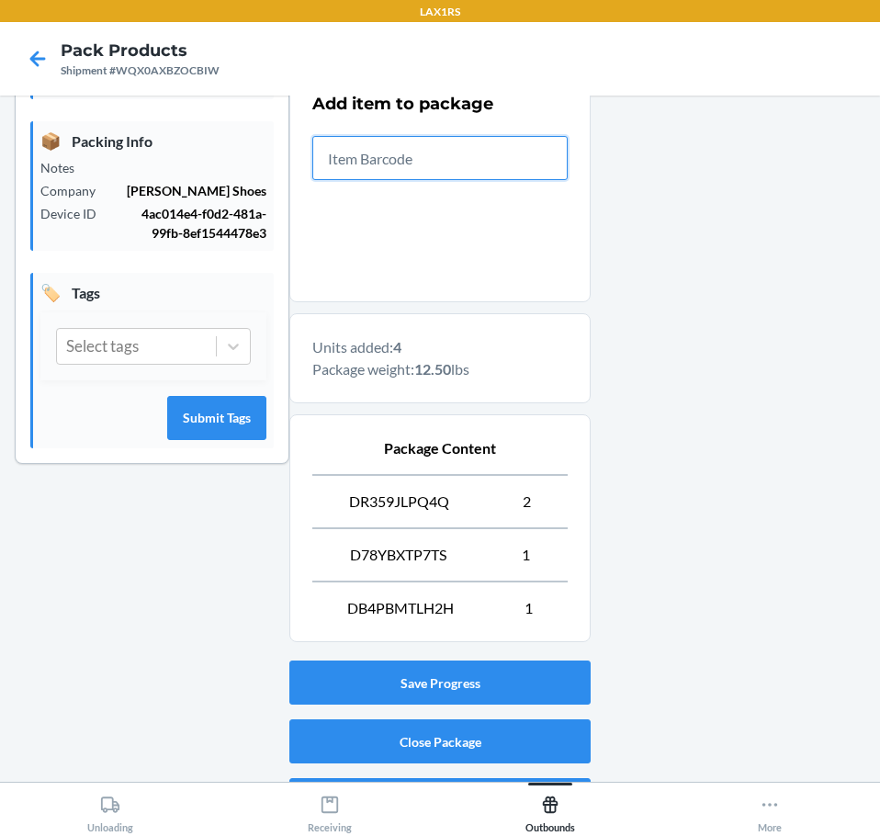
scroll to position [423, 0]
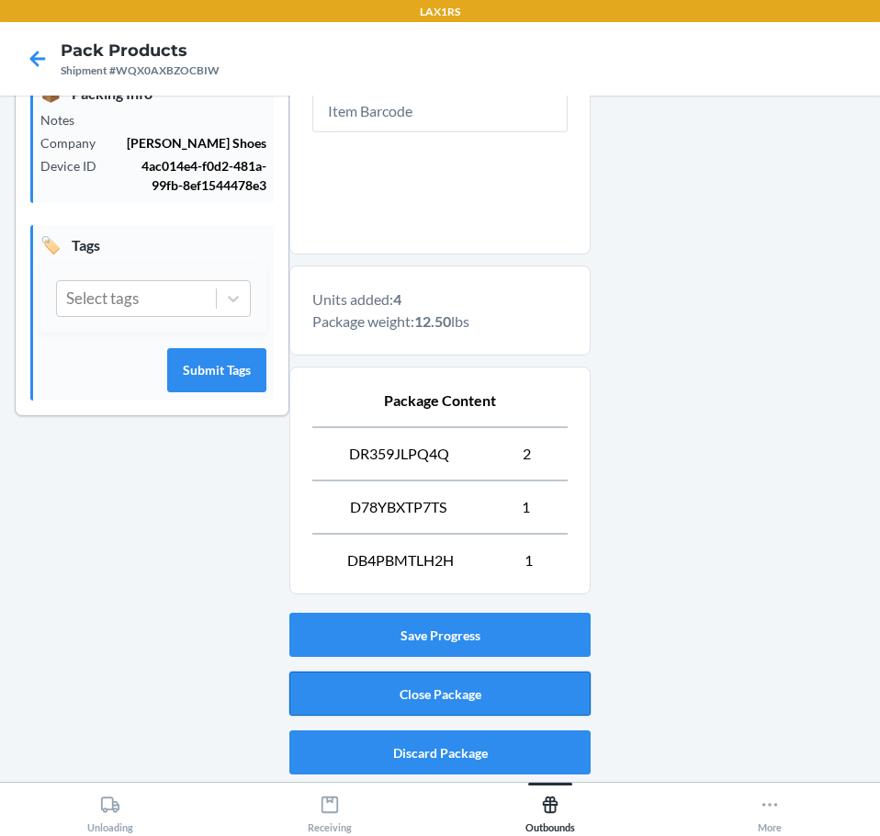
click at [376, 683] on button "Close Package" at bounding box center [439, 694] width 301 height 44
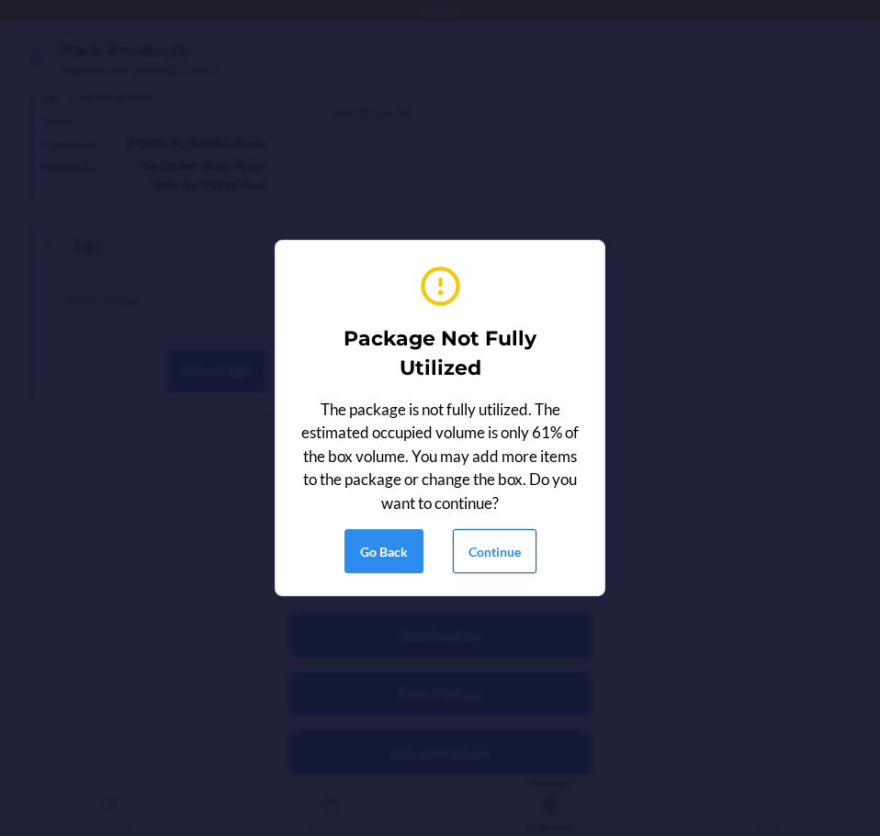
click at [474, 553] on button "Continue" at bounding box center [495, 551] width 84 height 44
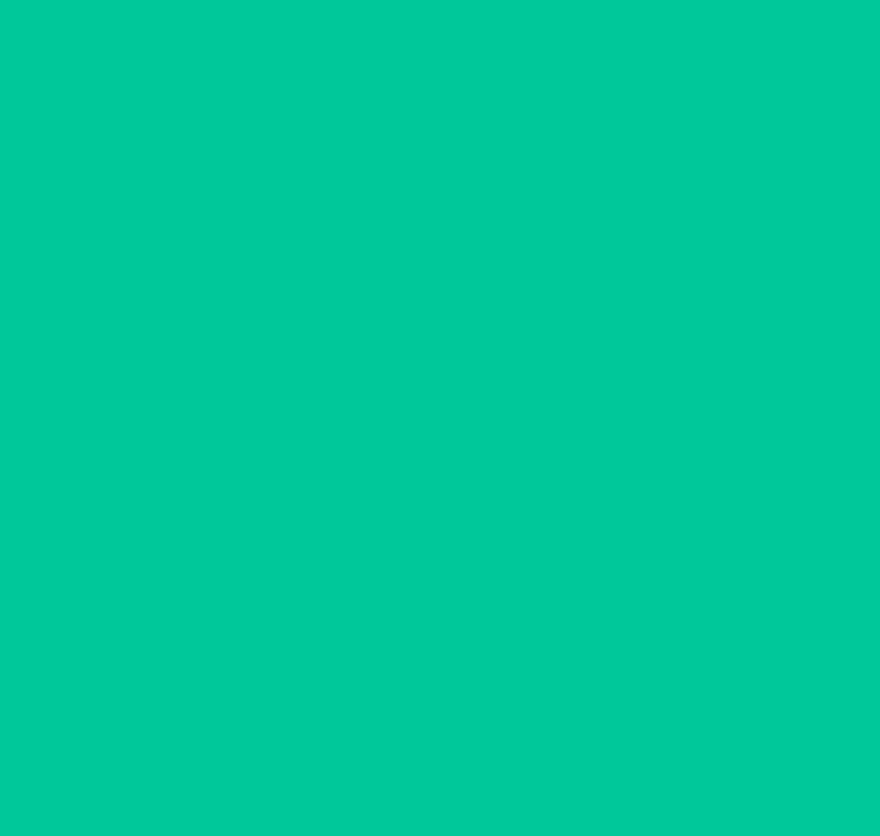
scroll to position [49, 0]
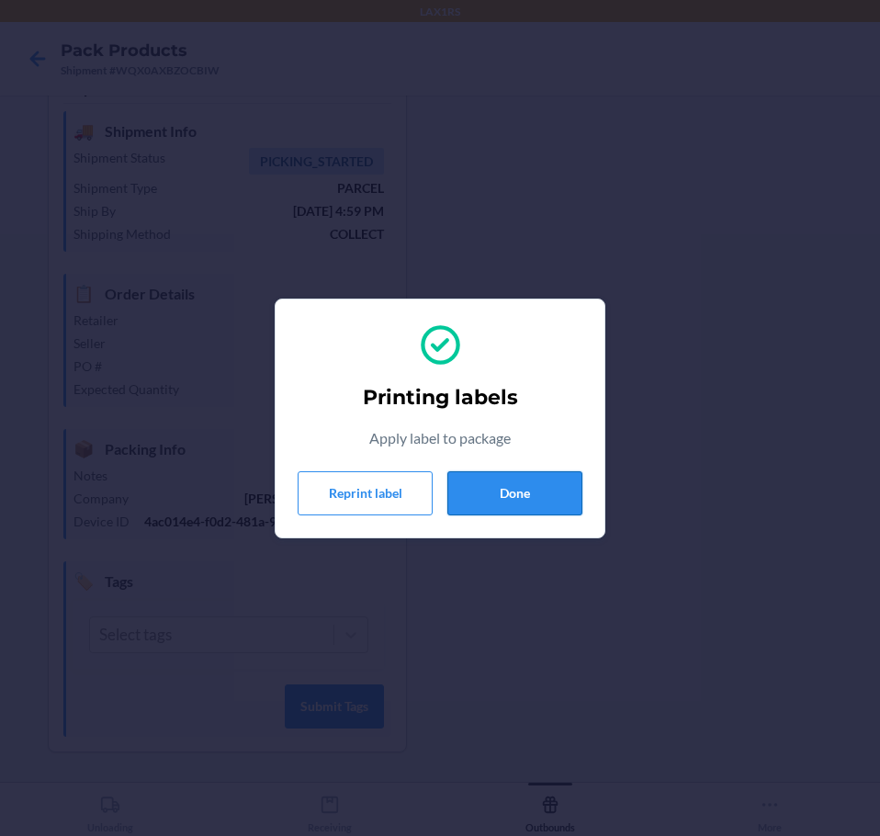
click at [539, 480] on button "Done" at bounding box center [514, 493] width 135 height 44
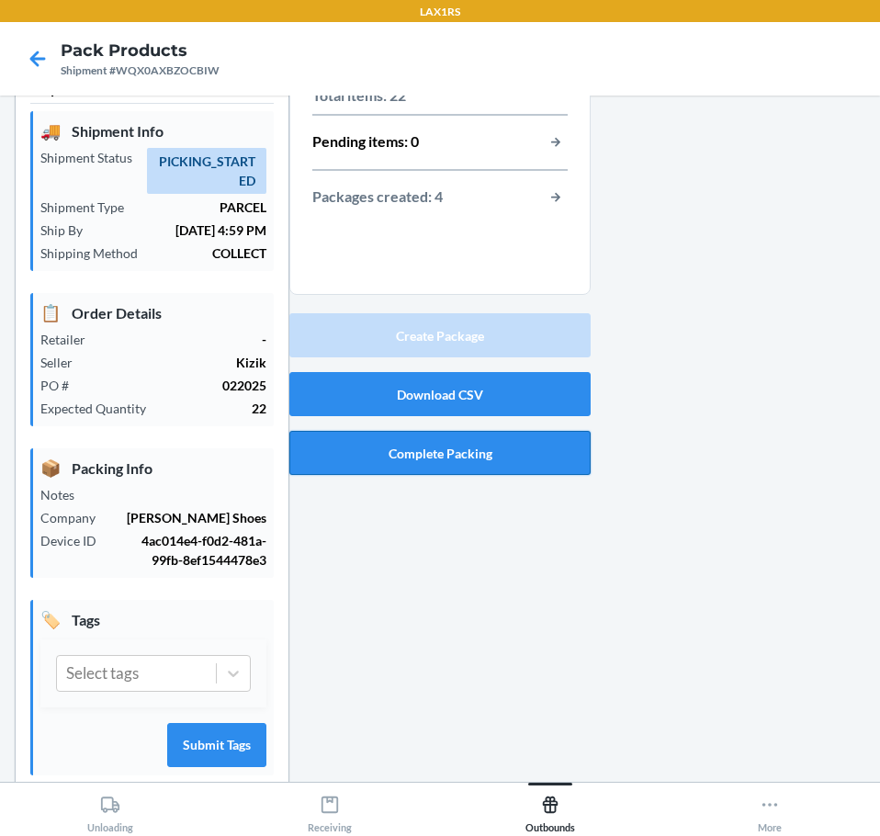
click at [526, 453] on button "Complete Packing" at bounding box center [439, 453] width 301 height 44
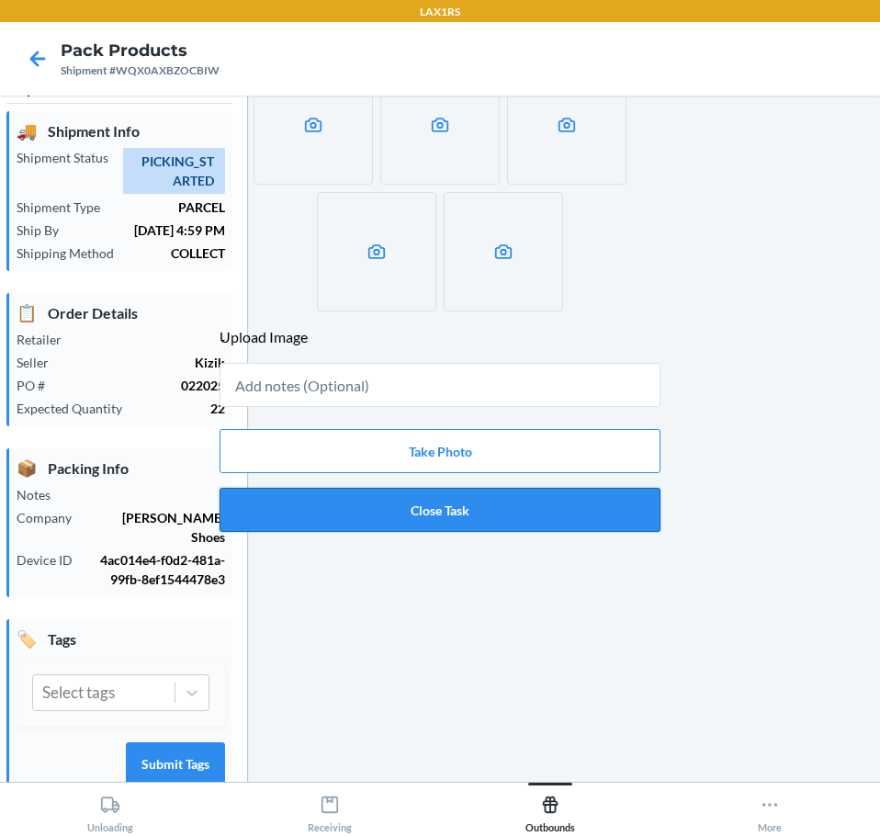
click at [462, 529] on button "Close Task" at bounding box center [440, 510] width 441 height 44
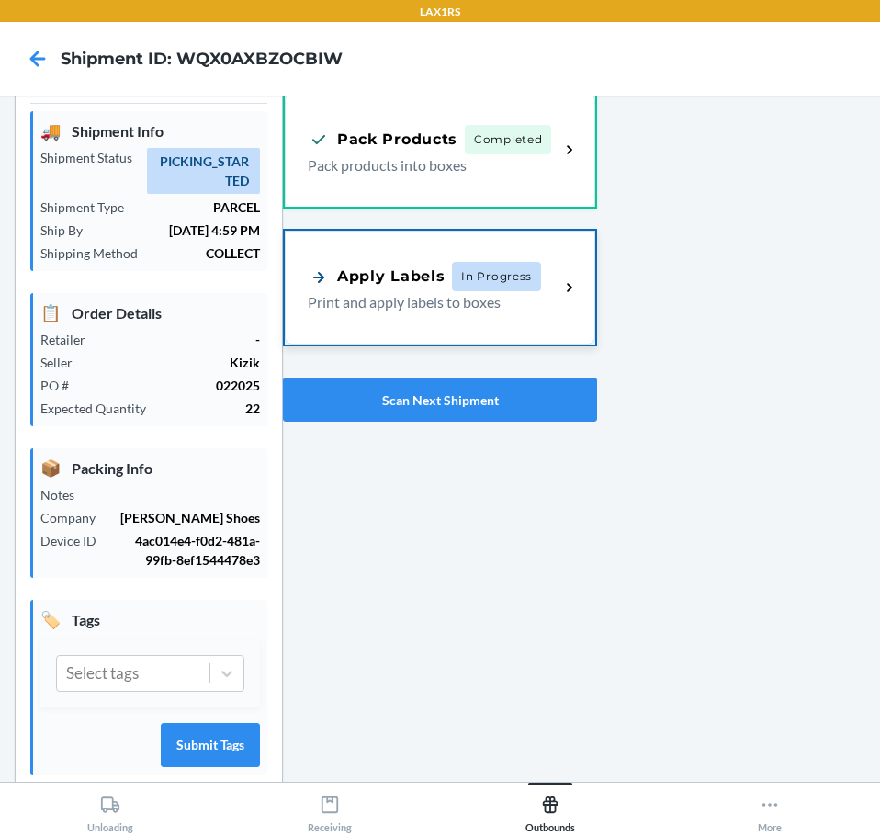
click at [392, 283] on div "Apply Labels" at bounding box center [376, 276] width 137 height 23
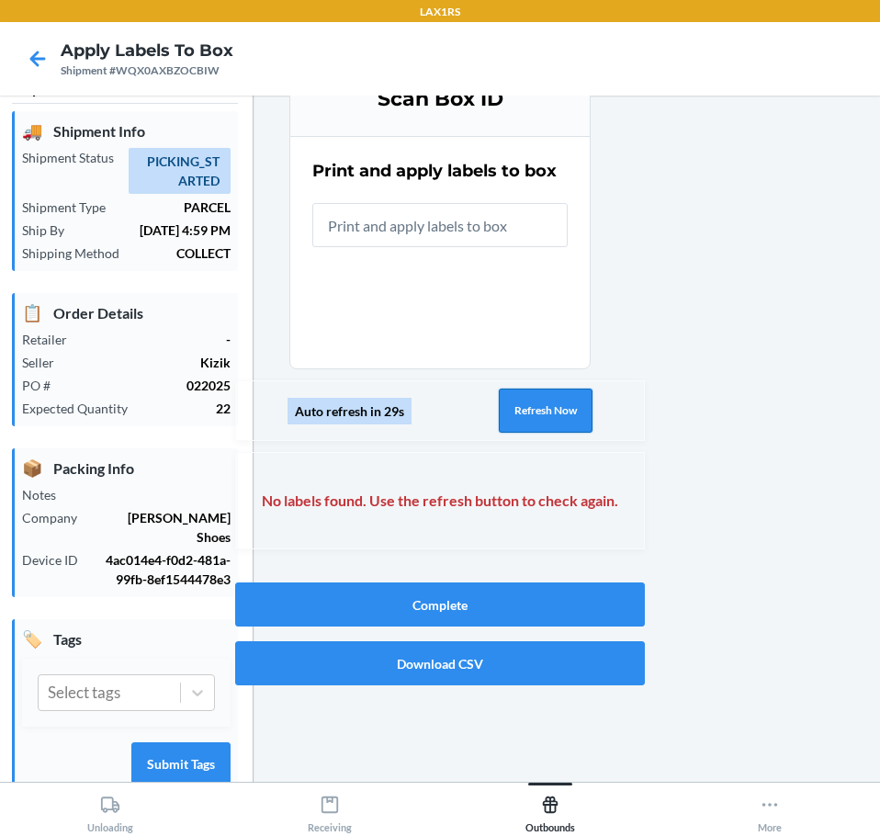
click at [521, 411] on button "Refresh Now" at bounding box center [546, 411] width 94 height 44
click at [581, 405] on button "Refresh Now" at bounding box center [544, 411] width 94 height 44
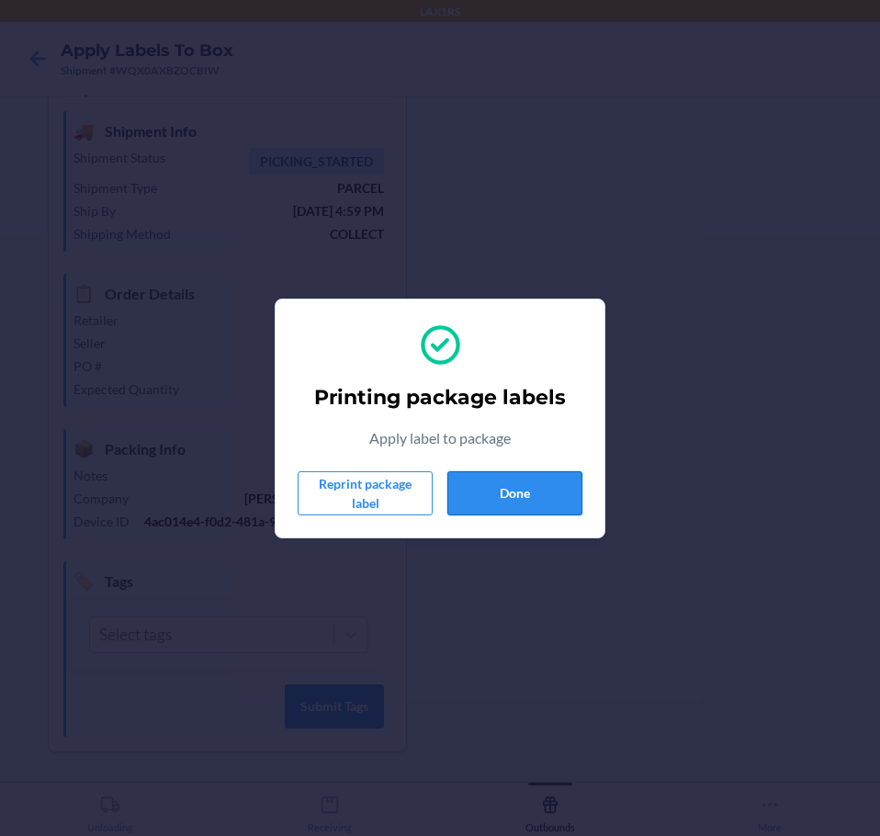
click at [513, 479] on button "Done" at bounding box center [514, 493] width 135 height 44
click at [531, 479] on button "Done" at bounding box center [514, 493] width 135 height 44
click at [514, 494] on button "Done" at bounding box center [514, 493] width 135 height 44
click at [513, 491] on button "Done" at bounding box center [514, 493] width 135 height 44
